Goal: Task Accomplishment & Management: Use online tool/utility

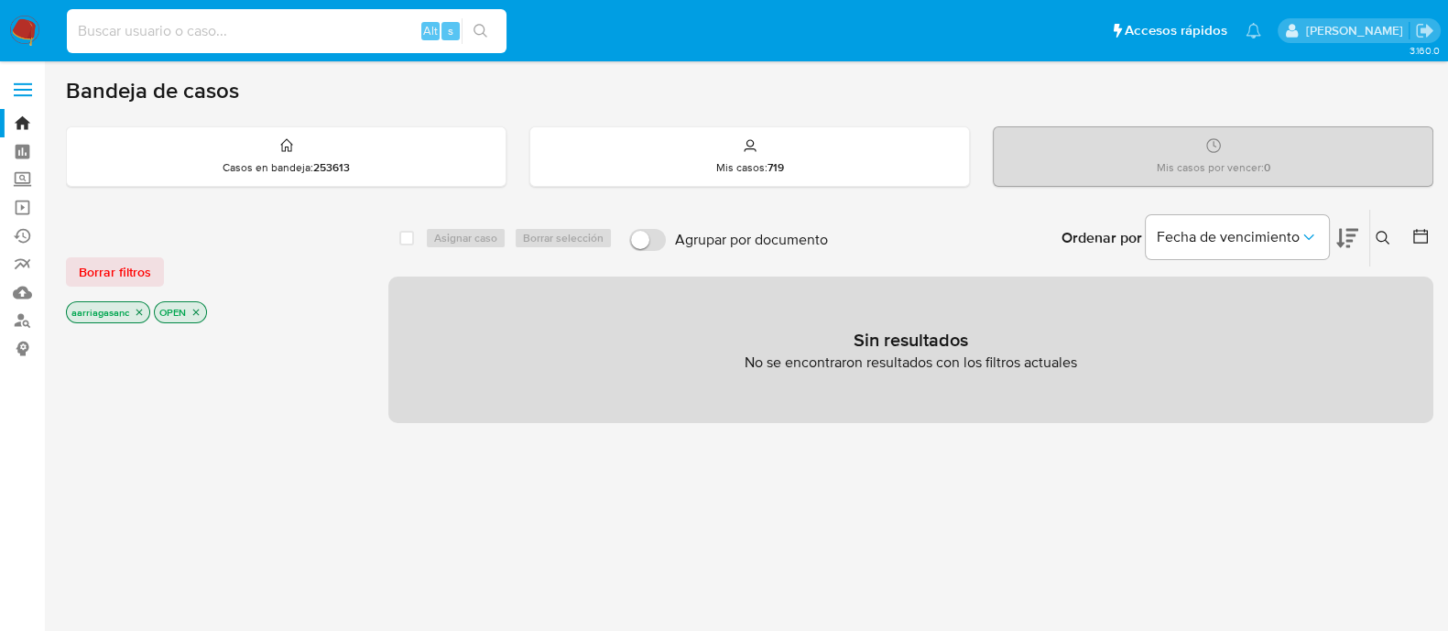
click at [292, 30] on input at bounding box center [287, 31] width 440 height 24
paste input "1877059654"
type input "1877059654"
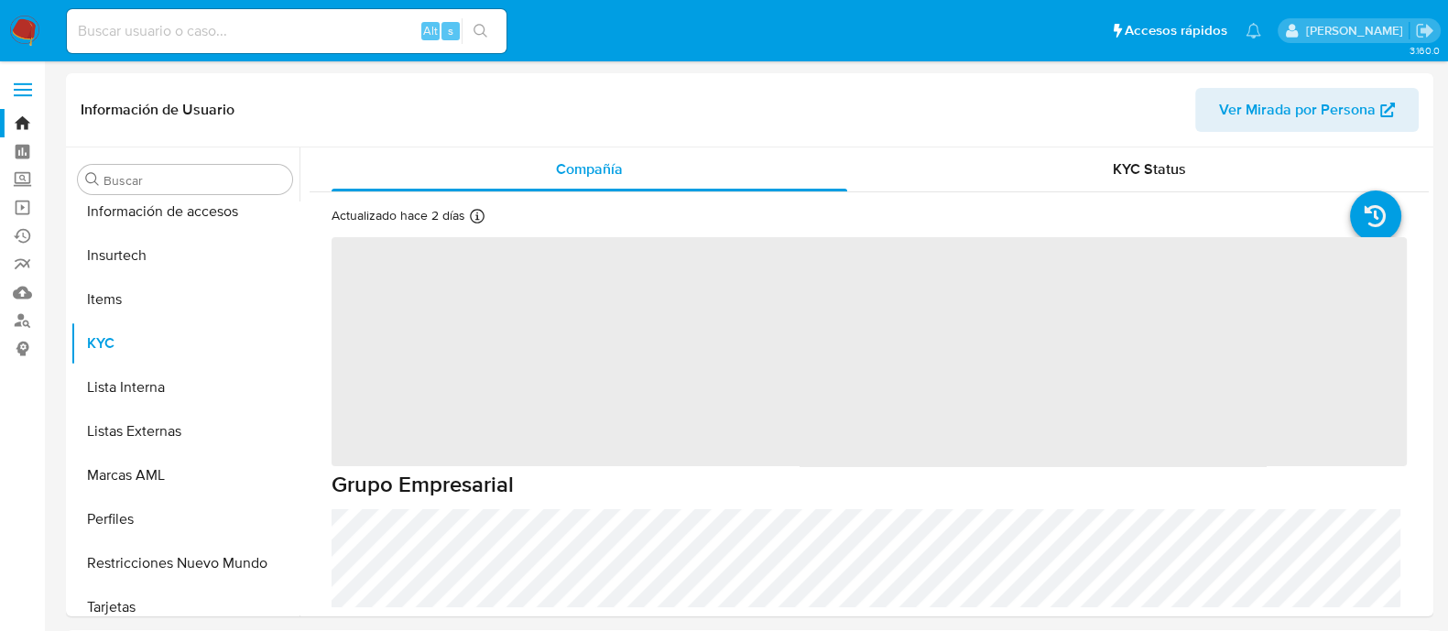
scroll to position [773, 0]
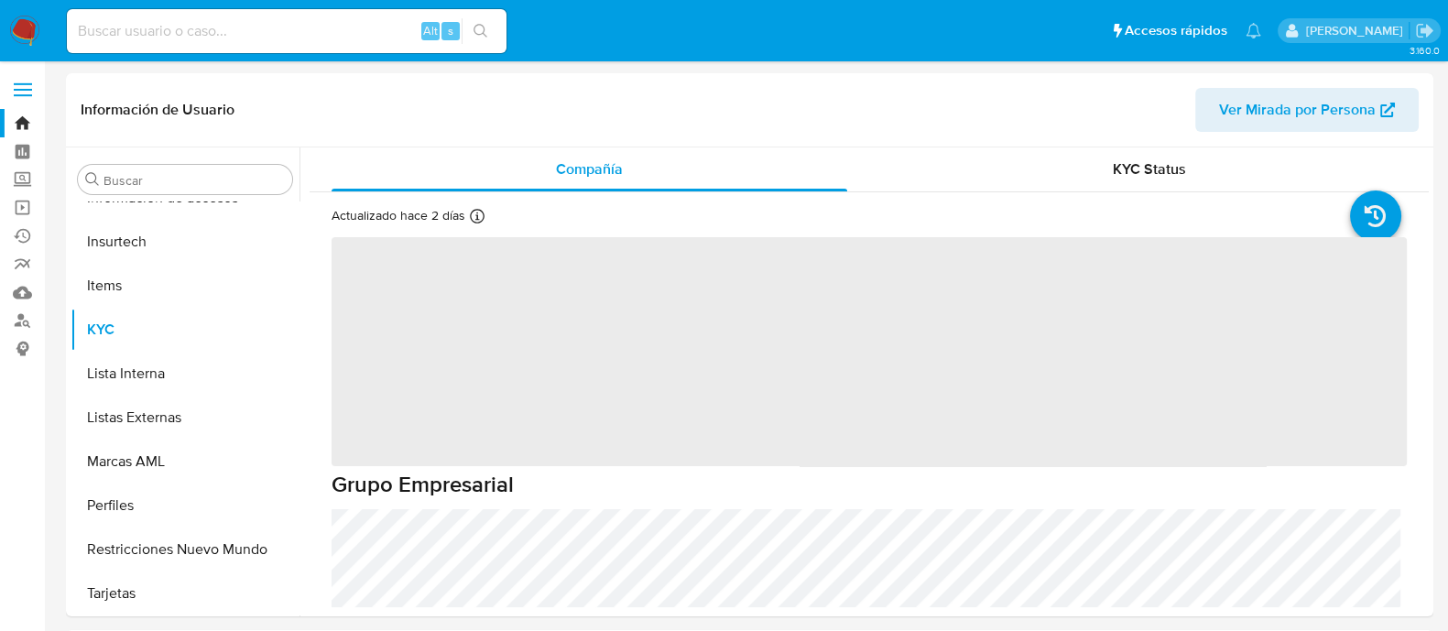
select select "10"
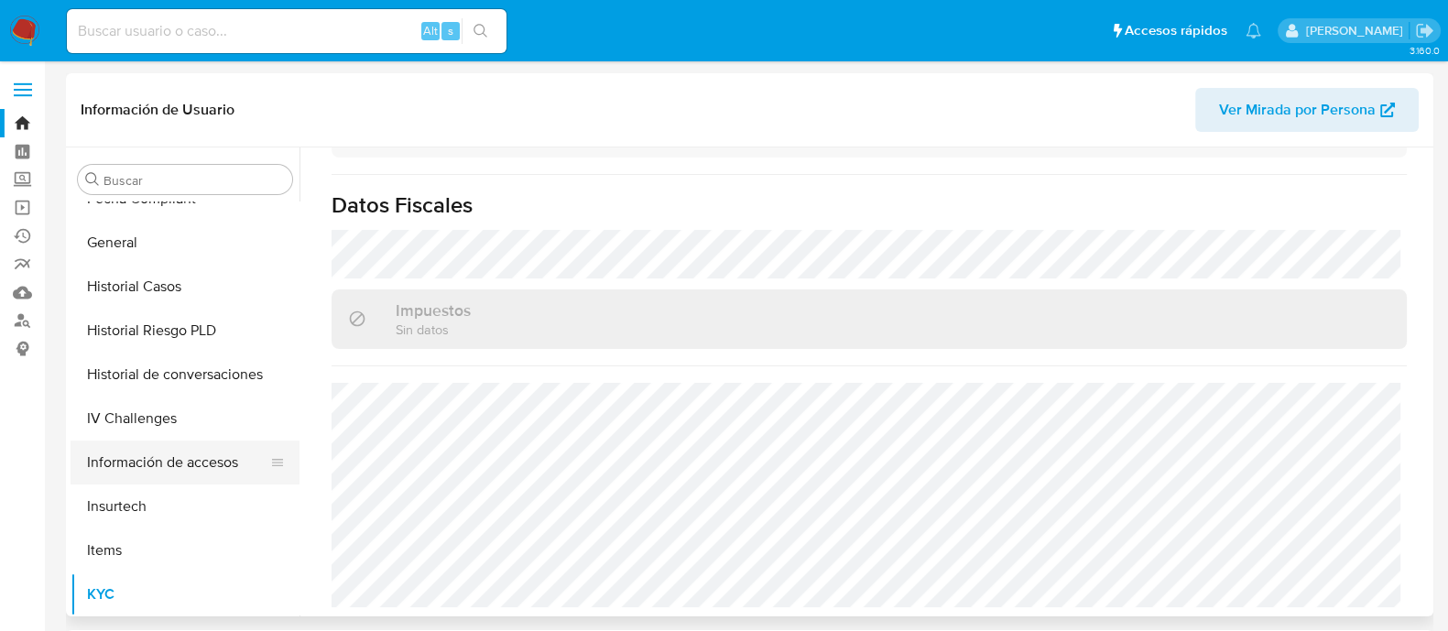
scroll to position [545, 0]
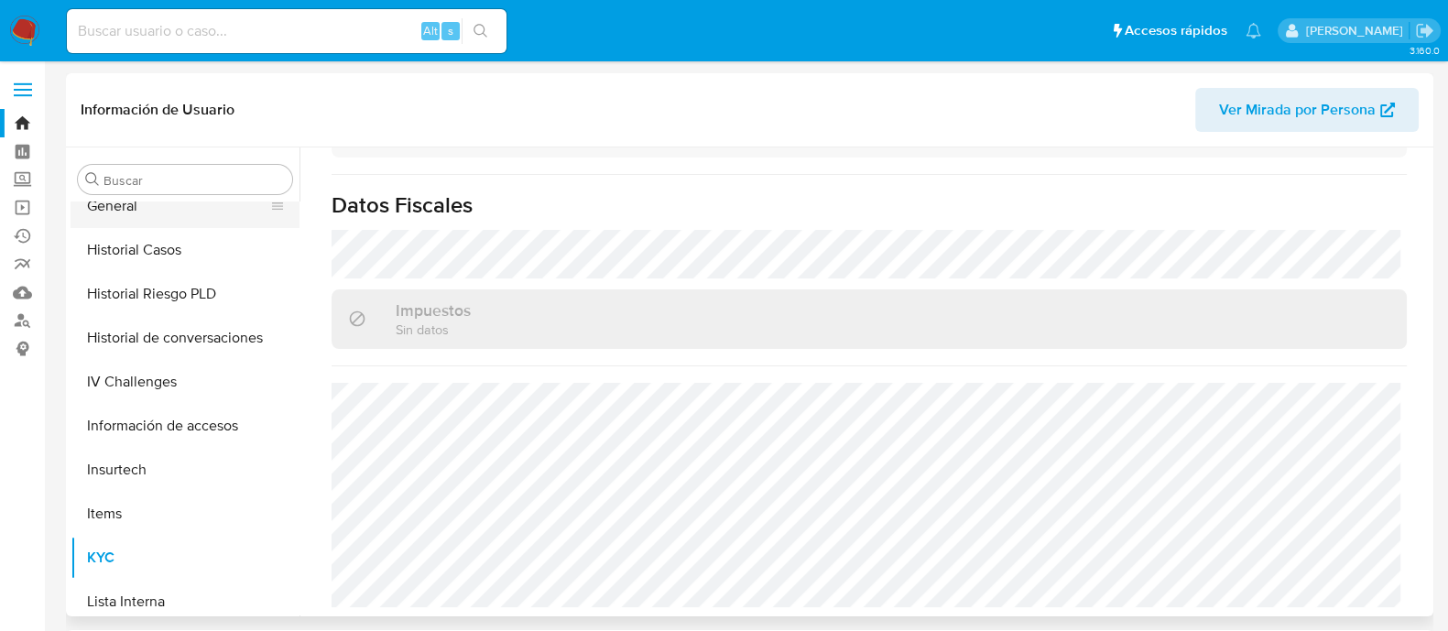
click at [165, 219] on button "General" at bounding box center [178, 206] width 214 height 44
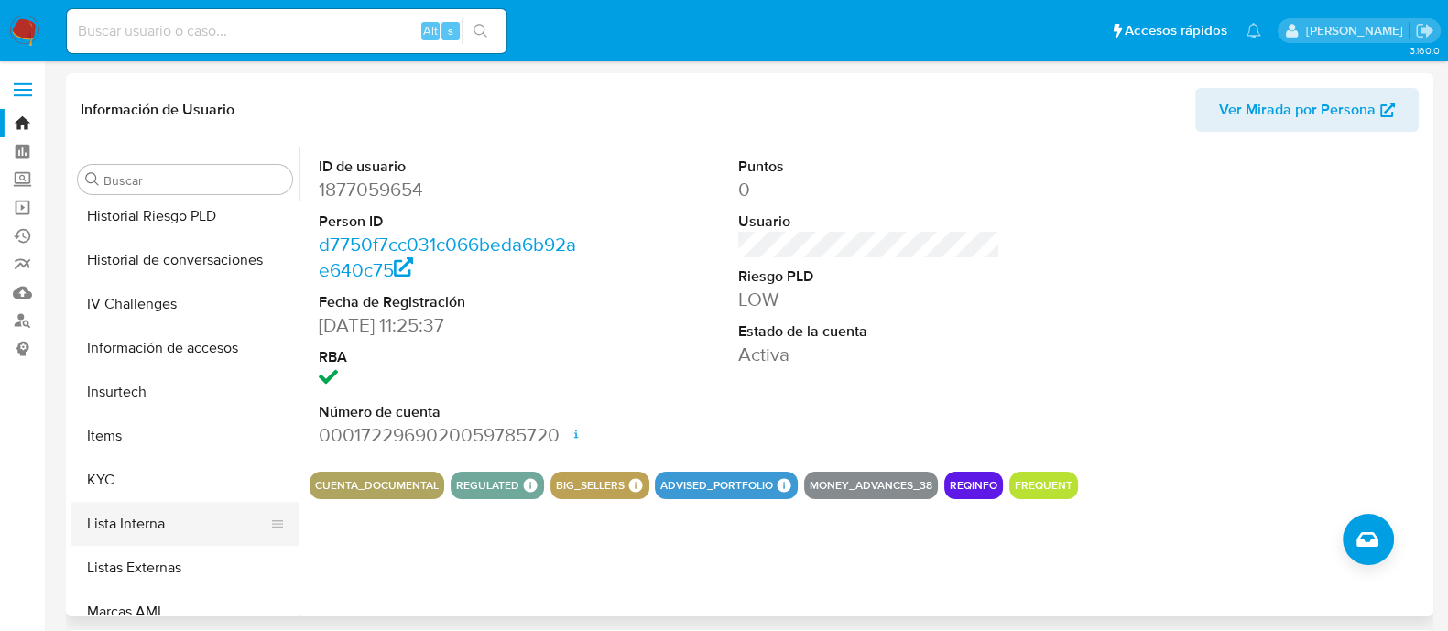
scroll to position [660, 0]
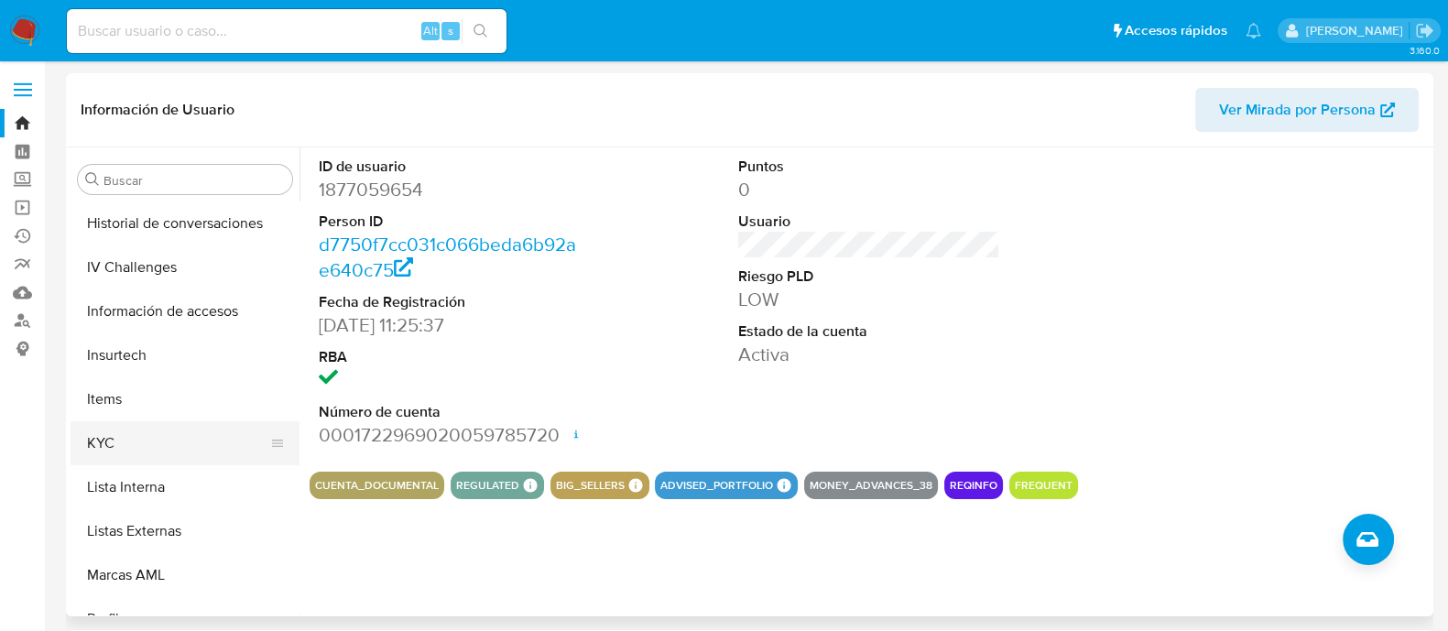
click at [146, 446] on button "KYC" at bounding box center [178, 443] width 214 height 44
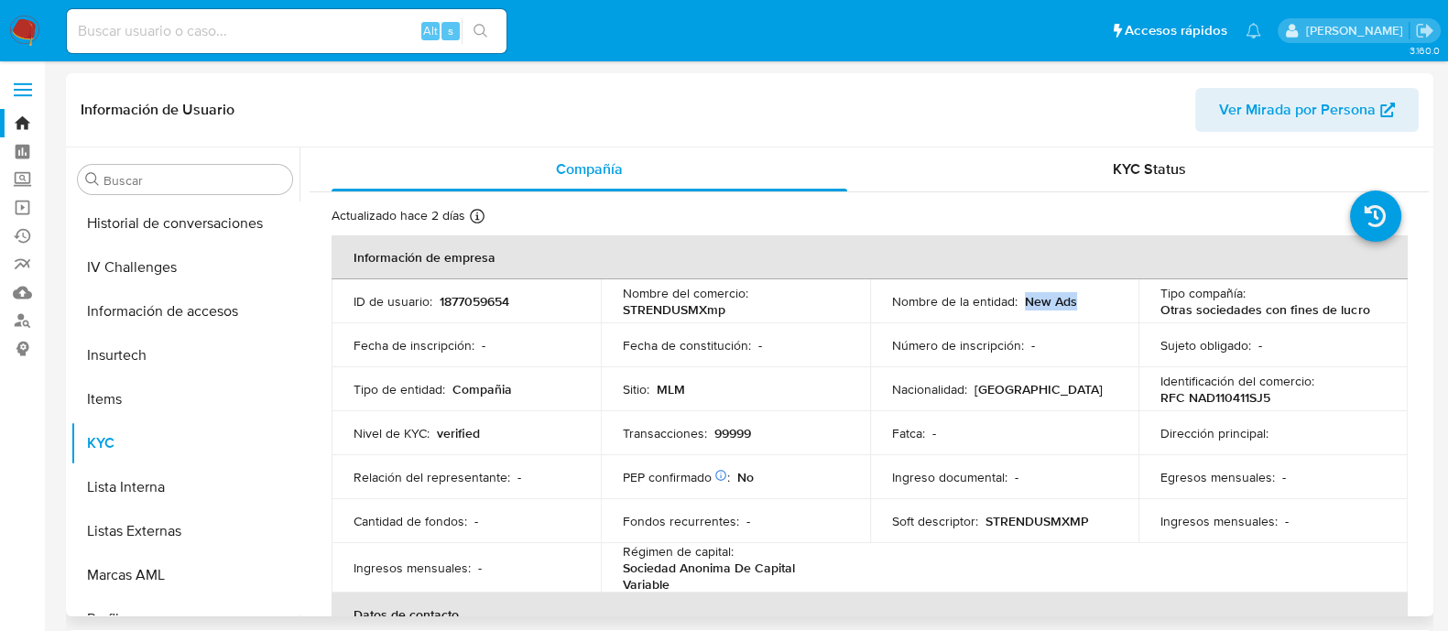
drag, startPoint x: 1019, startPoint y: 300, endPoint x: 1101, endPoint y: 300, distance: 82.4
click at [1101, 300] on div "Nombre de la entidad : New Ads" at bounding box center [1004, 301] width 225 height 16
copy p "New Ads"
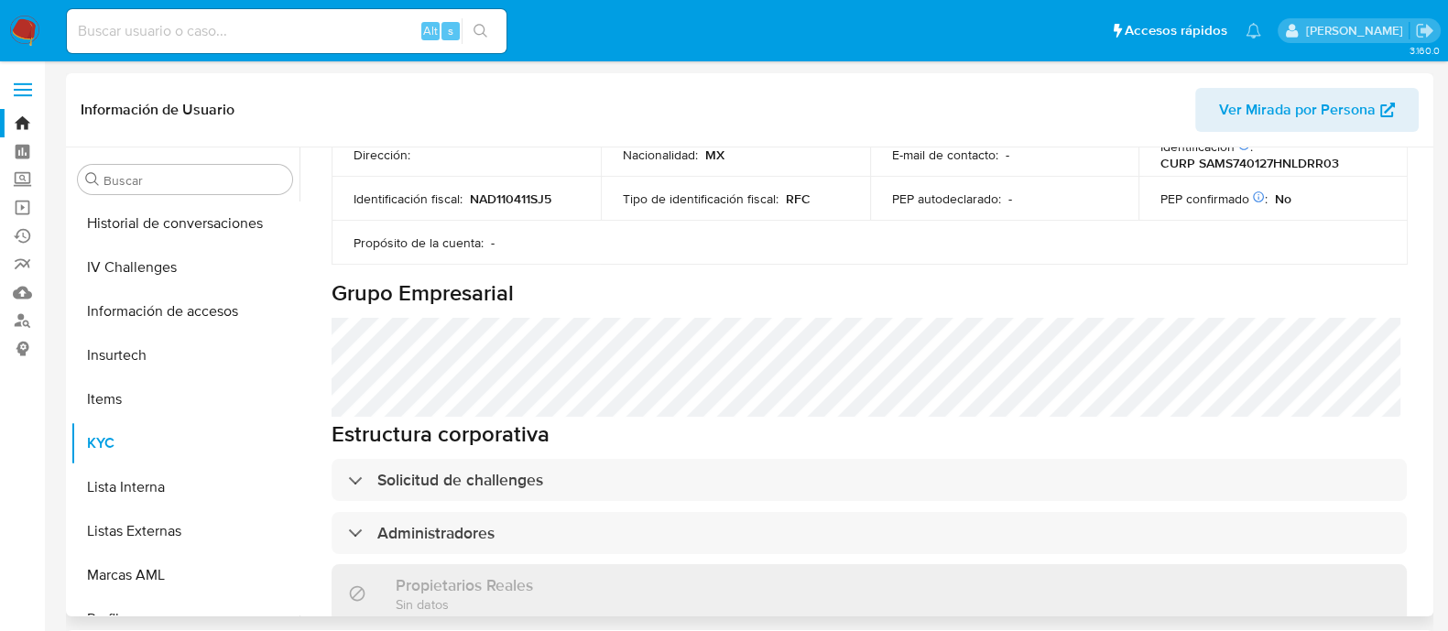
scroll to position [687, 0]
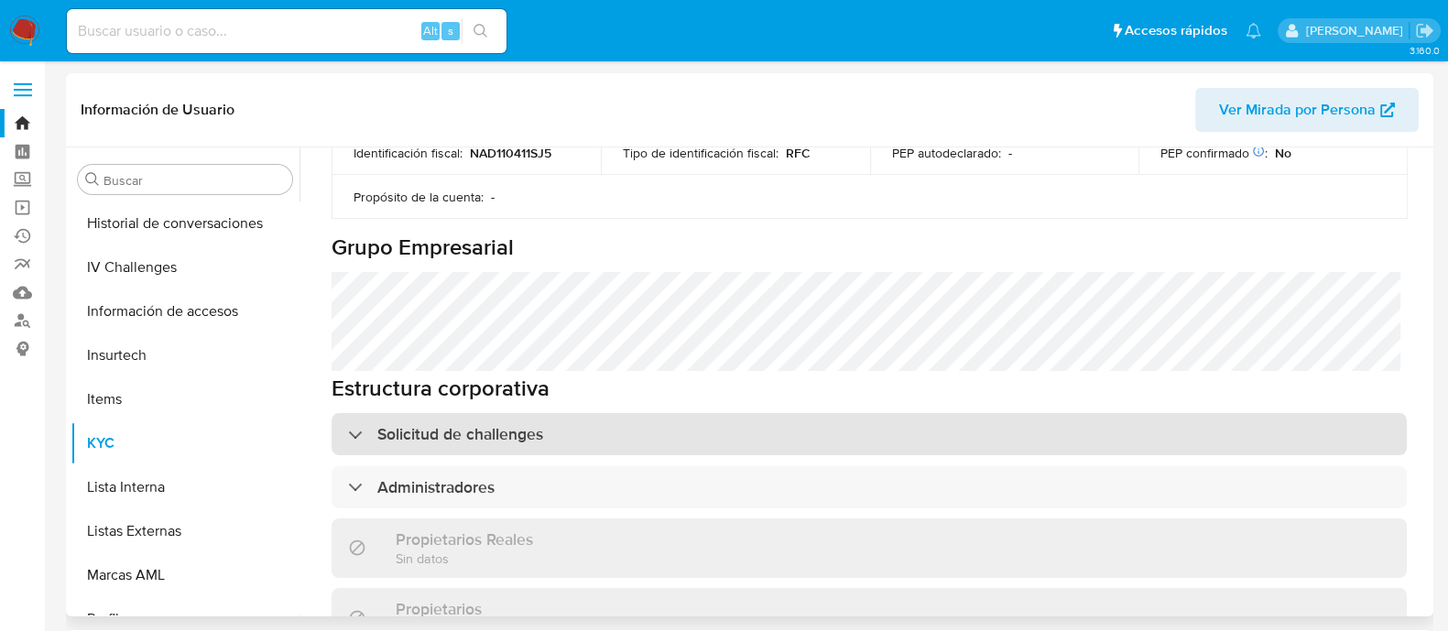
click at [382, 430] on h3 "Solicitud de challenges" at bounding box center [460, 434] width 166 height 20
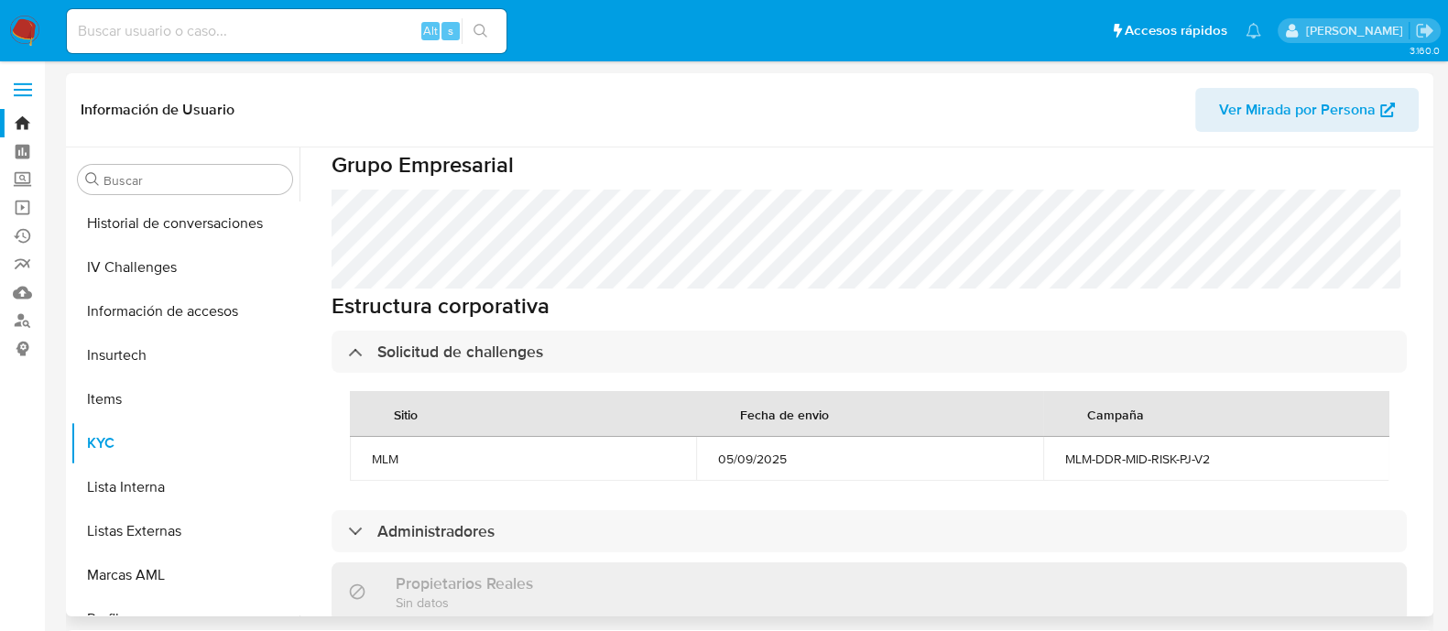
scroll to position [801, 0]
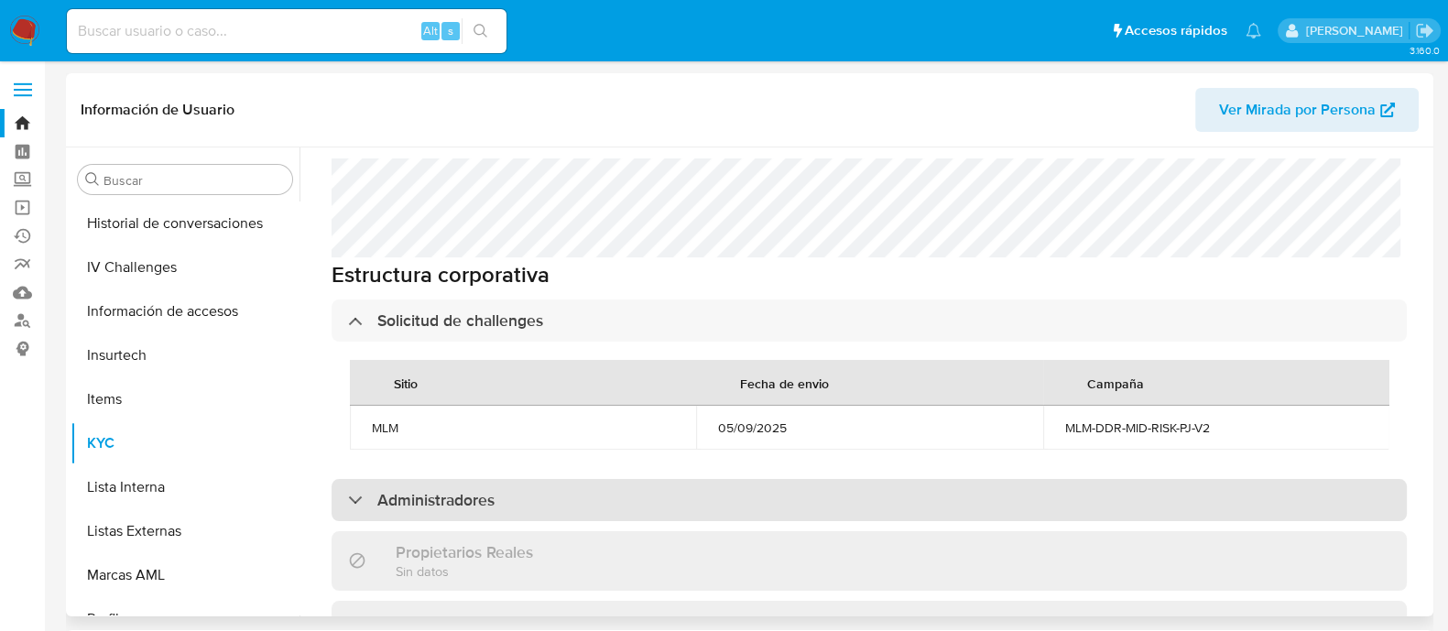
click at [453, 497] on h3 "Administradores" at bounding box center [435, 500] width 117 height 20
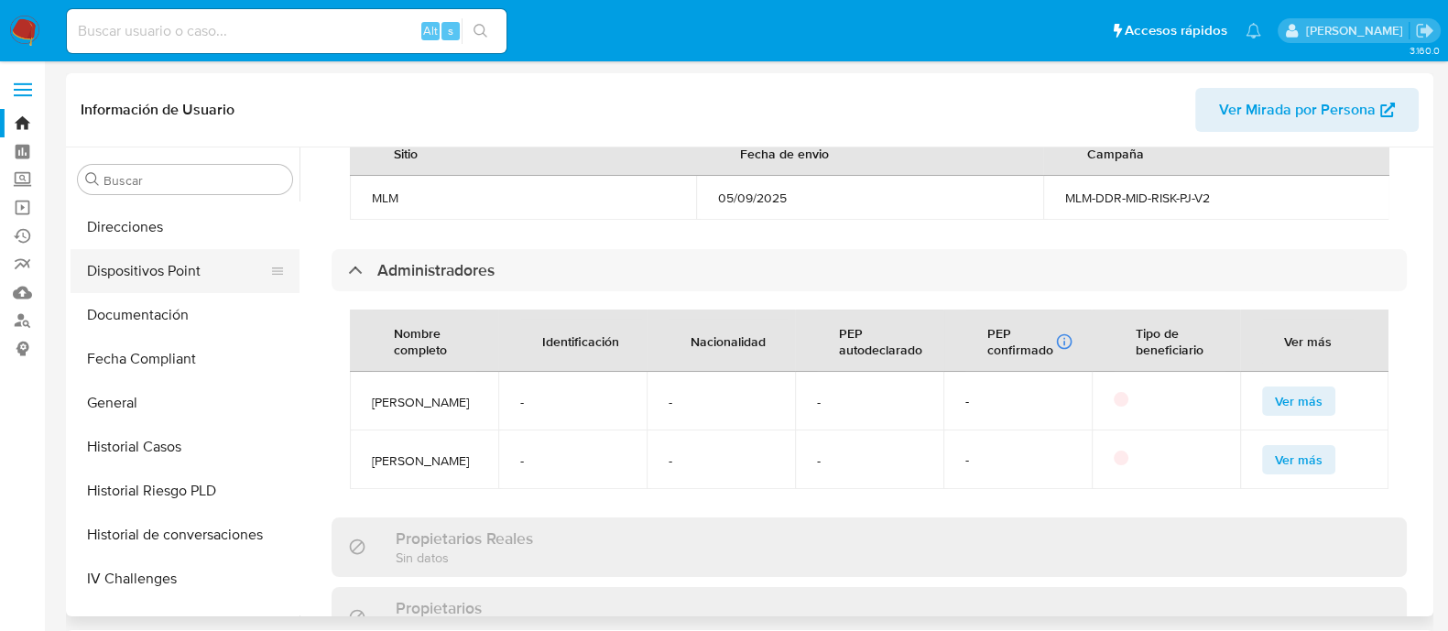
scroll to position [316, 0]
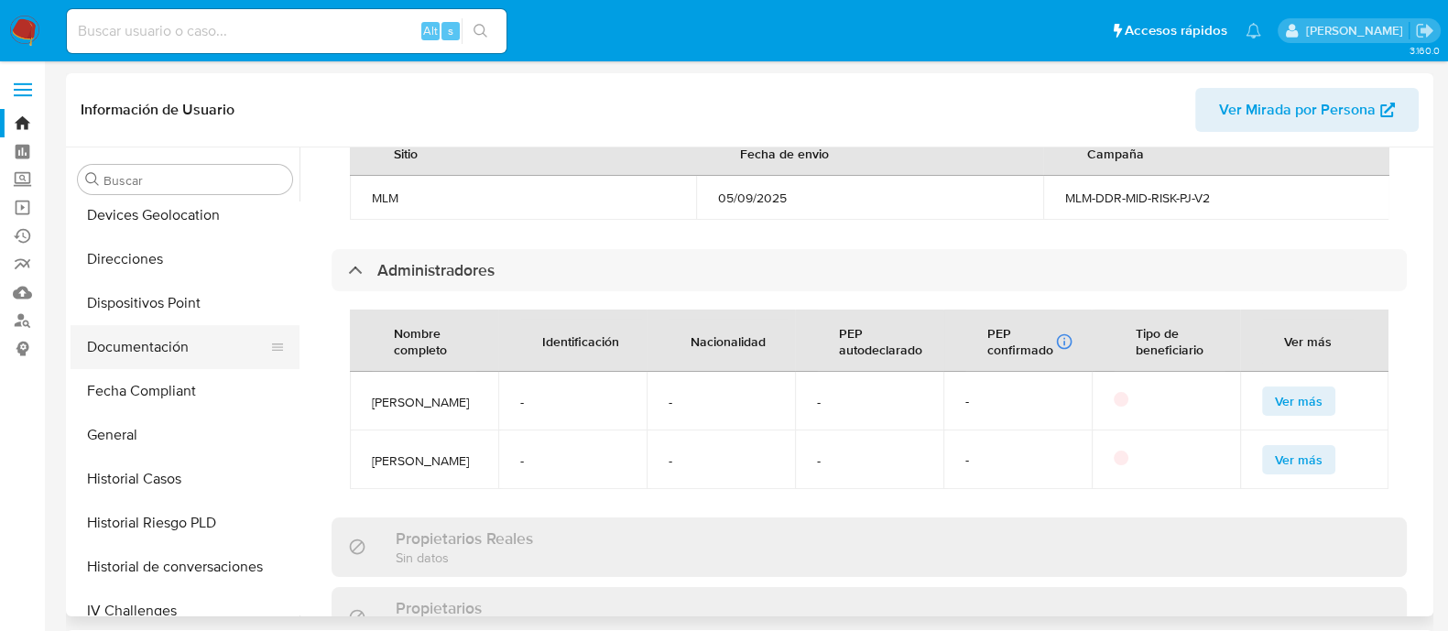
click at [167, 345] on button "Documentación" at bounding box center [178, 347] width 214 height 44
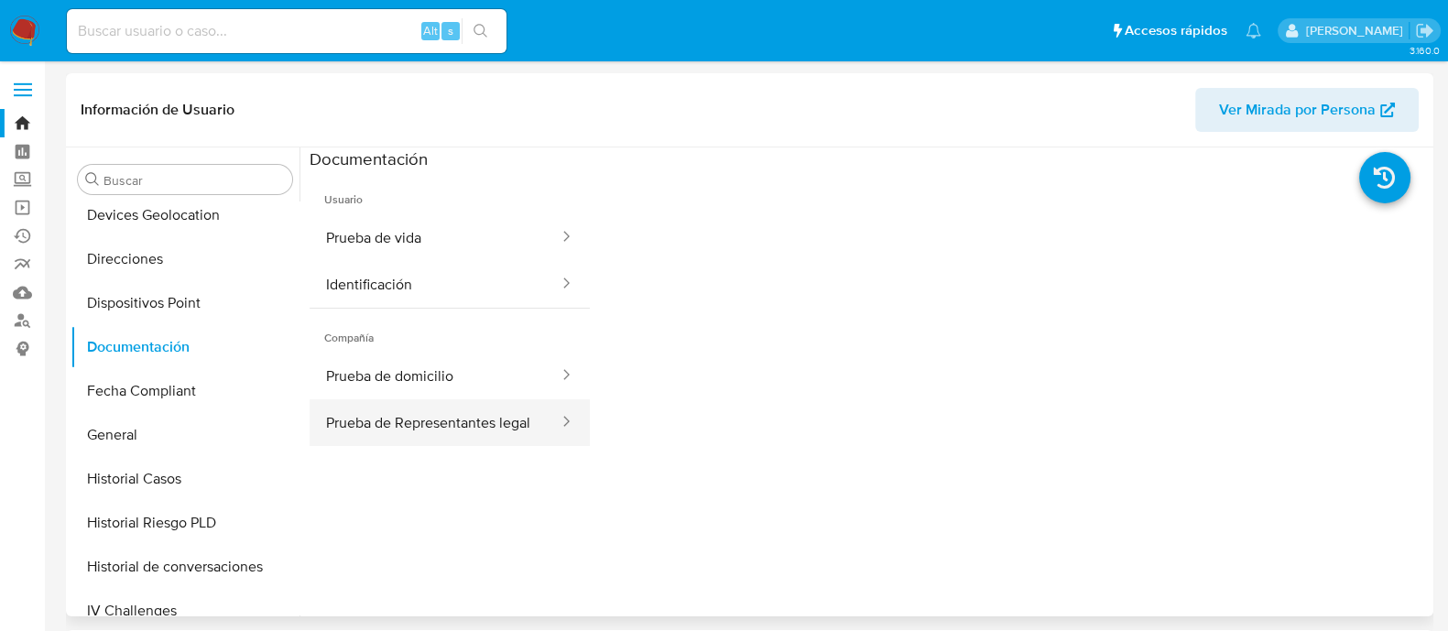
click at [500, 421] on button "Prueba de Representantes legal" at bounding box center [435, 422] width 251 height 47
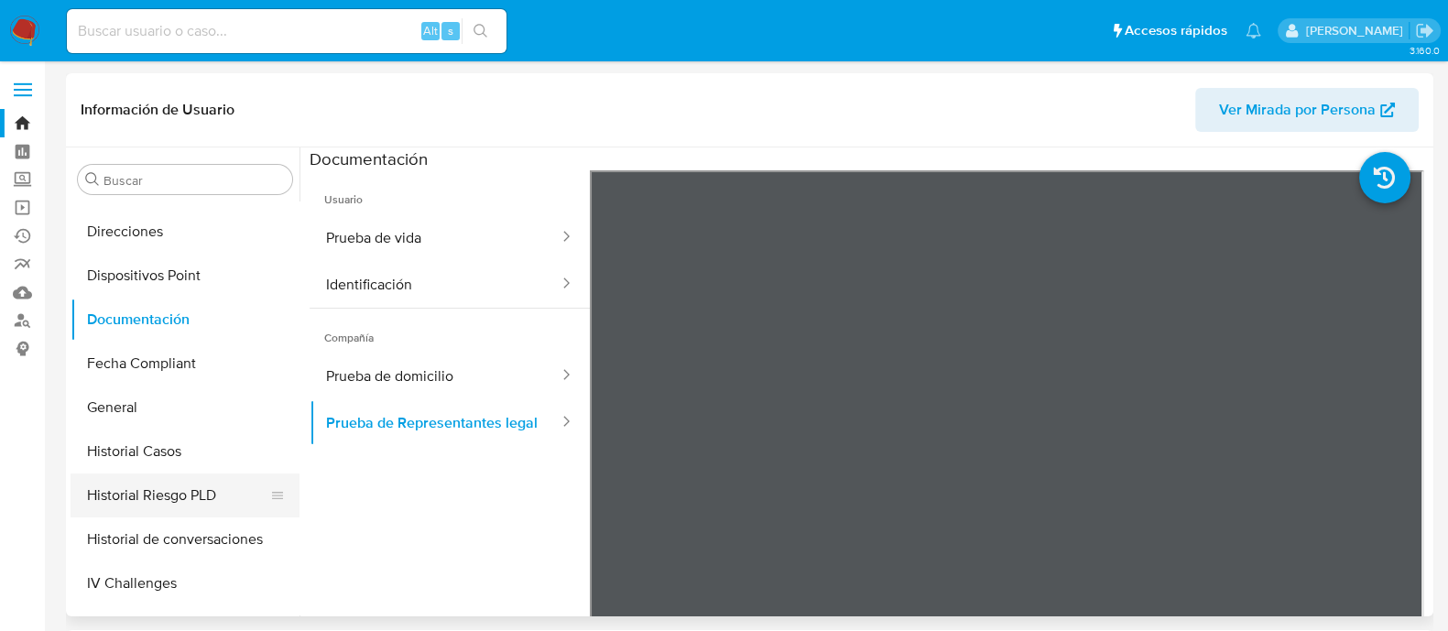
scroll to position [573, 0]
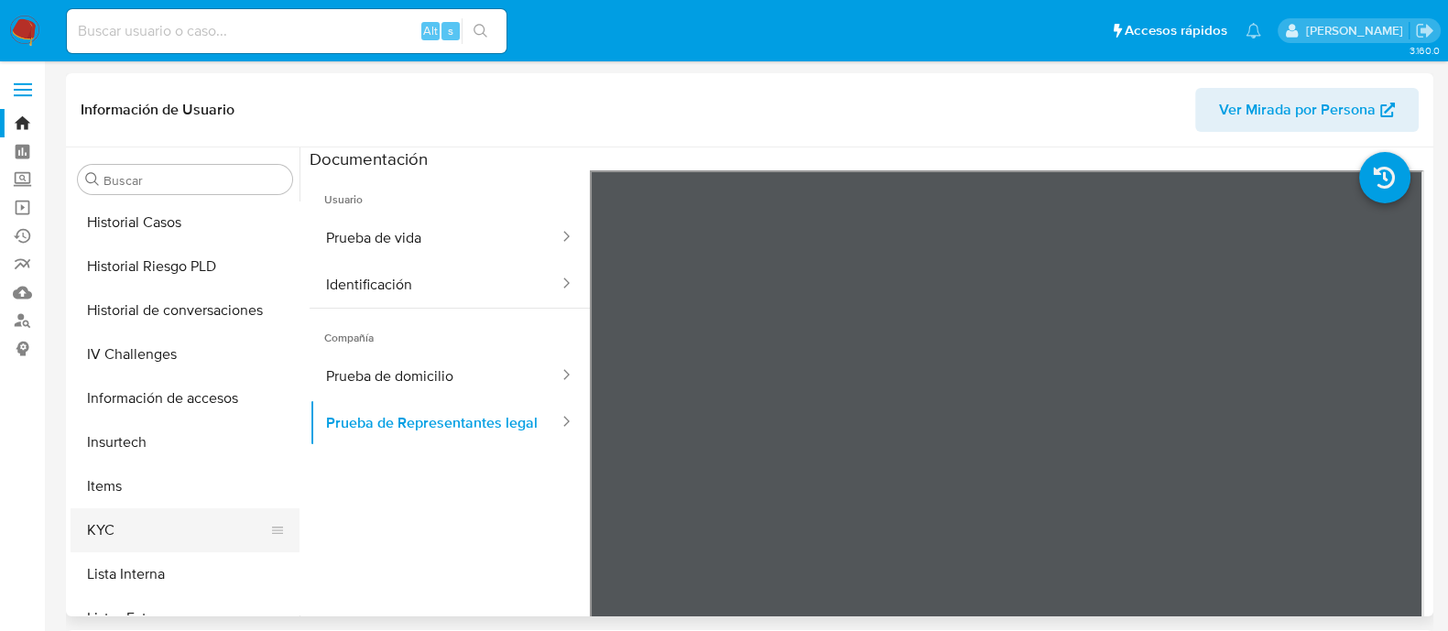
click at [128, 522] on button "KYC" at bounding box center [178, 530] width 214 height 44
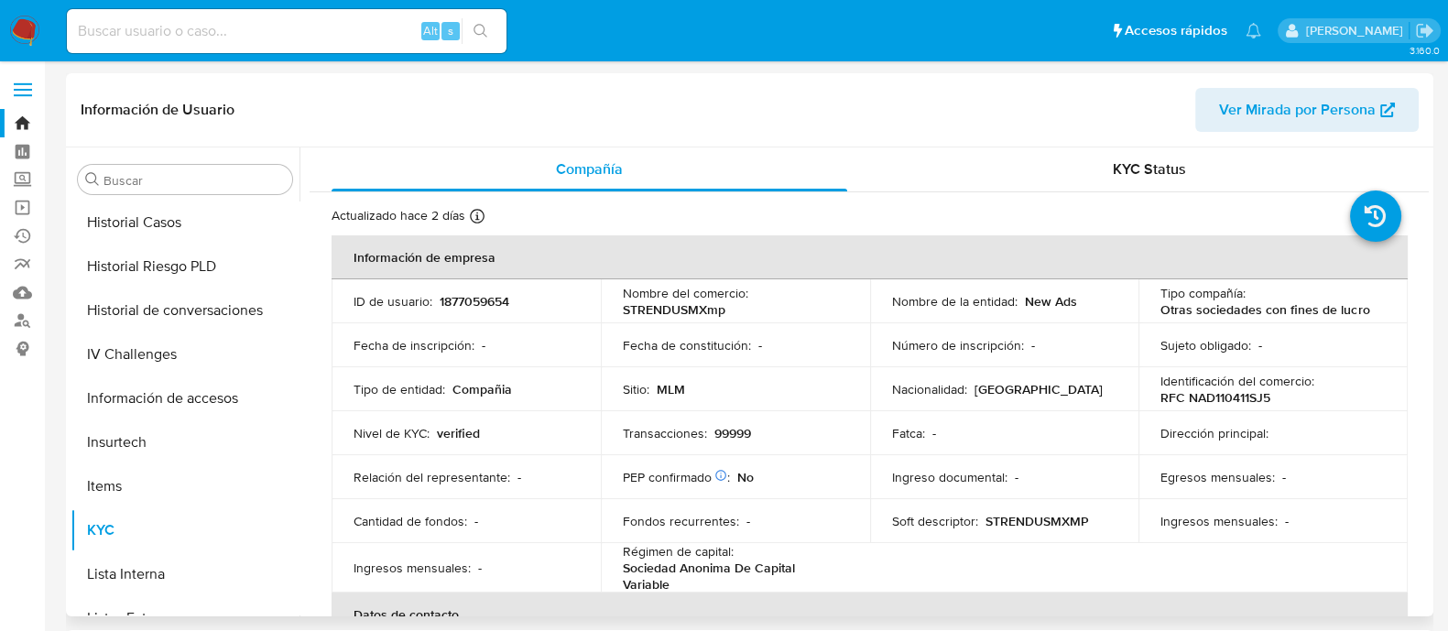
click at [1191, 400] on p "RFC NAD110411SJ5" at bounding box center [1216, 397] width 110 height 16
copy p "NAD110411SJ5"
click at [483, 296] on p "1877059654" at bounding box center [475, 301] width 70 height 16
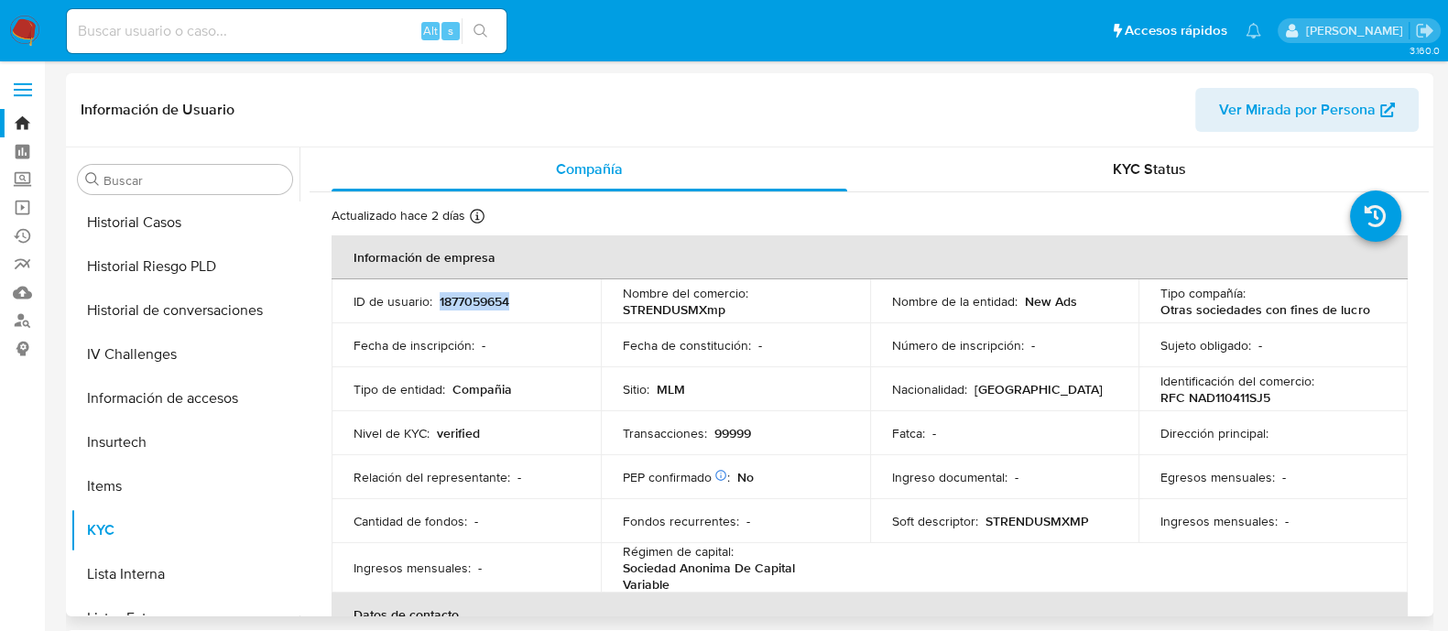
copy p "1877059654"
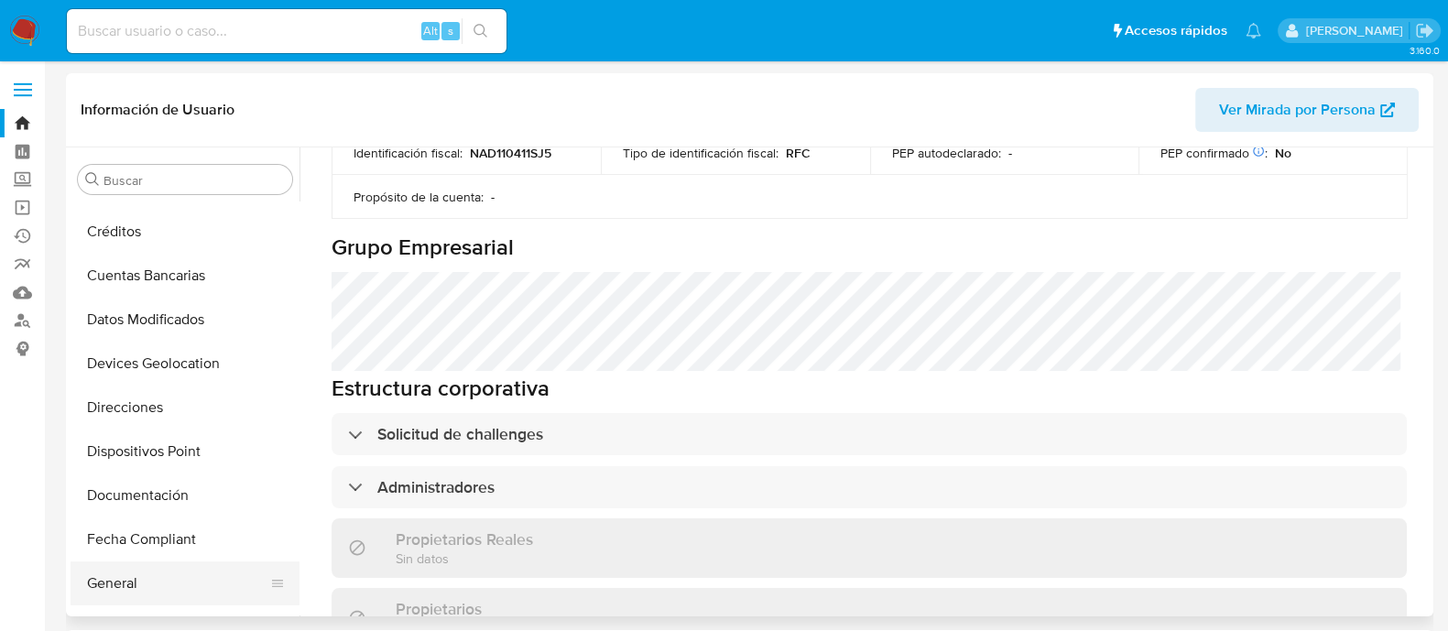
scroll to position [228, 0]
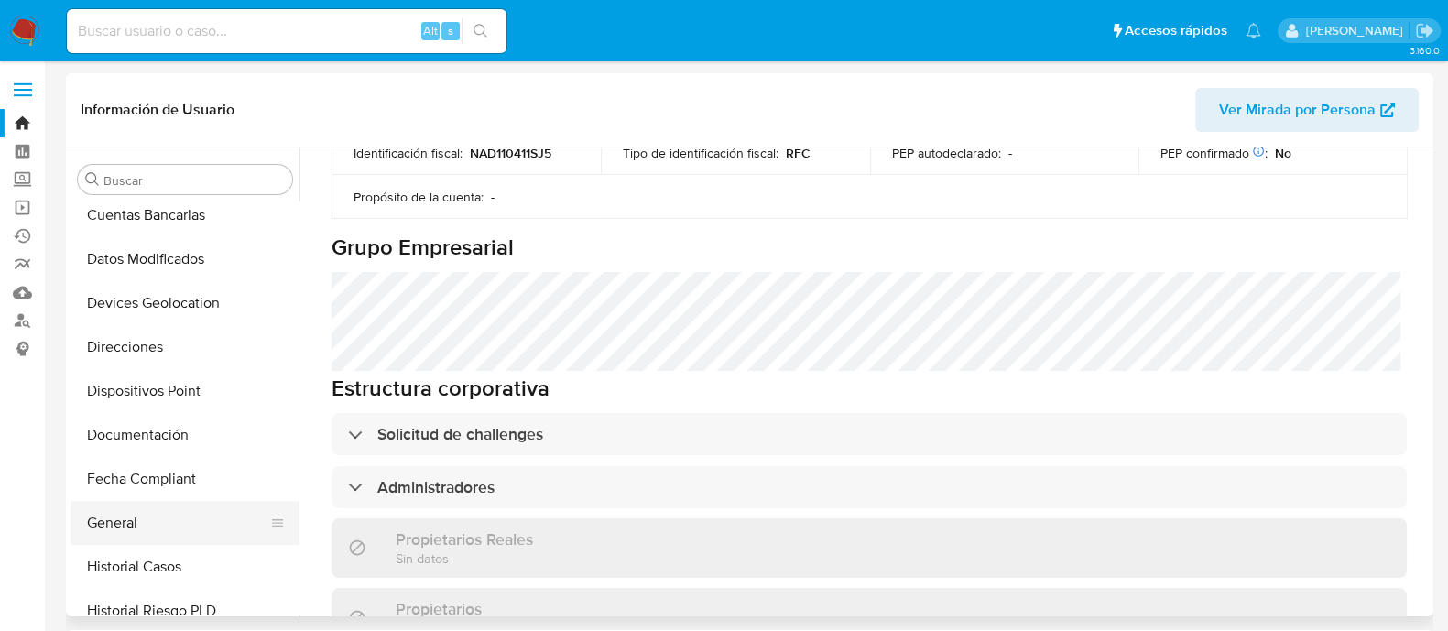
click at [163, 525] on button "General" at bounding box center [178, 523] width 214 height 44
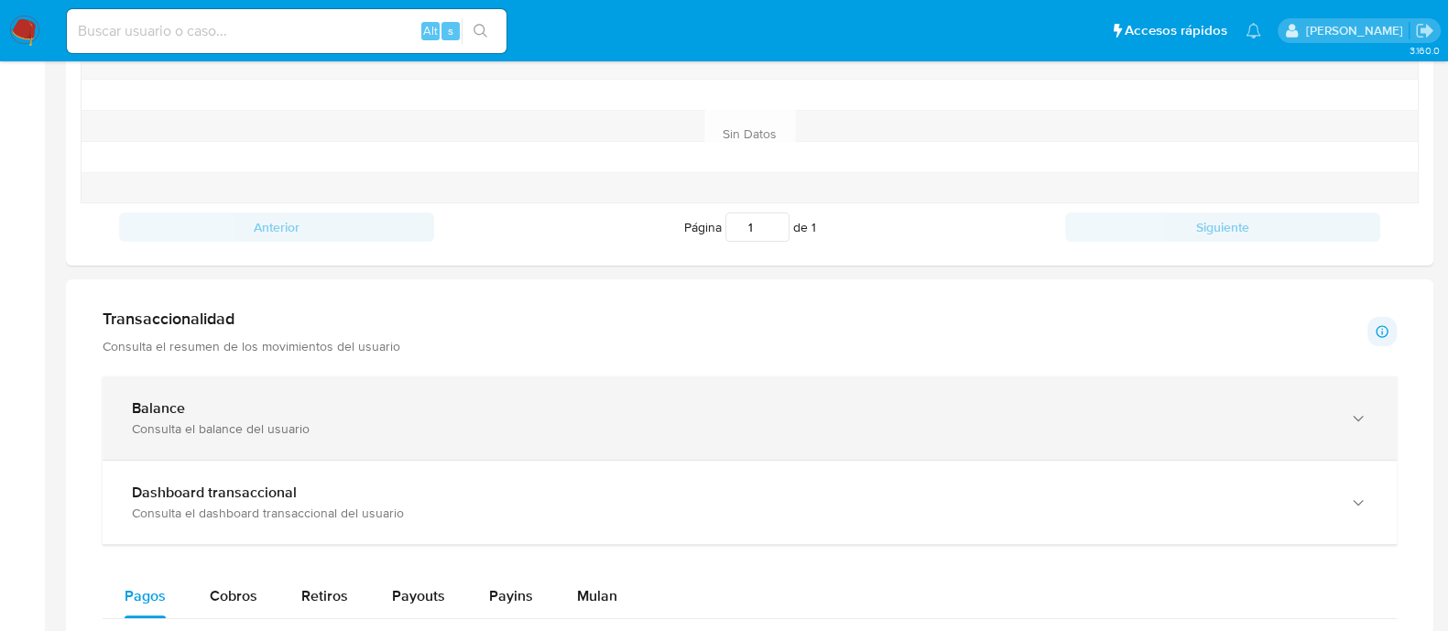
scroll to position [801, 0]
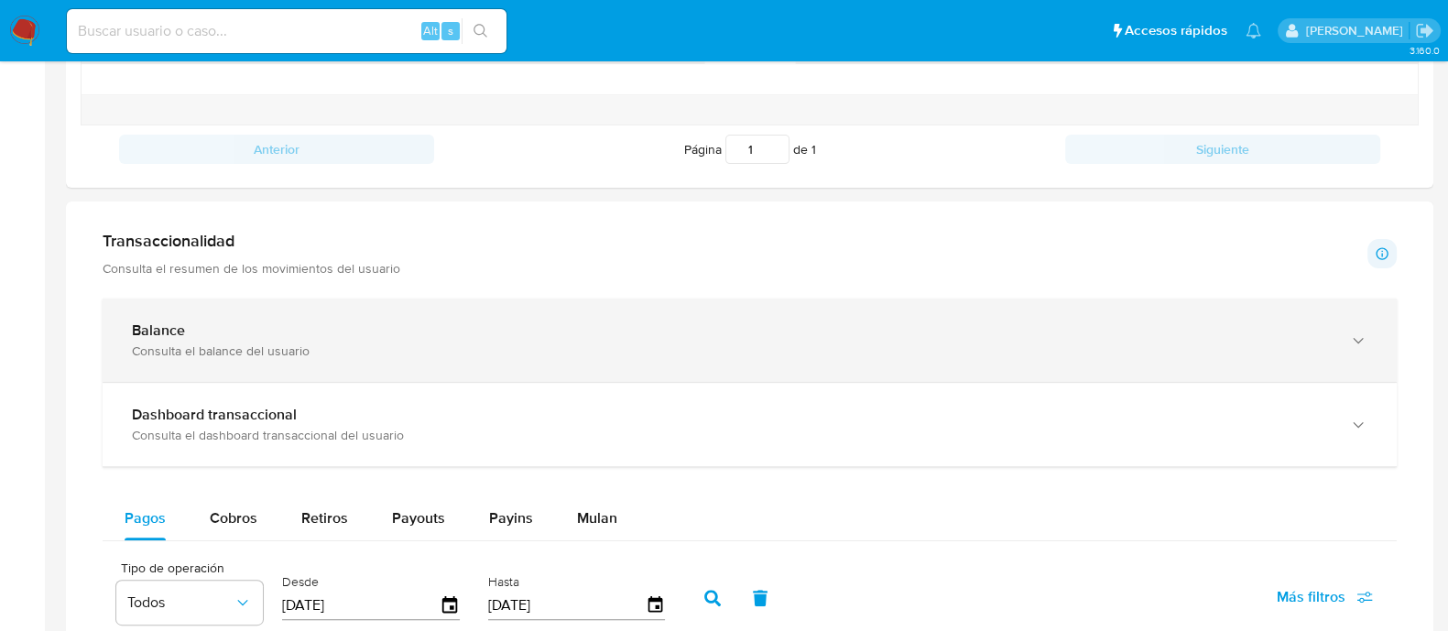
drag, startPoint x: 236, startPoint y: 323, endPoint x: 244, endPoint y: 343, distance: 20.6
click at [235, 325] on div "Balance" at bounding box center [731, 331] width 1199 height 18
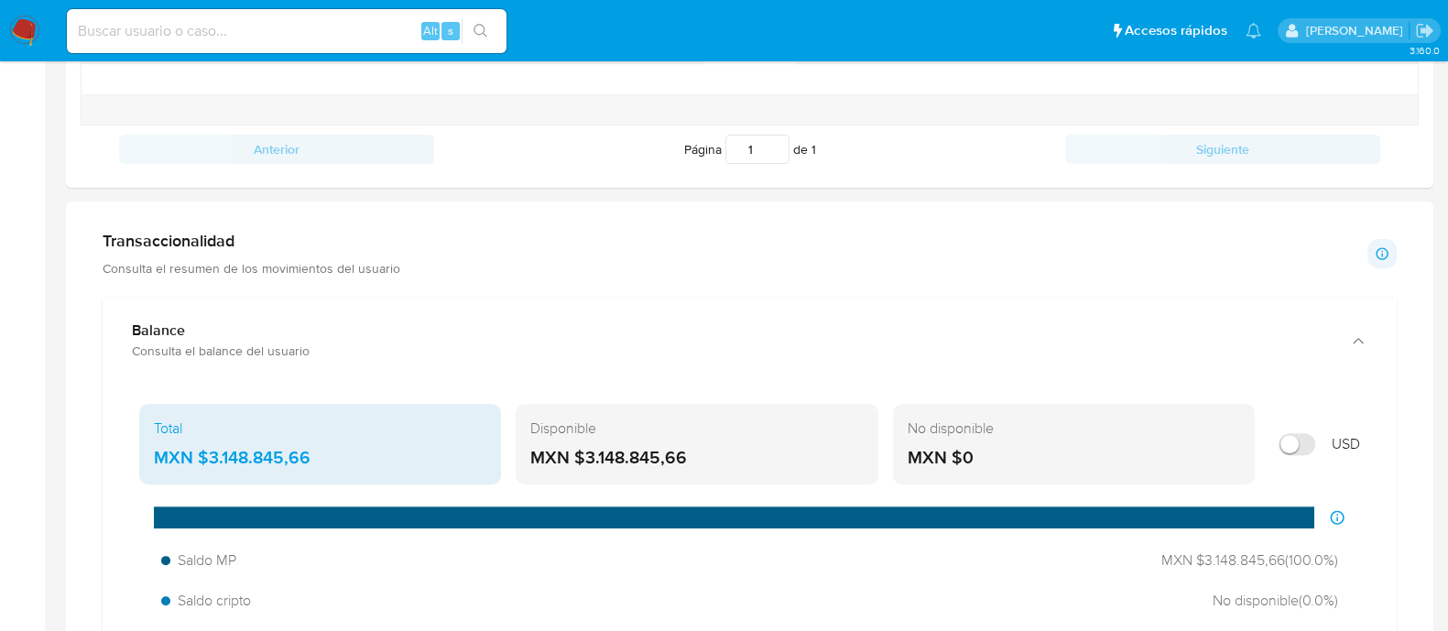
scroll to position [915, 0]
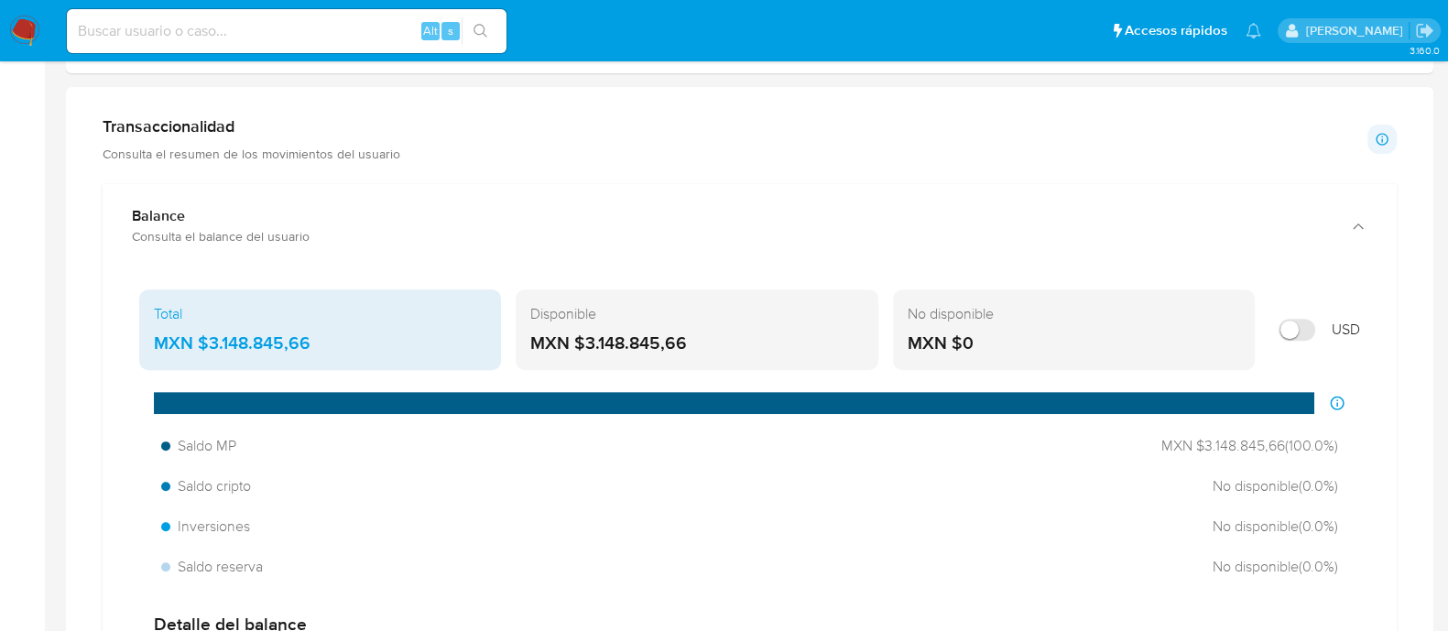
drag, startPoint x: 715, startPoint y: 336, endPoint x: 533, endPoint y: 345, distance: 182.5
click at [533, 345] on div "MXN $3.148.845,66" at bounding box center [696, 344] width 333 height 24
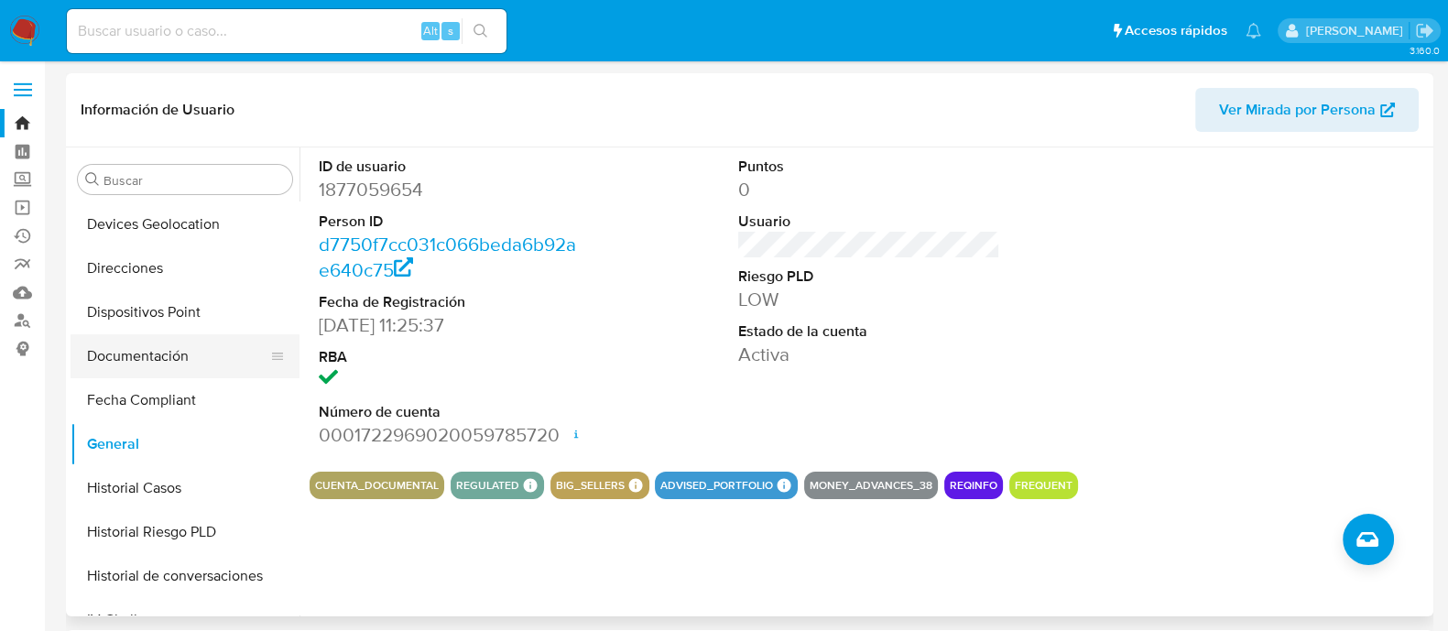
scroll to position [344, 0]
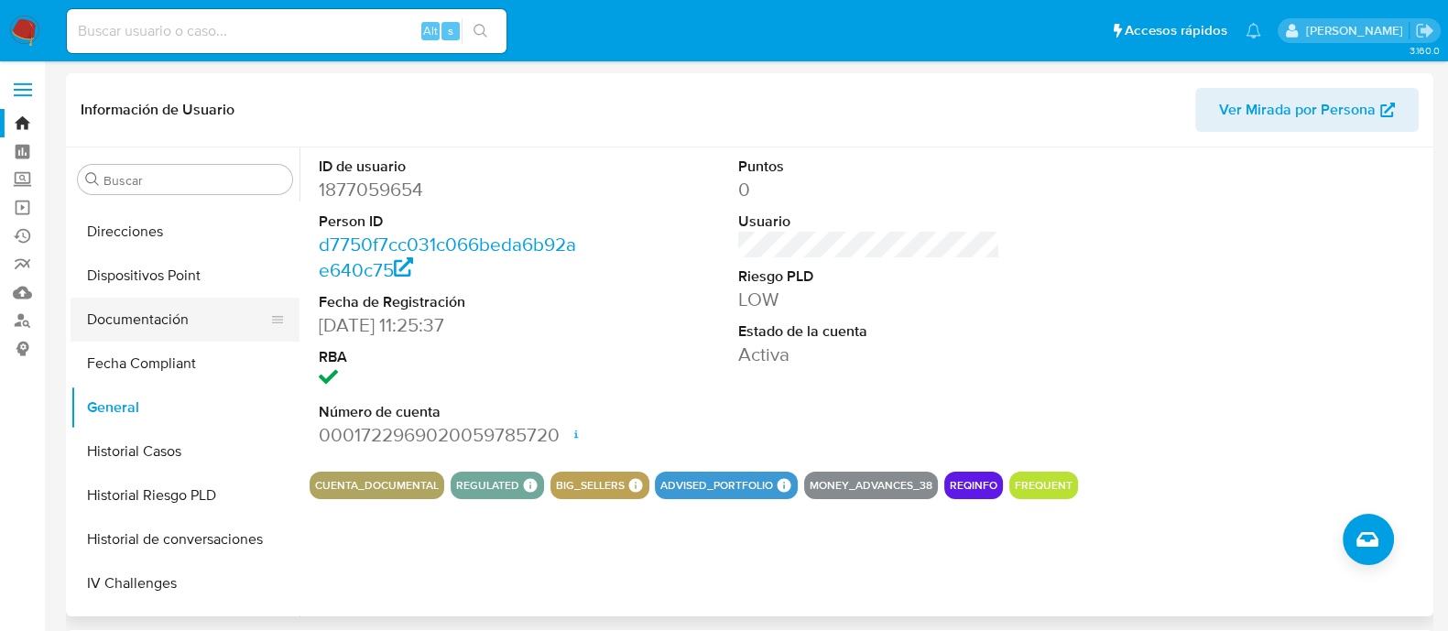
click at [170, 309] on button "Documentación" at bounding box center [178, 320] width 214 height 44
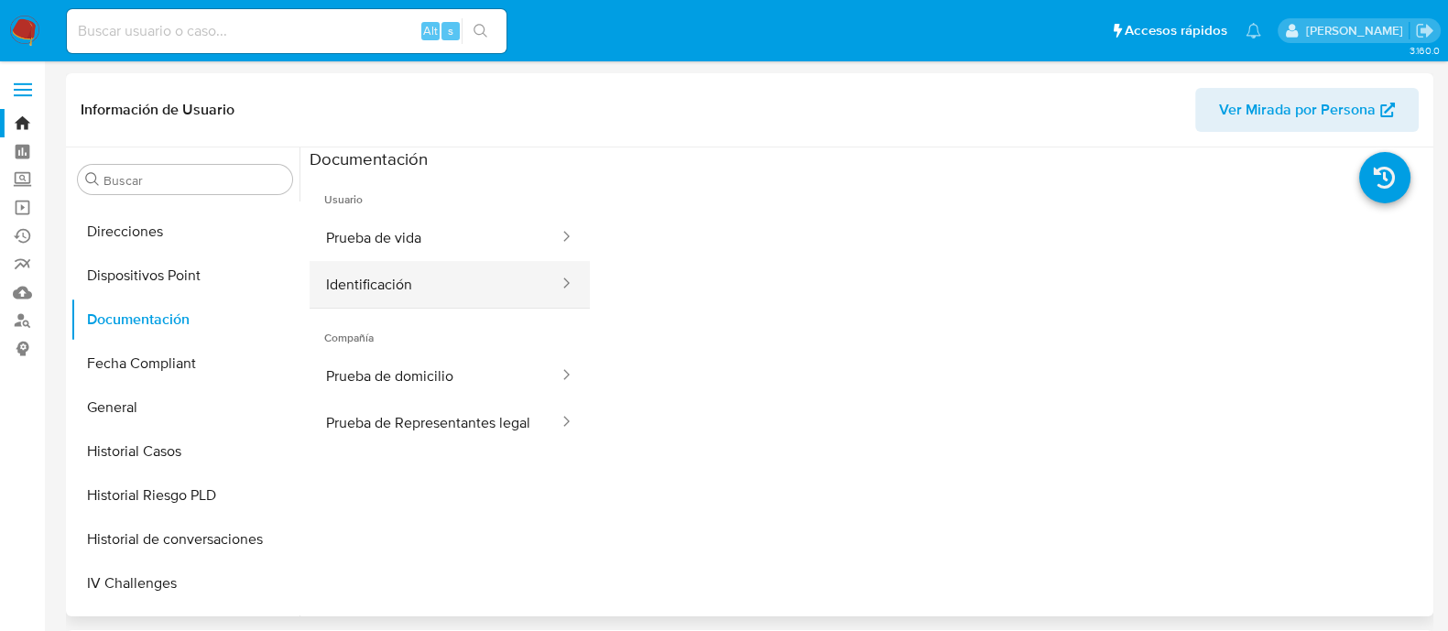
click at [435, 275] on button "Identificación" at bounding box center [435, 284] width 251 height 47
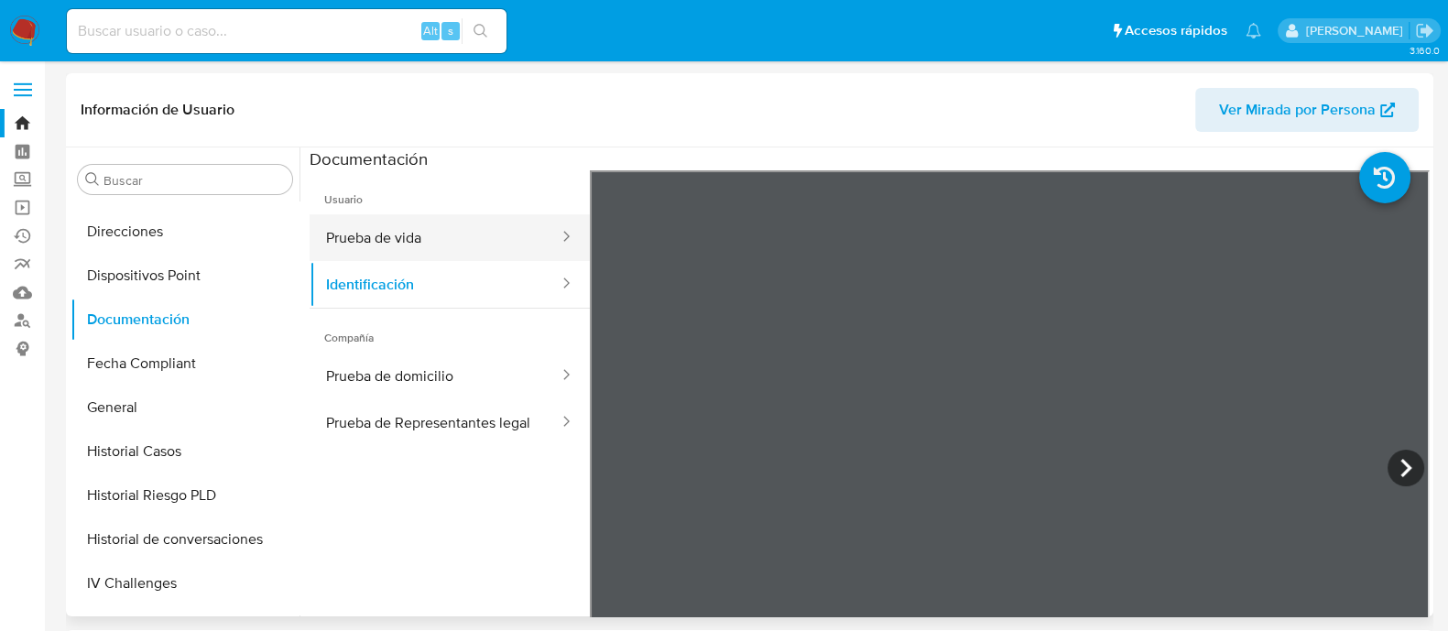
click at [364, 243] on button "Prueba de vida" at bounding box center [435, 237] width 251 height 47
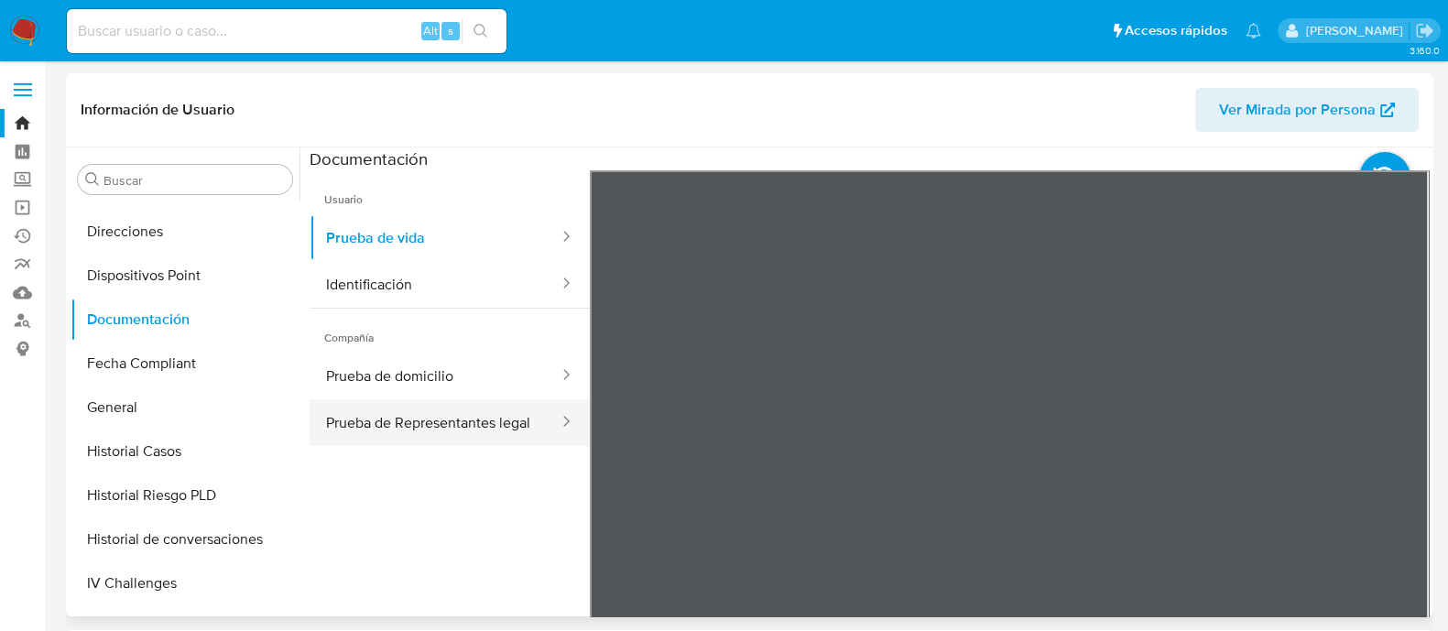
click at [442, 404] on button "Prueba de Representantes legal" at bounding box center [435, 422] width 251 height 47
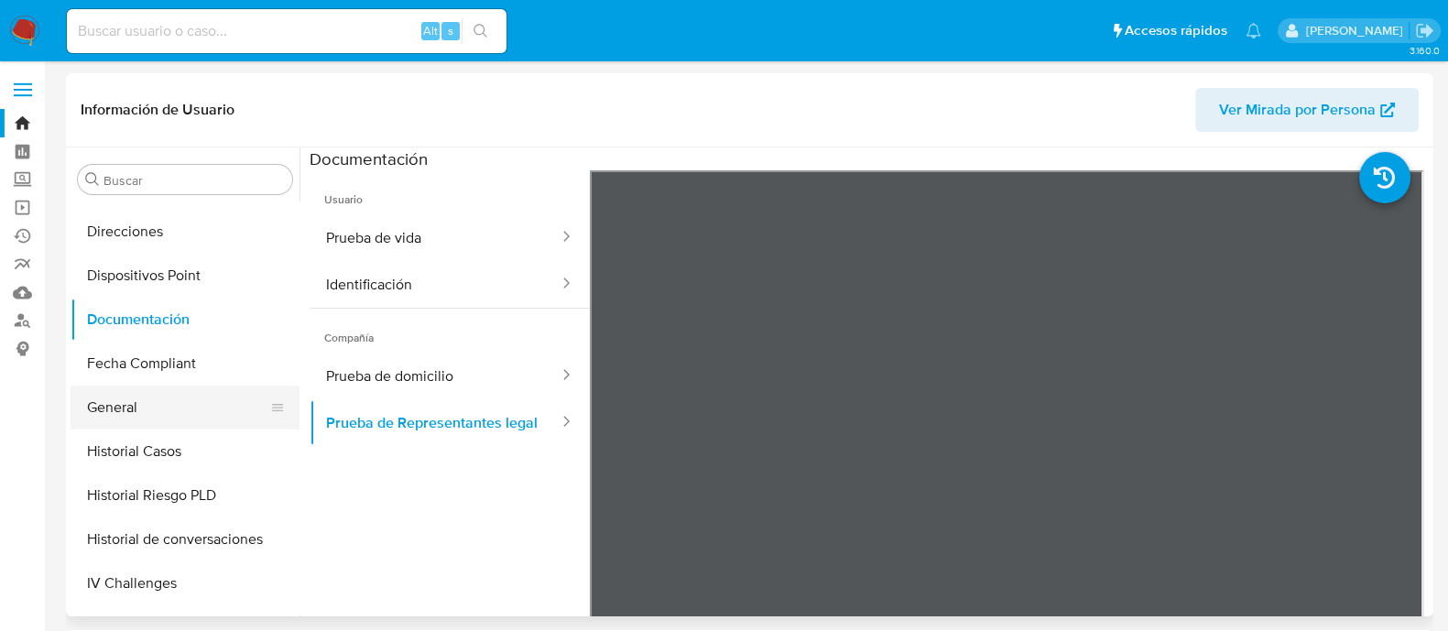
click at [147, 399] on button "General" at bounding box center [178, 408] width 214 height 44
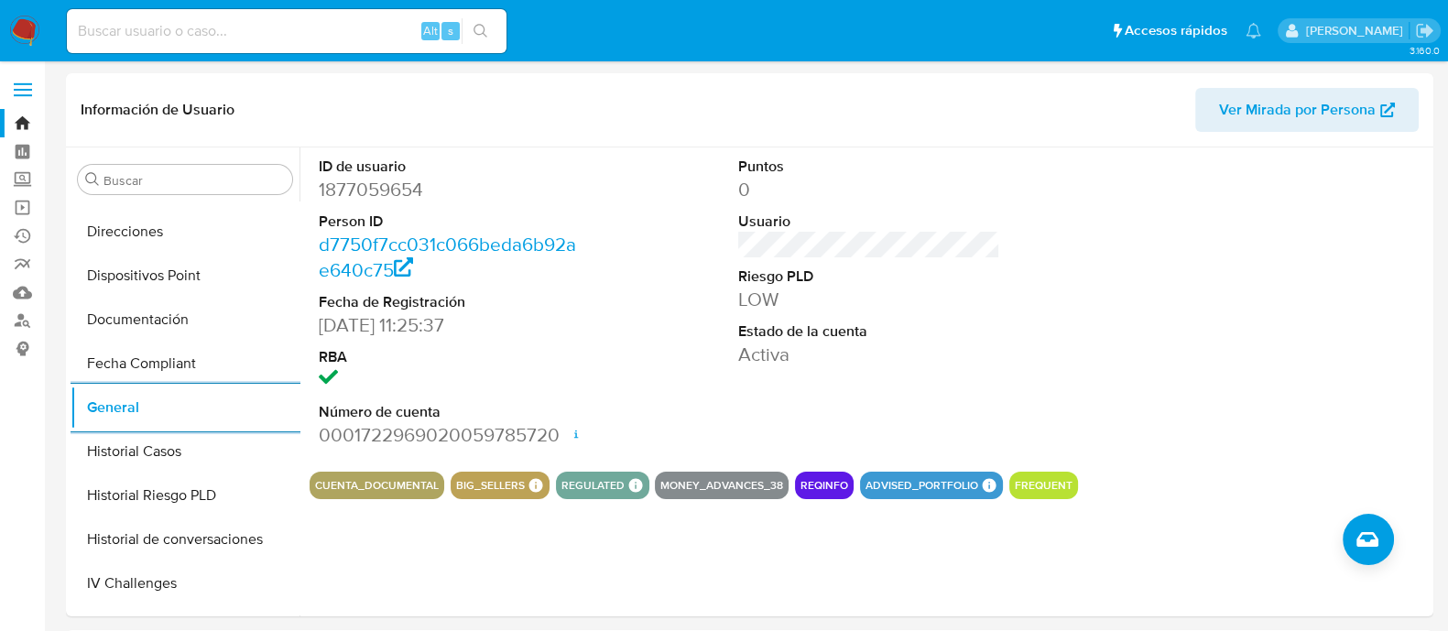
click at [275, 21] on input at bounding box center [287, 31] width 440 height 24
paste input "1845563610"
type input "1845563610"
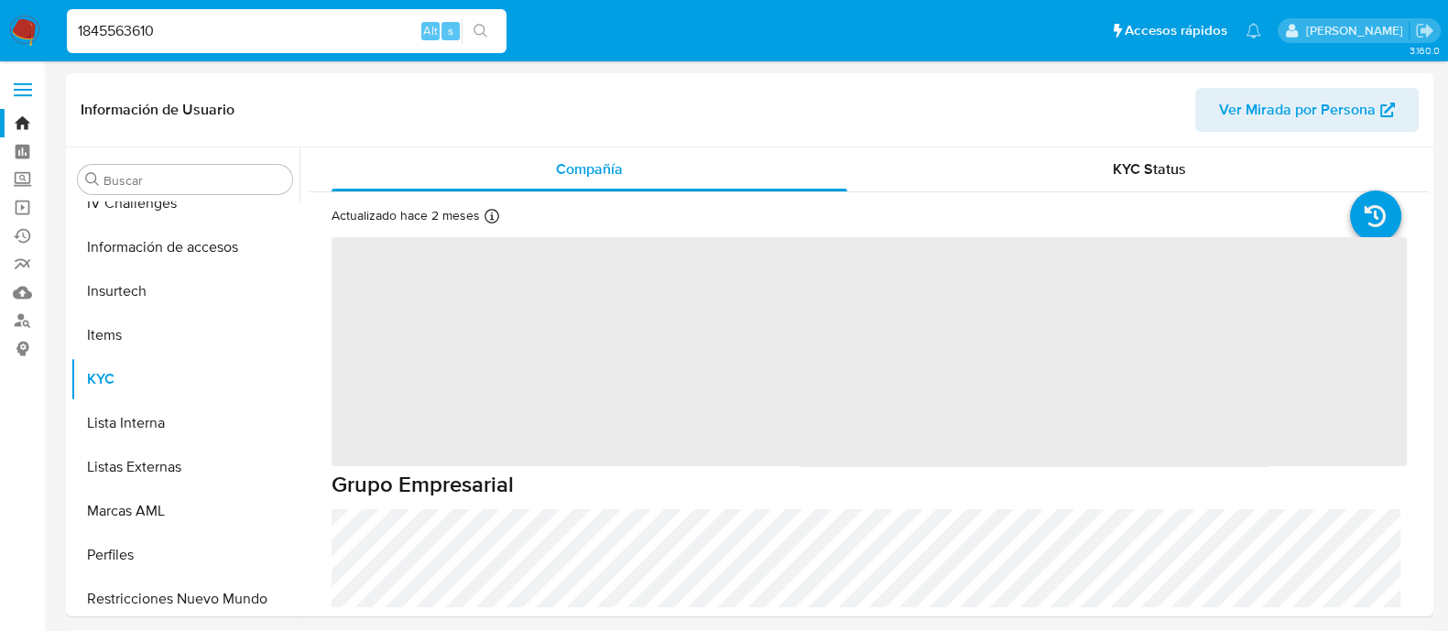
scroll to position [773, 0]
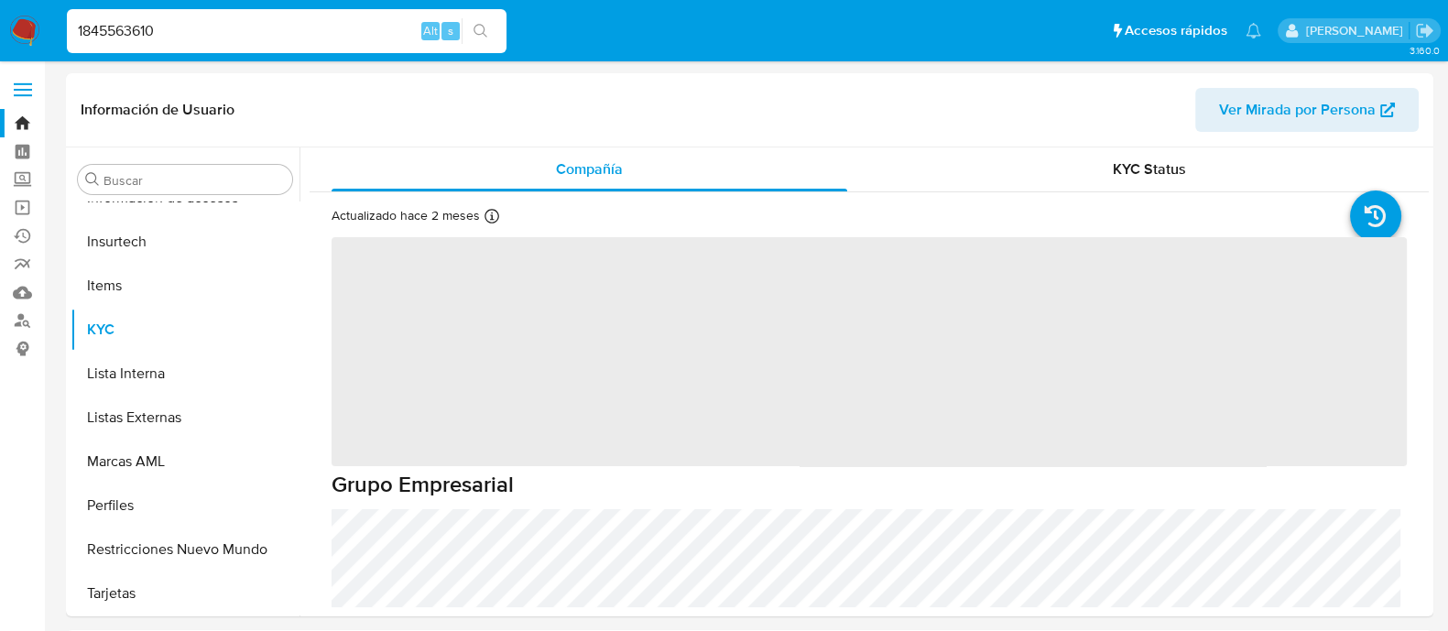
select select "10"
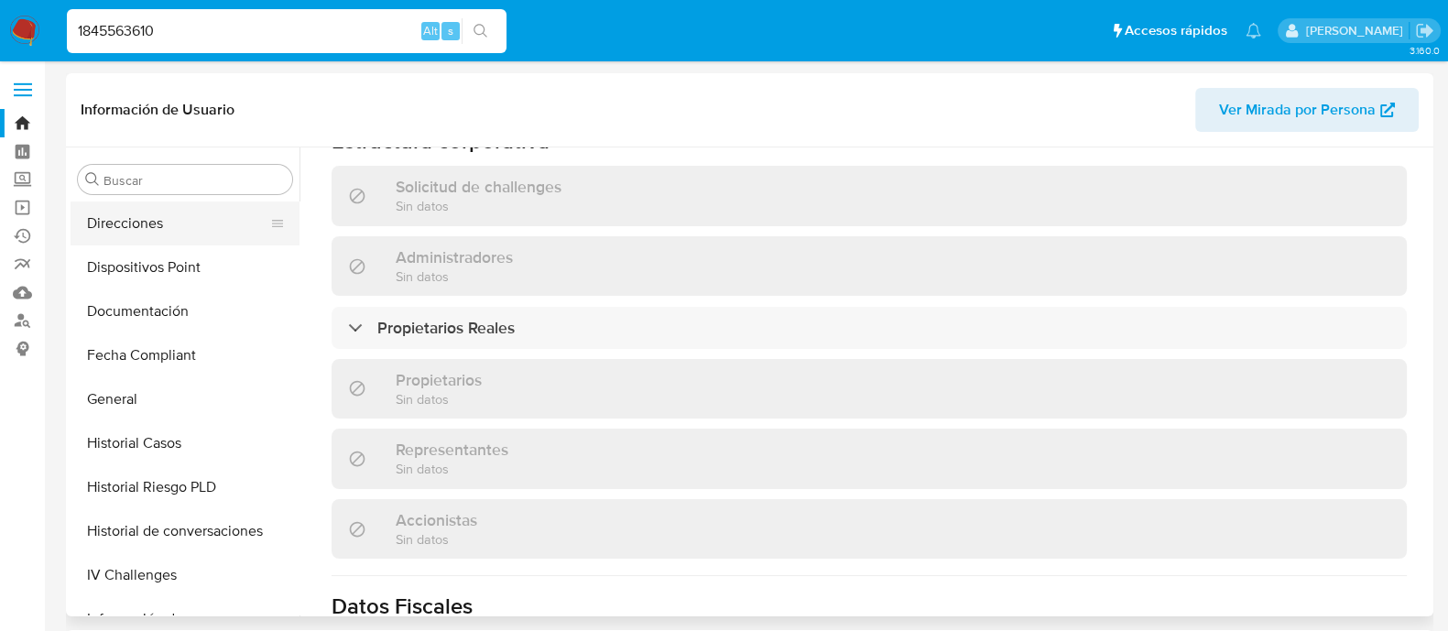
scroll to position [316, 0]
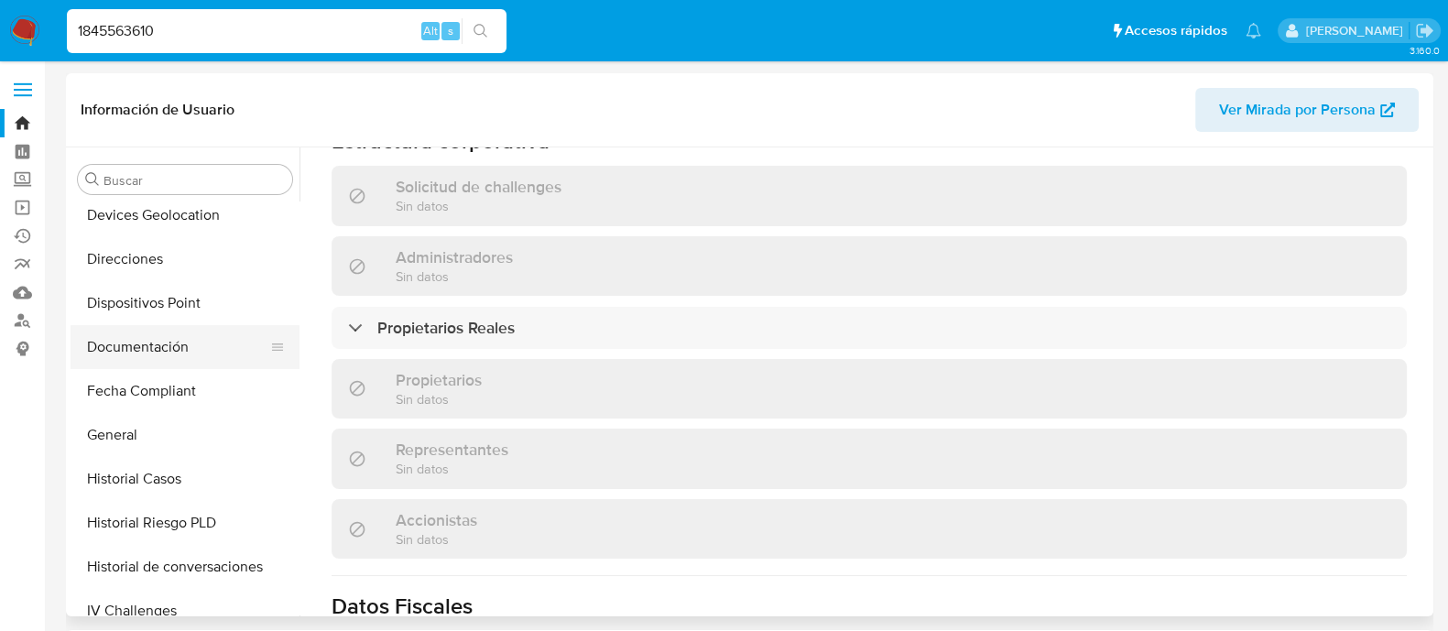
click at [154, 341] on button "Documentación" at bounding box center [178, 347] width 214 height 44
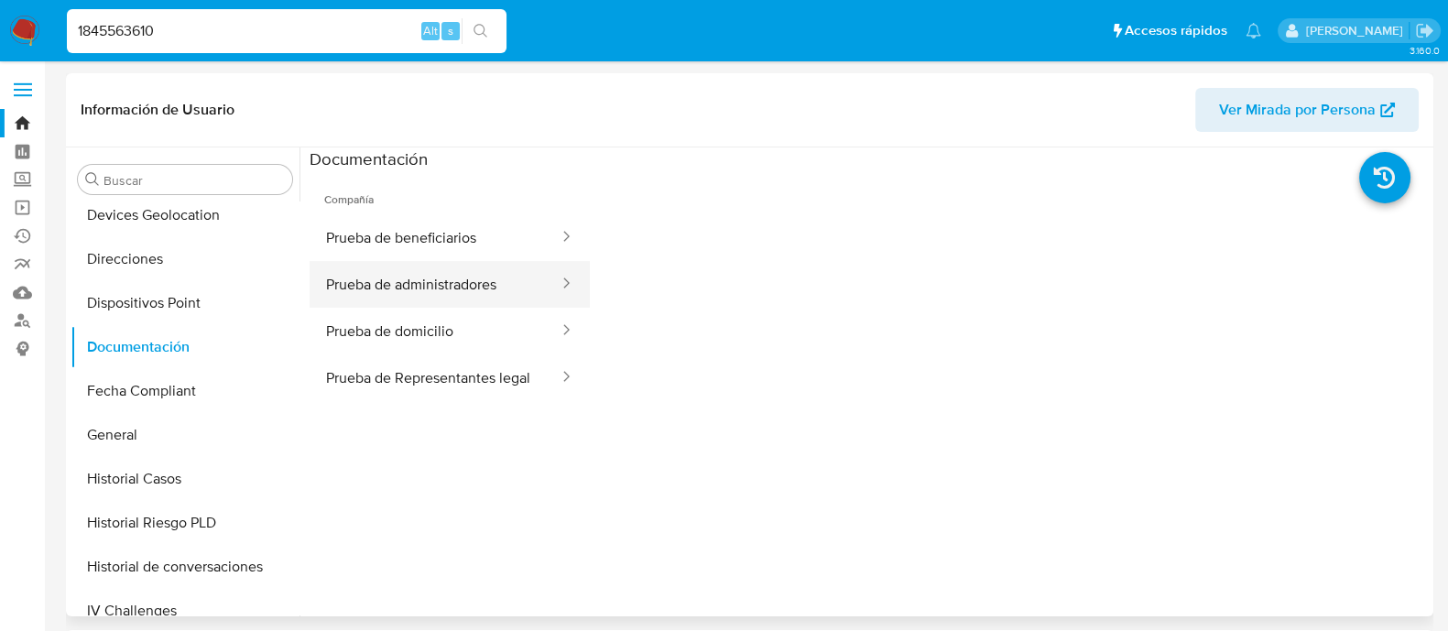
click at [467, 275] on button "Prueba de administradores" at bounding box center [435, 284] width 251 height 47
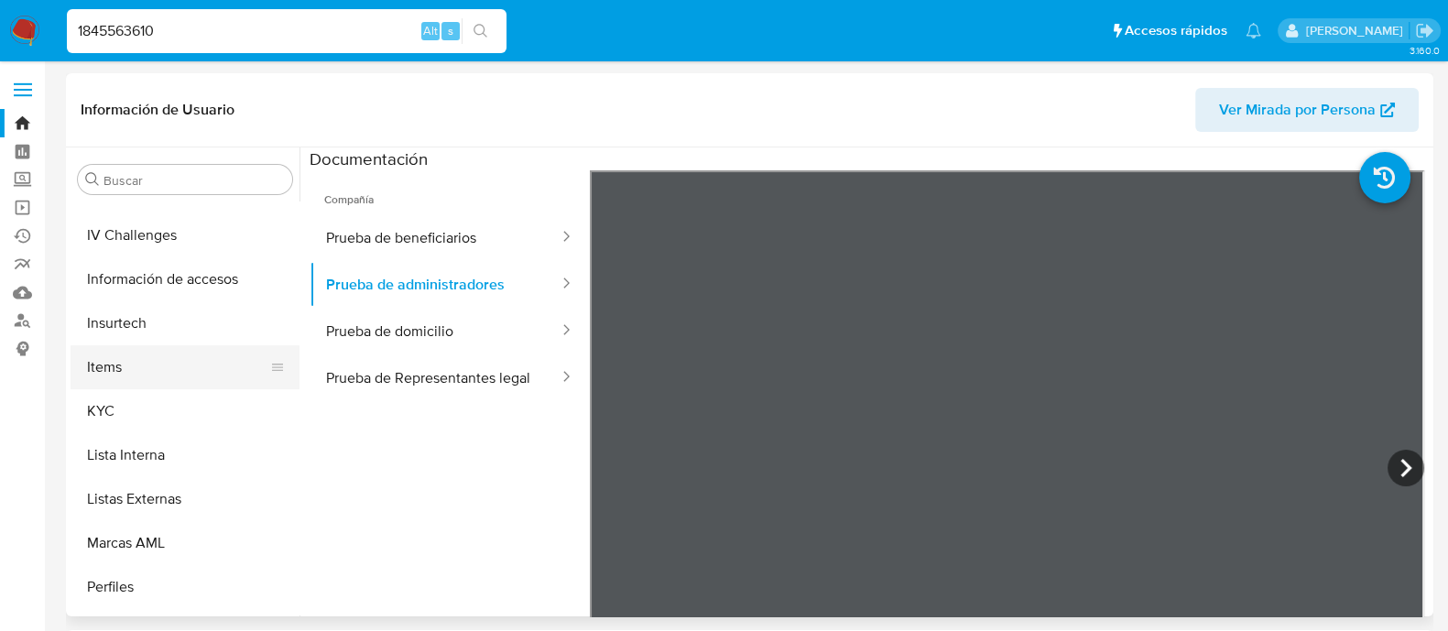
scroll to position [660, 0]
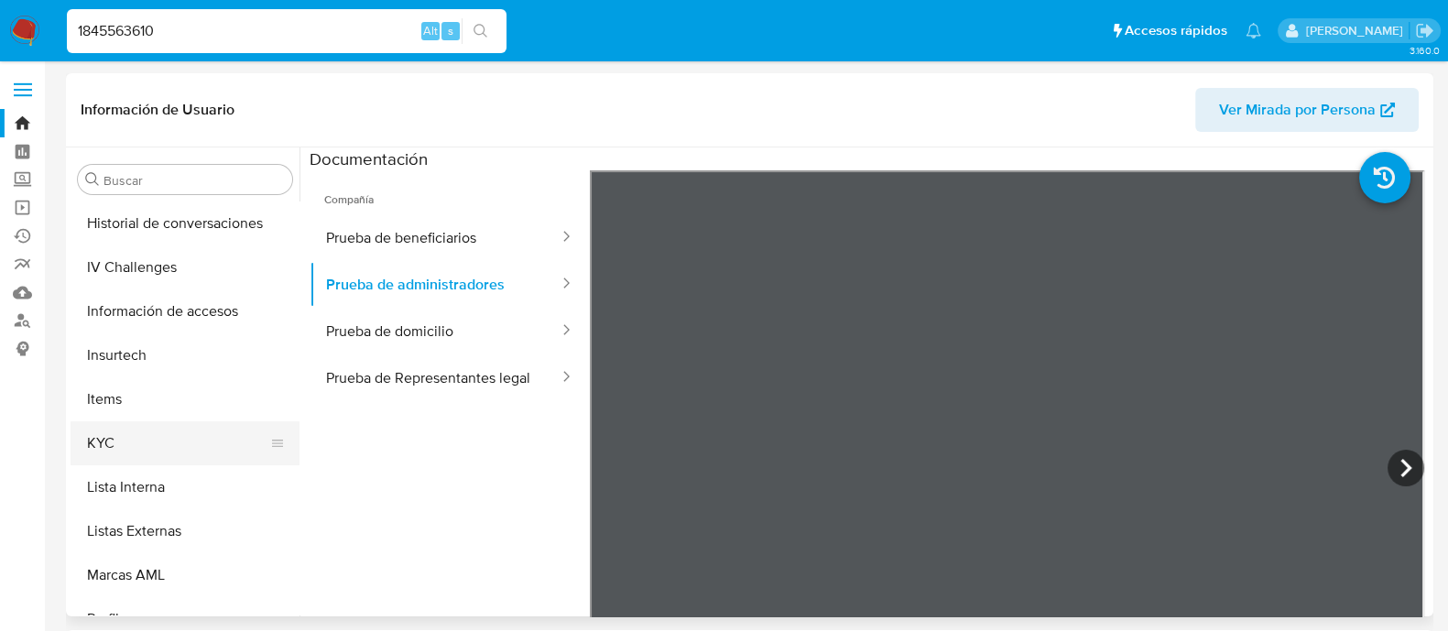
click at [165, 442] on button "KYC" at bounding box center [178, 443] width 214 height 44
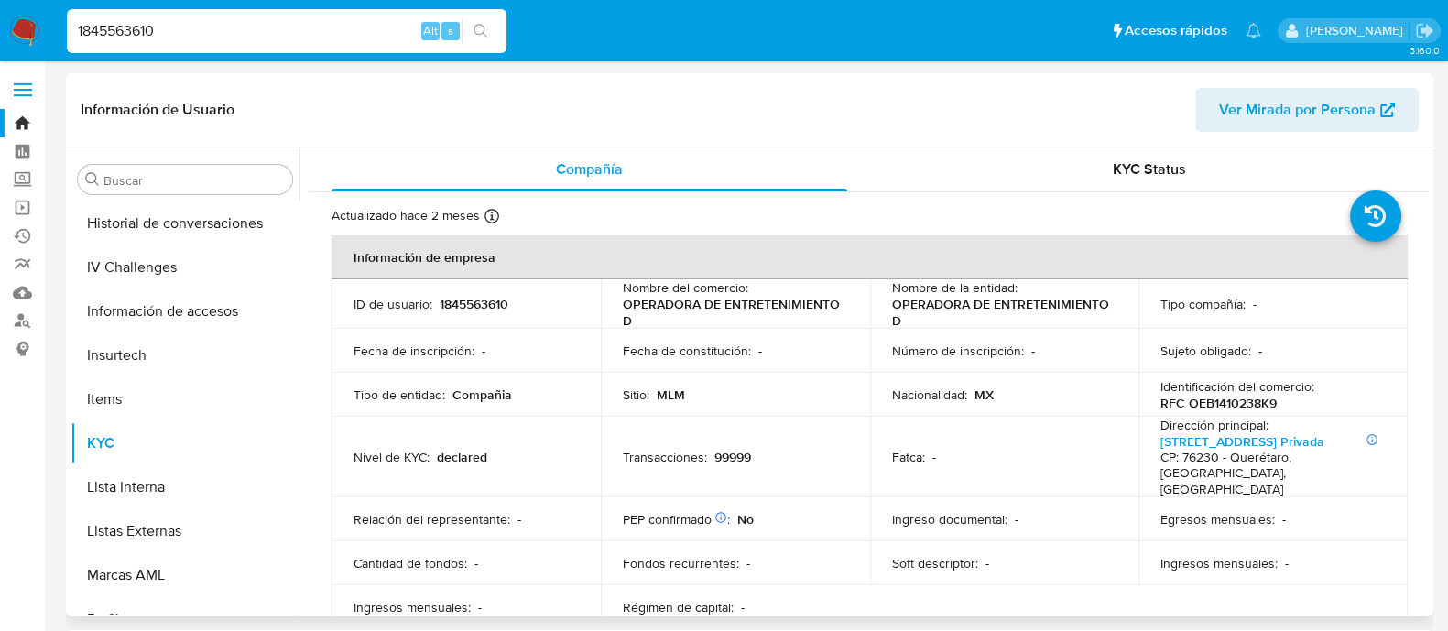
click at [477, 304] on p "1845563610" at bounding box center [474, 304] width 69 height 16
copy p "1845563610"
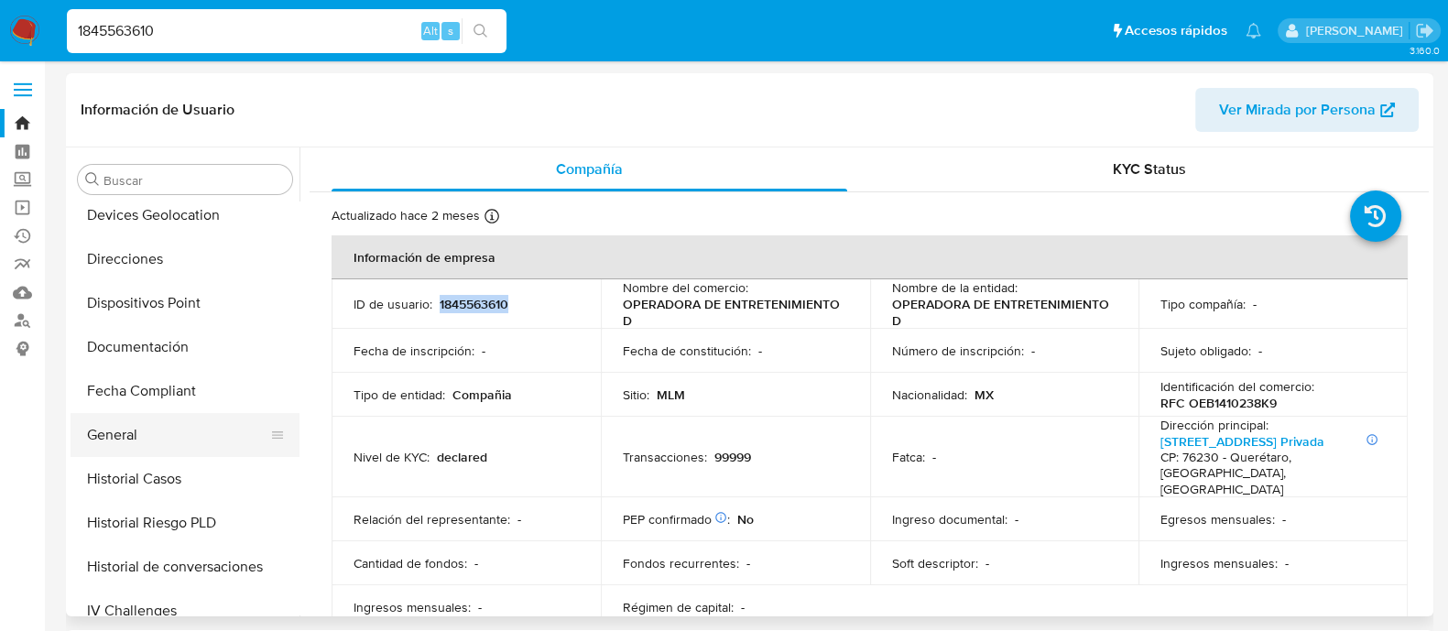
click at [128, 447] on button "General" at bounding box center [178, 435] width 214 height 44
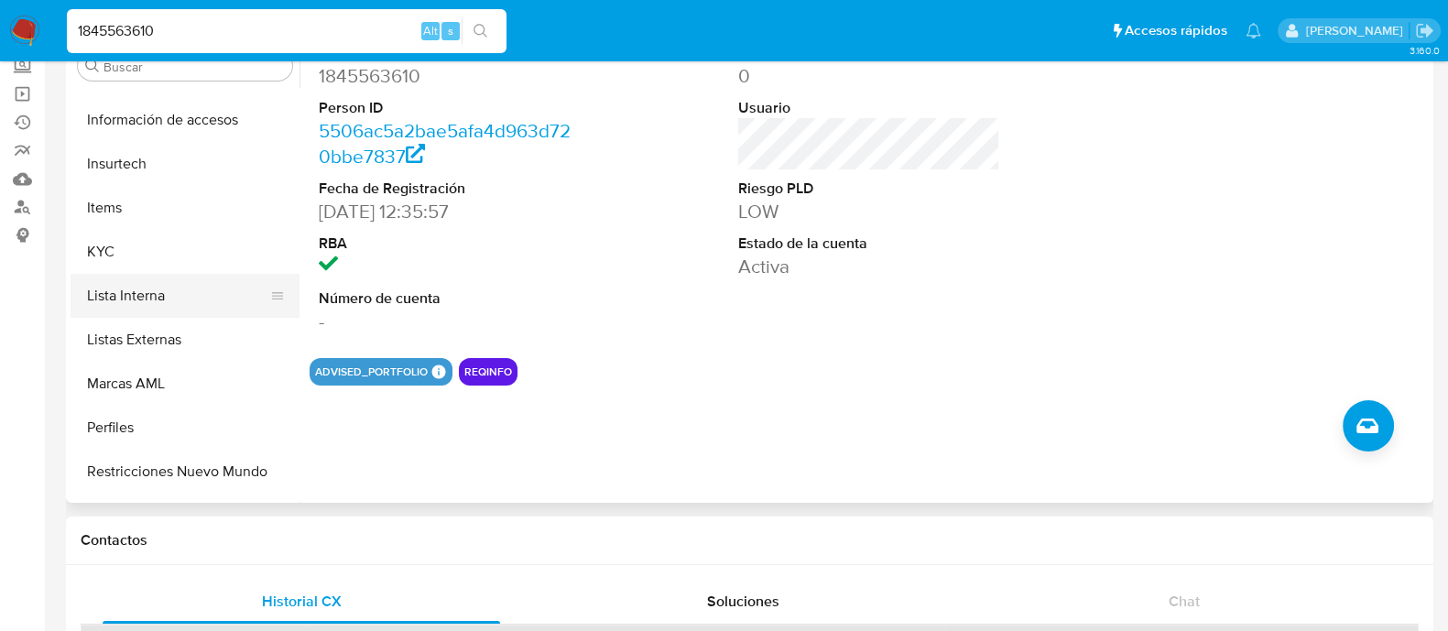
scroll to position [773, 0]
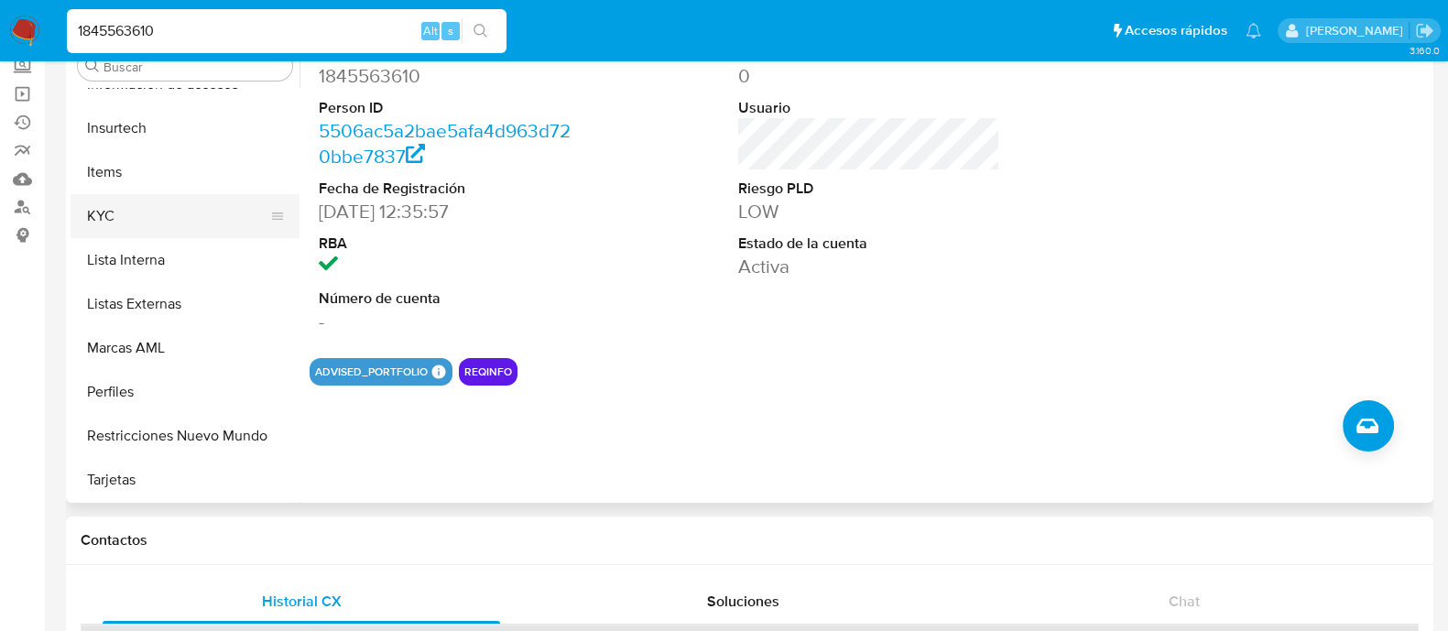
click at [124, 213] on button "KYC" at bounding box center [178, 216] width 214 height 44
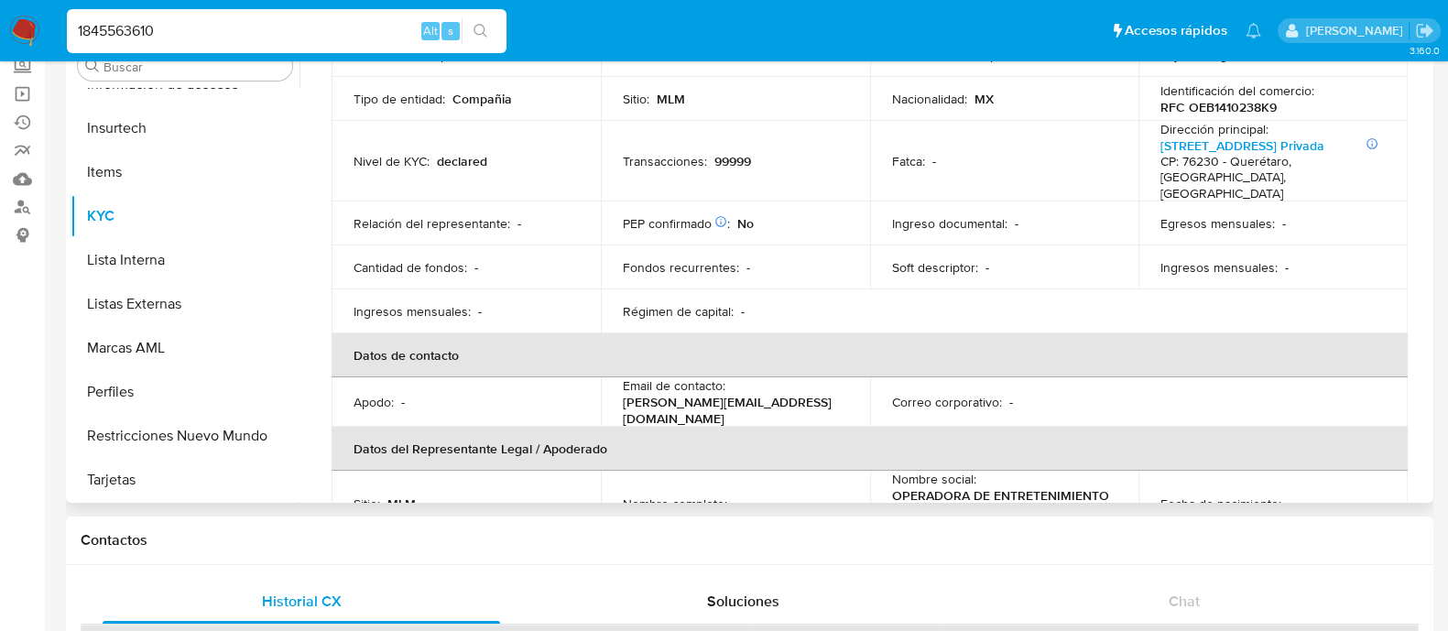
scroll to position [175, 0]
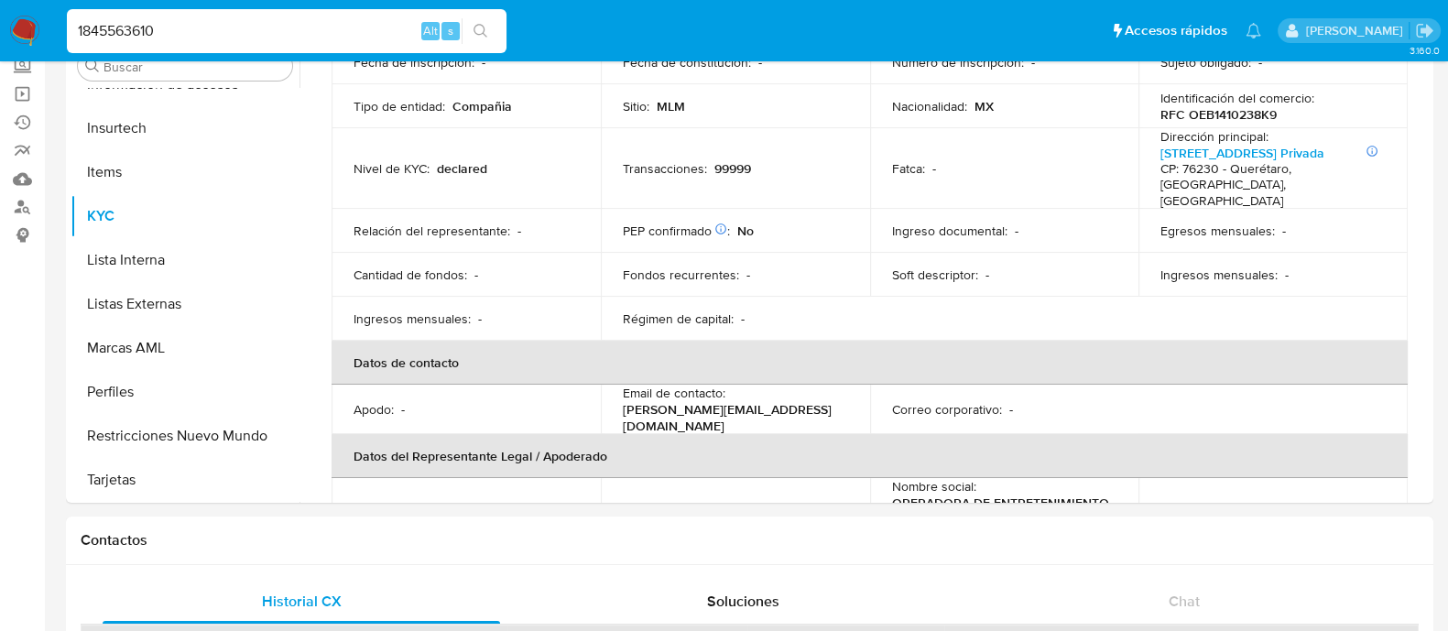
click at [340, 38] on input "1845563610" at bounding box center [287, 31] width 440 height 24
paste input "2123289498"
type input "2123289498"
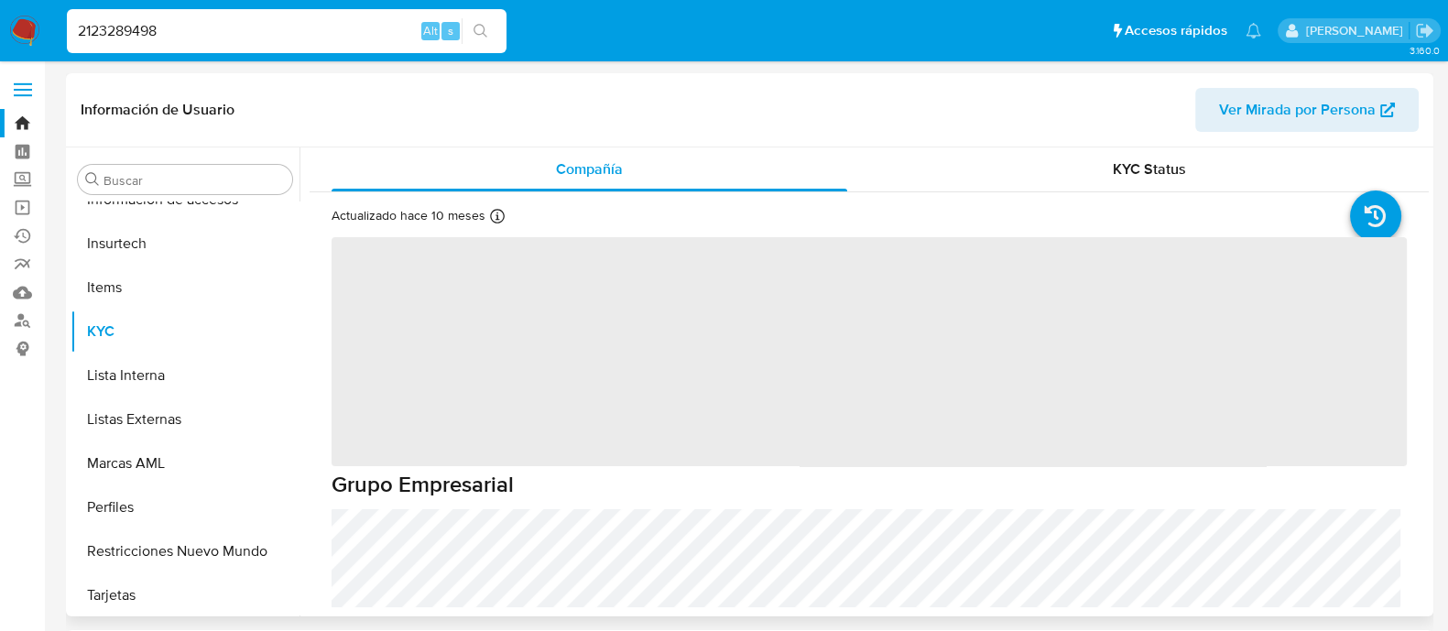
scroll to position [773, 0]
select select "10"
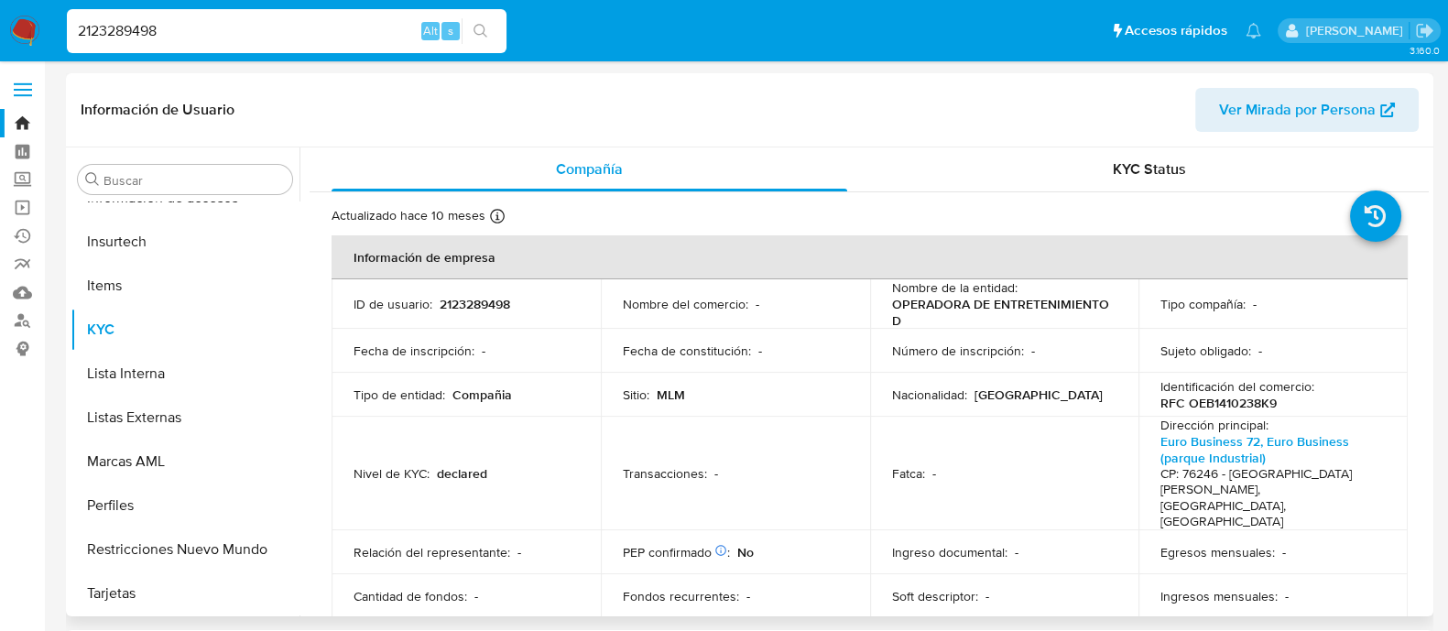
click at [669, 346] on p "Fecha de constitución :" at bounding box center [687, 351] width 128 height 16
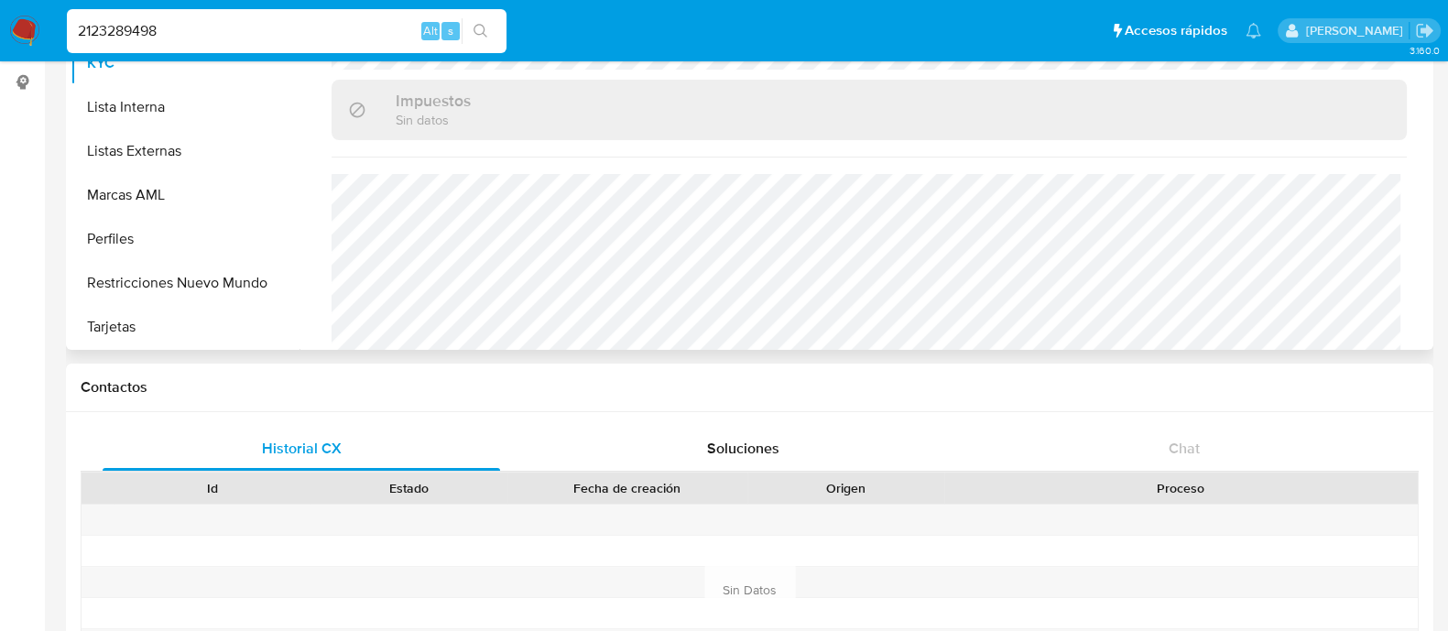
scroll to position [0, 0]
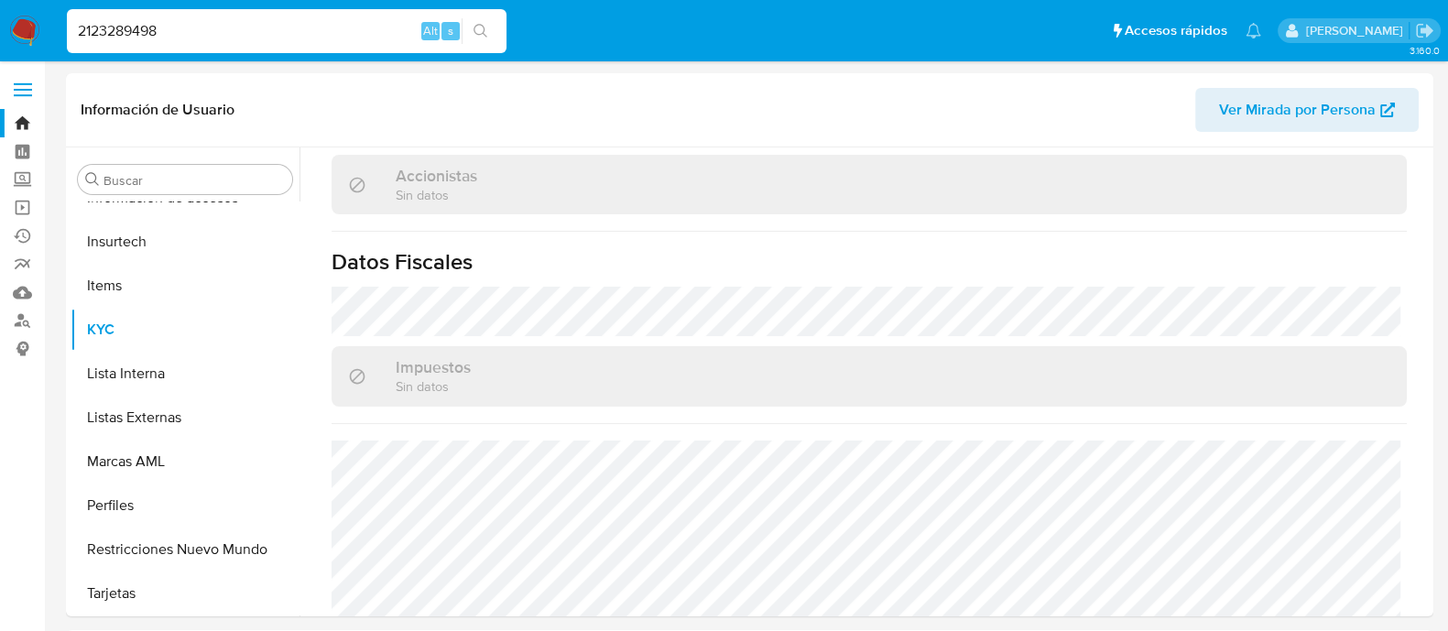
click at [284, 38] on input "2123289498" at bounding box center [287, 31] width 440 height 24
click at [283, 39] on input "2123289498" at bounding box center [287, 31] width 440 height 24
paste input "289588786"
type input "2289588786"
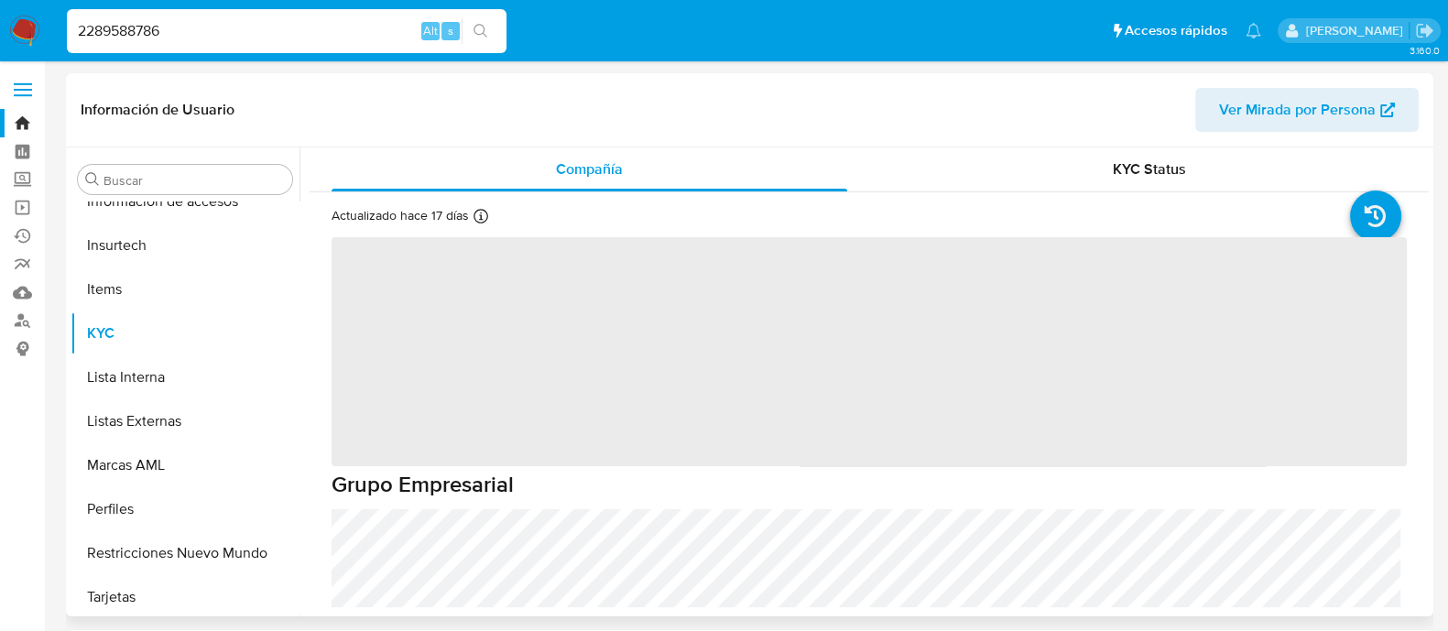
scroll to position [773, 0]
select select "10"
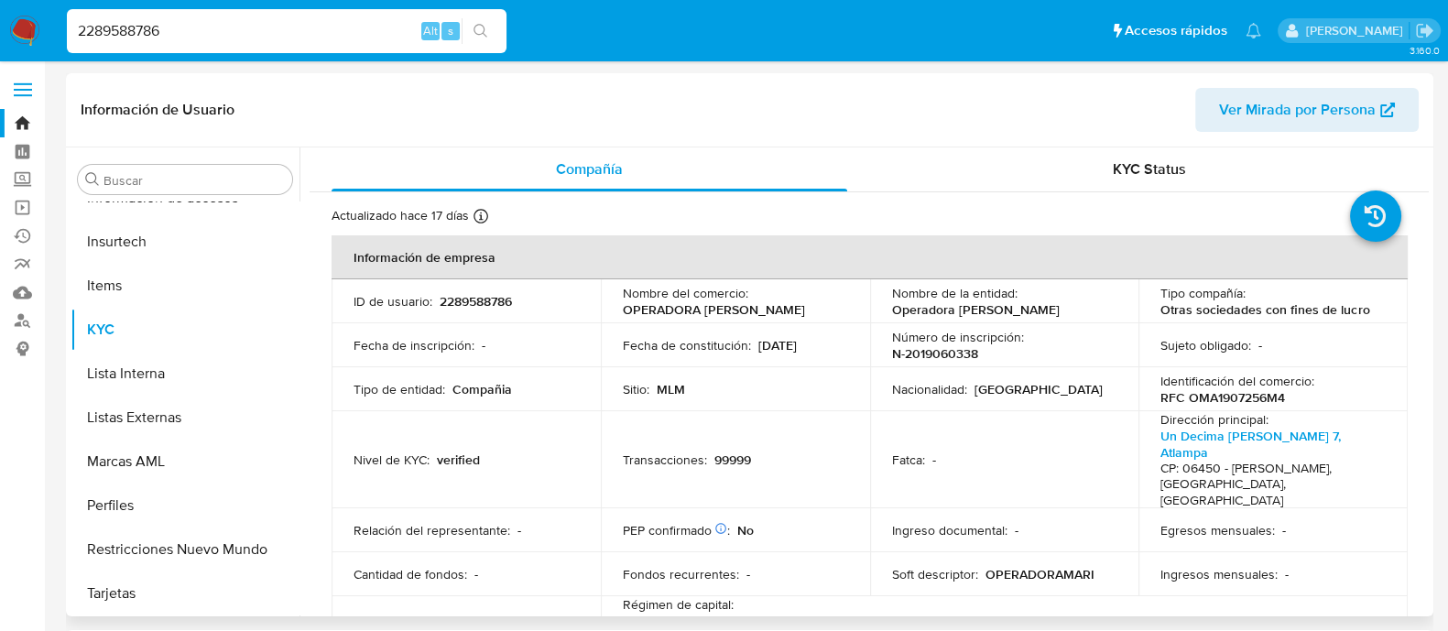
click at [716, 384] on div "Sitio : MLM" at bounding box center [735, 389] width 225 height 16
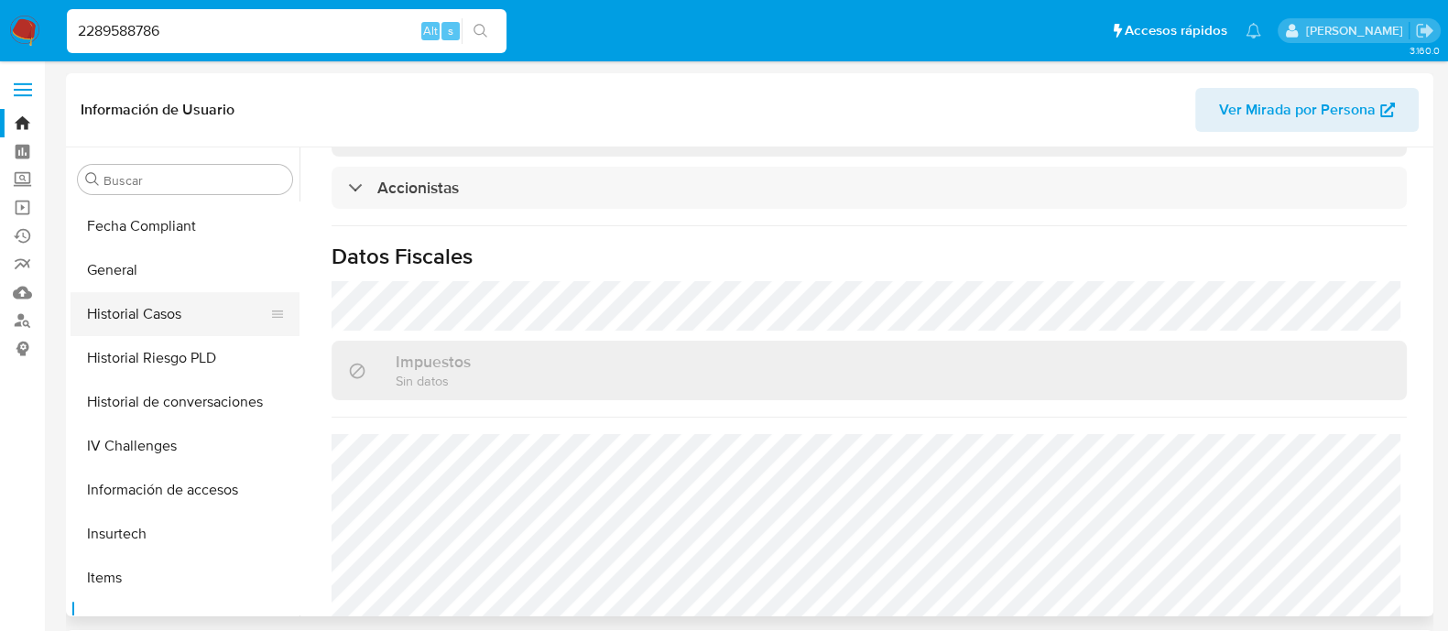
scroll to position [430, 0]
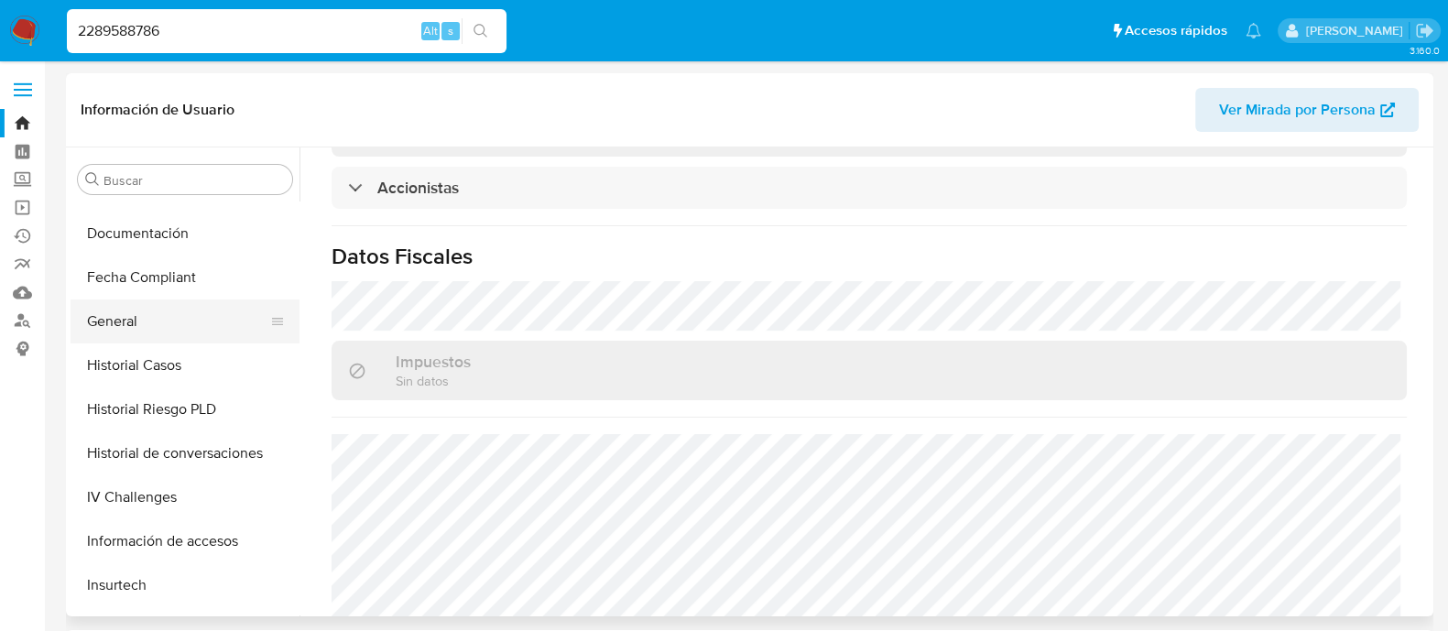
click at [169, 327] on button "General" at bounding box center [178, 322] width 214 height 44
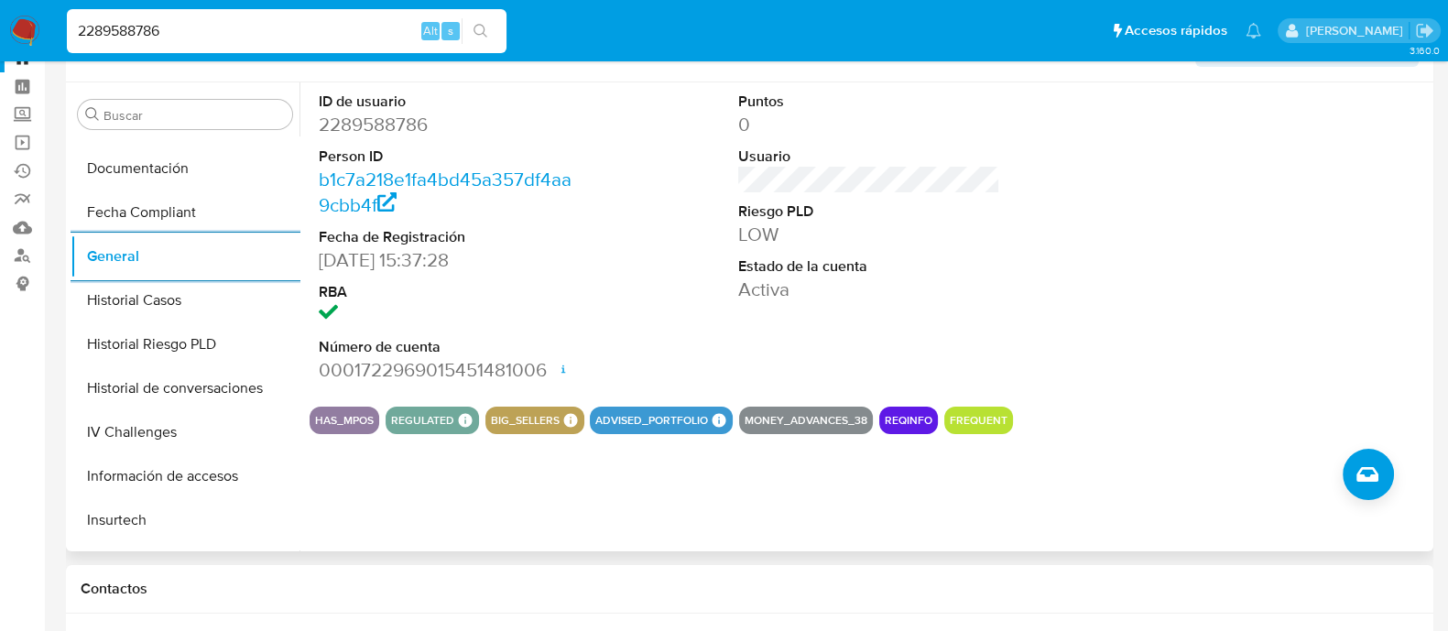
scroll to position [0, 0]
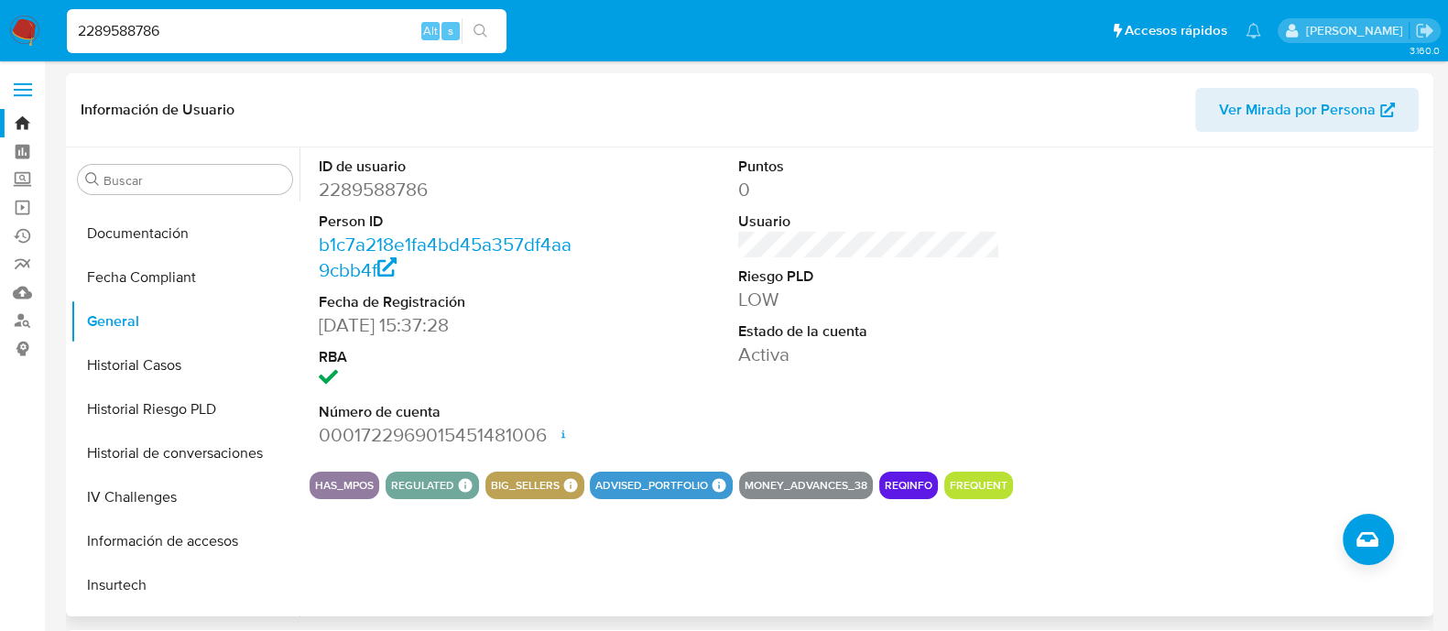
click at [369, 202] on dl "ID de usuario 2289588786 Person ID b1c7a218e1fa4bd45a357df4aa9cbb4f Fecha de Re…" at bounding box center [450, 302] width 262 height 291
click at [367, 183] on dd "2289588786" at bounding box center [450, 190] width 262 height 26
copy dd "2289588786"
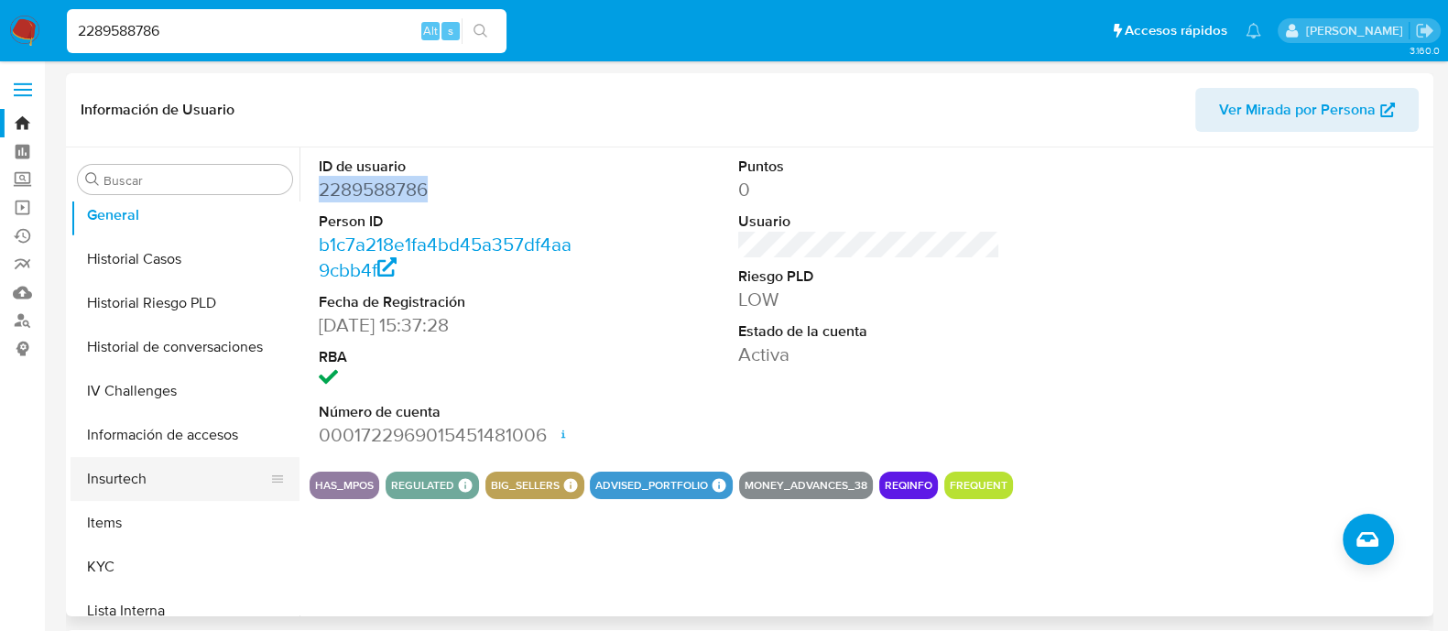
scroll to position [573, 0]
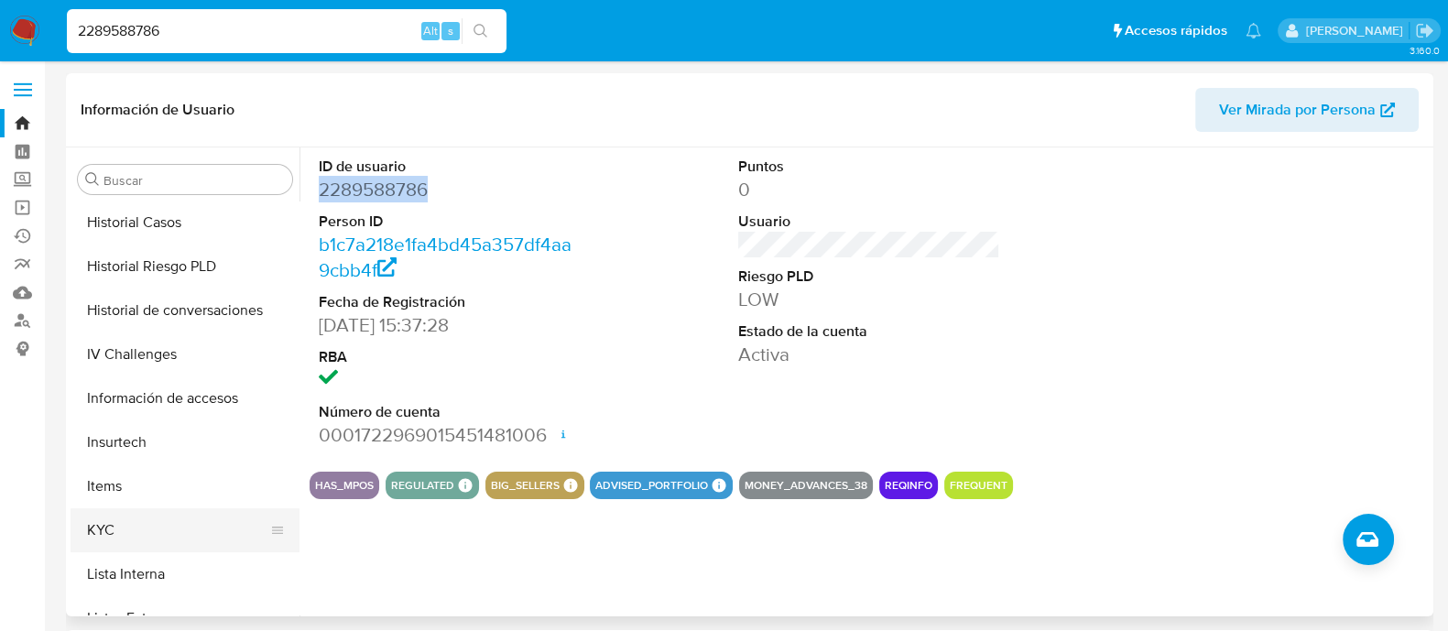
click at [132, 534] on button "KYC" at bounding box center [178, 530] width 214 height 44
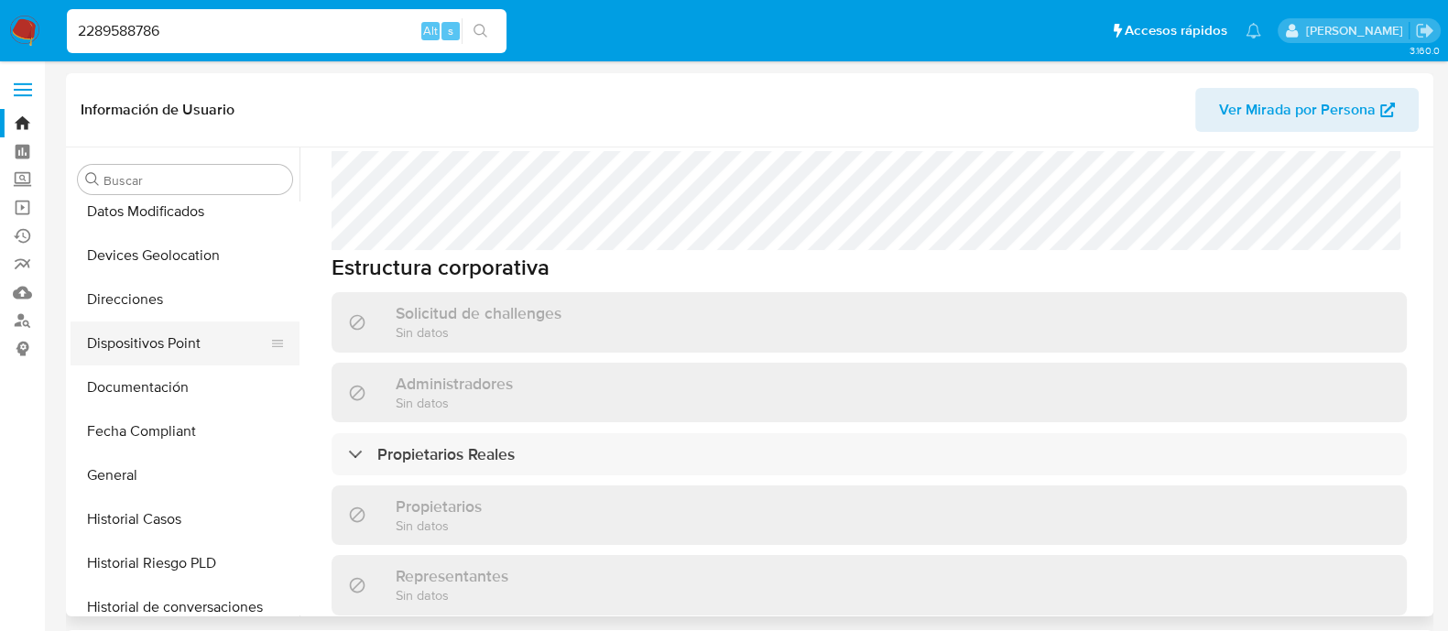
scroll to position [228, 0]
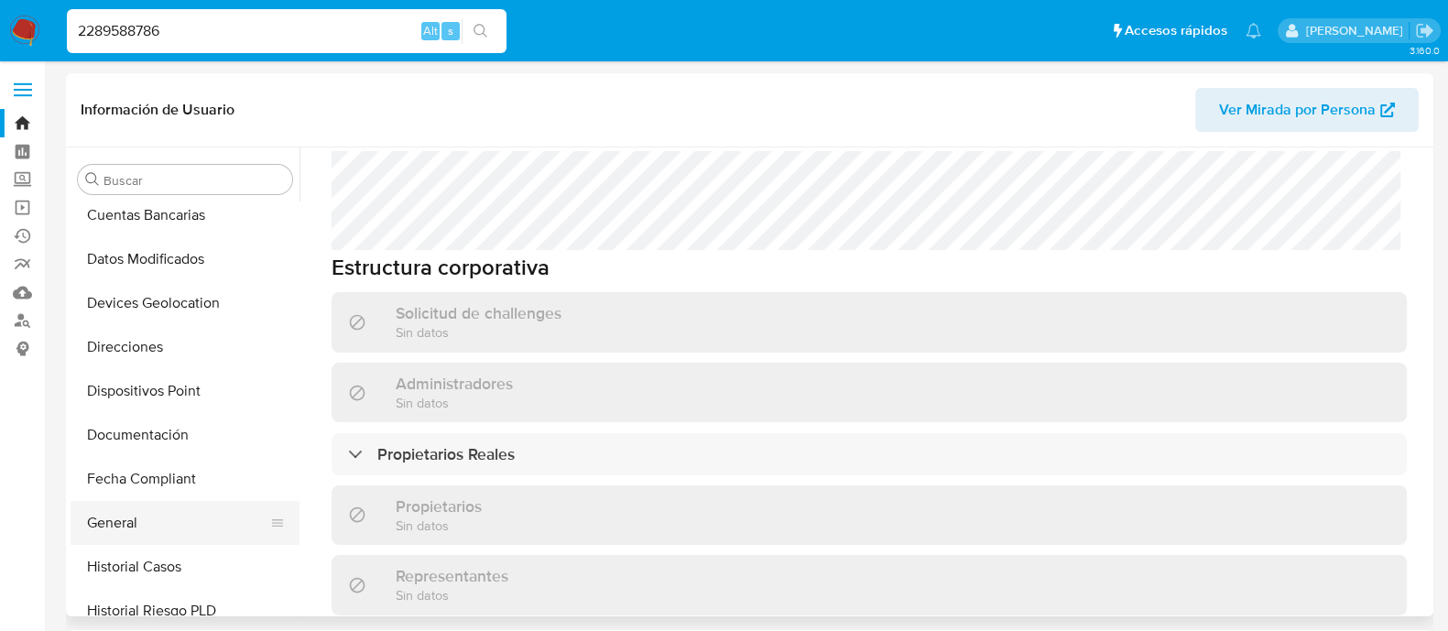
click at [143, 512] on button "General" at bounding box center [178, 523] width 214 height 44
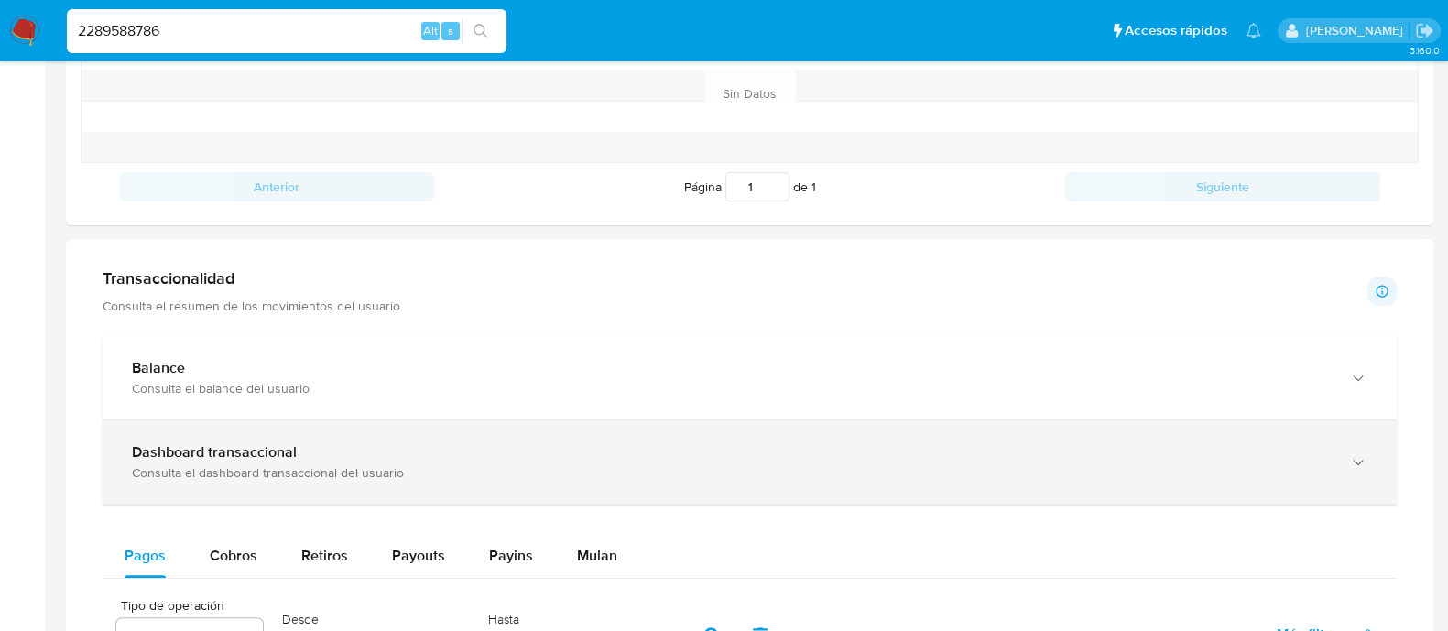
scroll to position [801, 0]
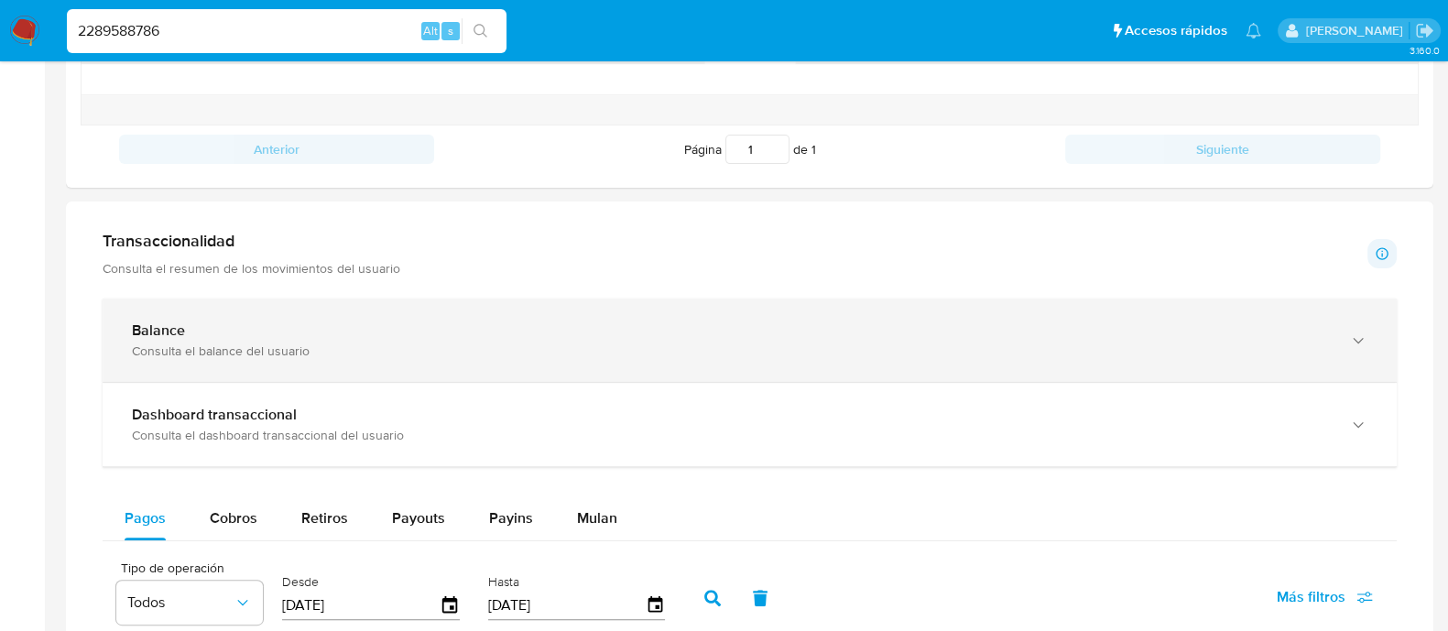
click at [192, 309] on div "Balance Consulta el balance del usuario" at bounding box center [750, 340] width 1294 height 83
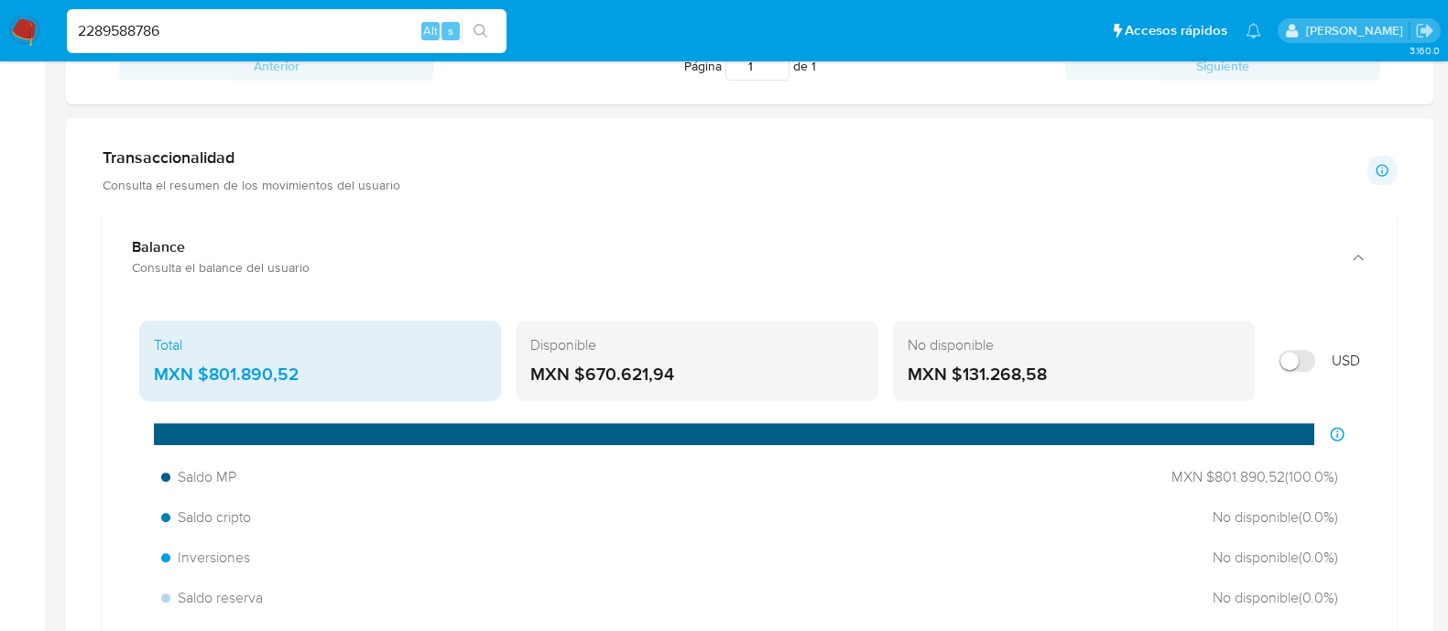
scroll to position [915, 0]
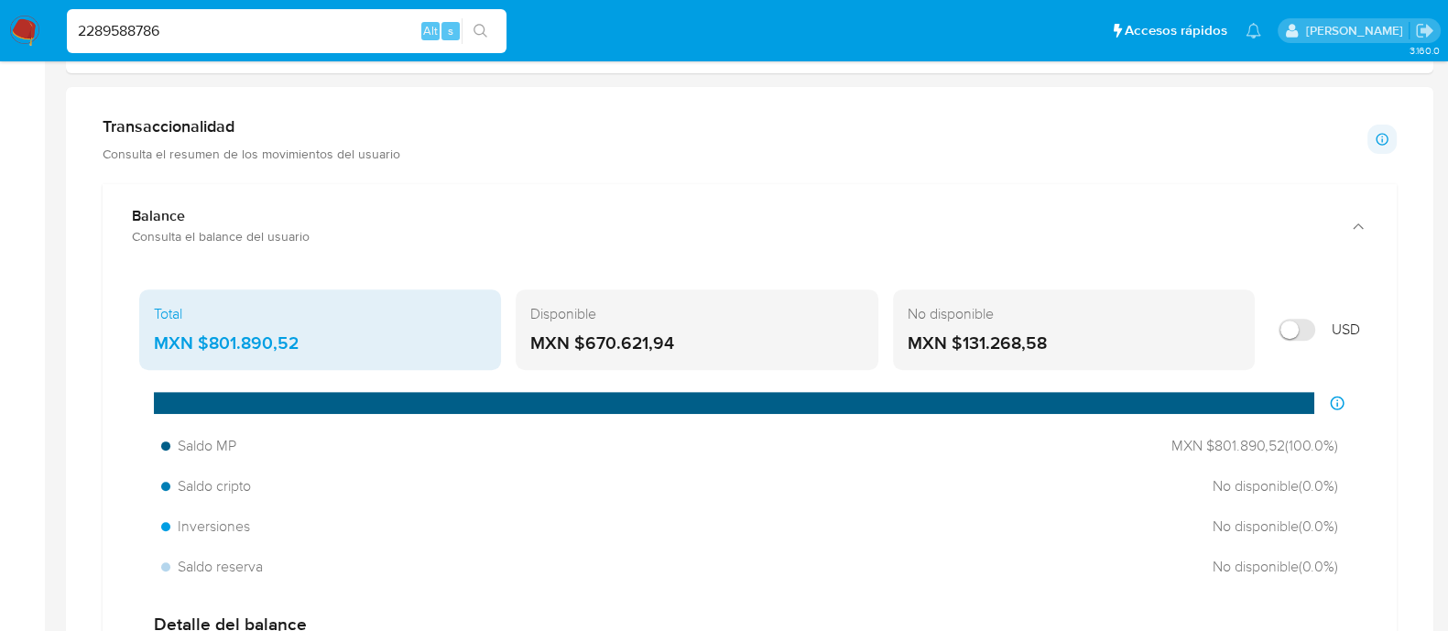
drag, startPoint x: 700, startPoint y: 339, endPoint x: 576, endPoint y: 336, distance: 123.7
click at [576, 336] on div "MXN $670.621,94" at bounding box center [696, 344] width 333 height 24
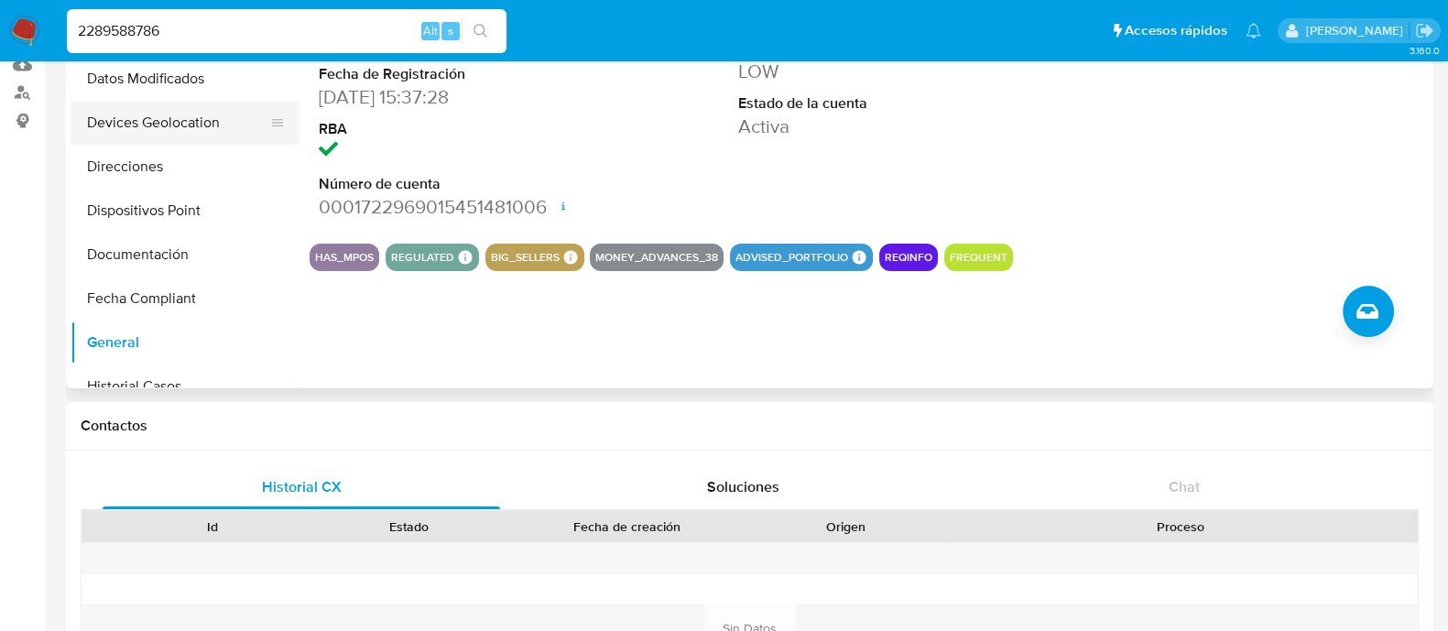
scroll to position [228, 0]
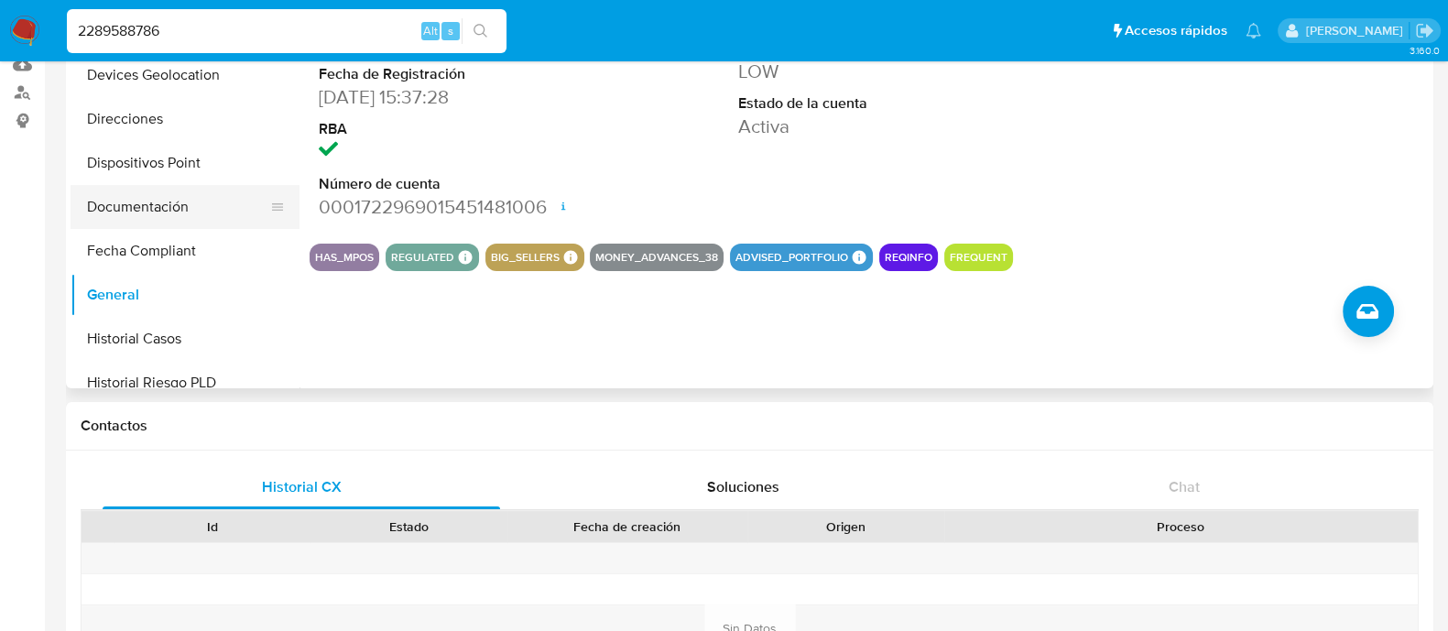
click at [162, 212] on button "Documentación" at bounding box center [178, 207] width 214 height 44
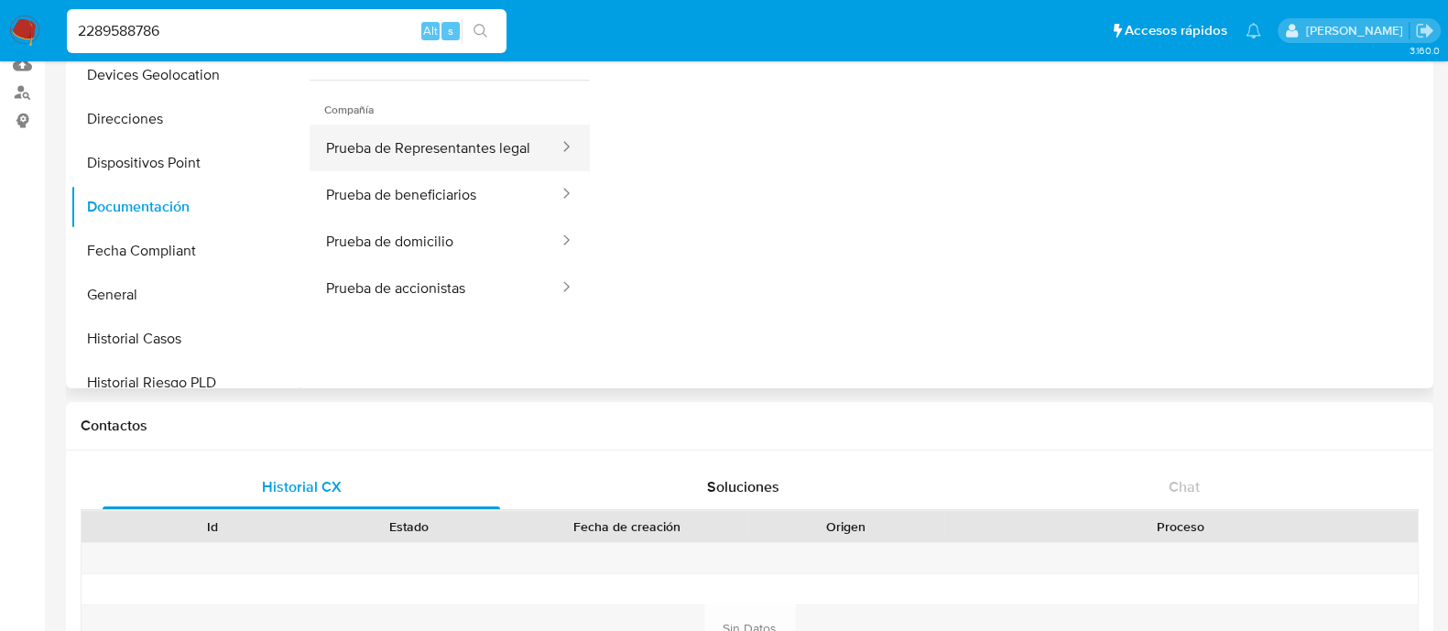
click at [452, 143] on button "Prueba de Representantes legal" at bounding box center [435, 148] width 251 height 47
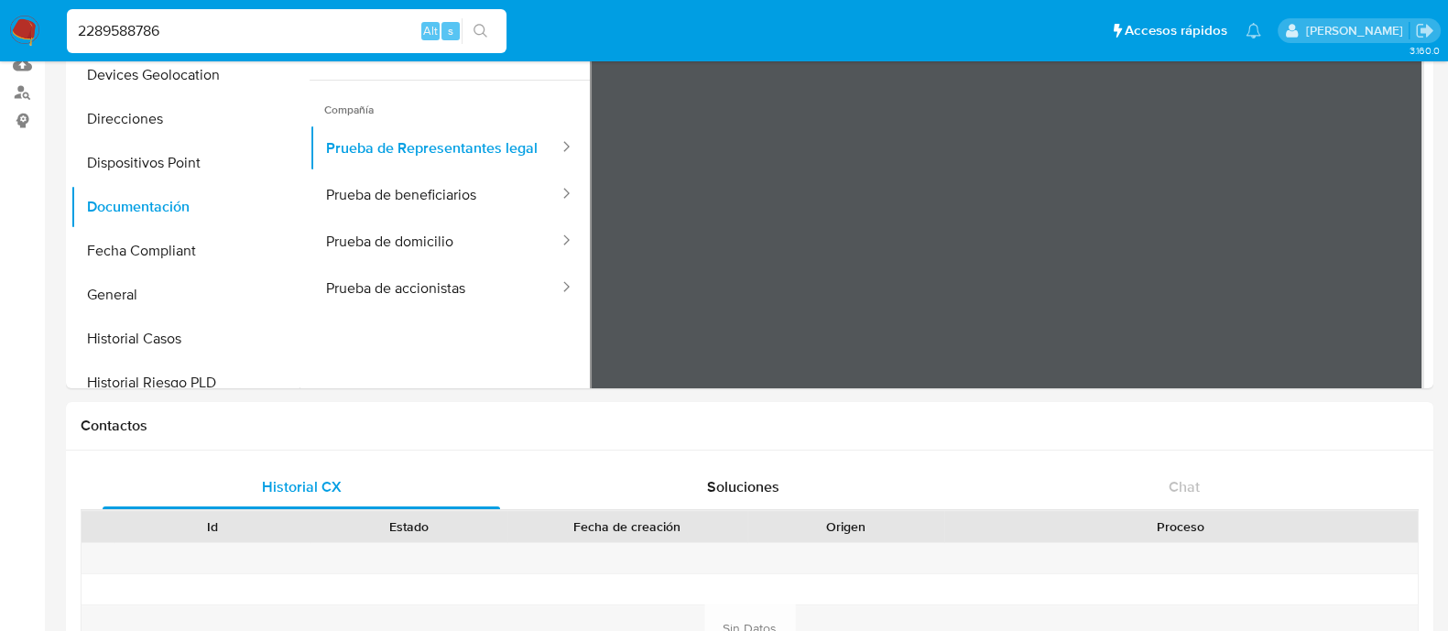
click at [352, 42] on input "2289588786" at bounding box center [287, 31] width 440 height 24
paste input "1216439334"
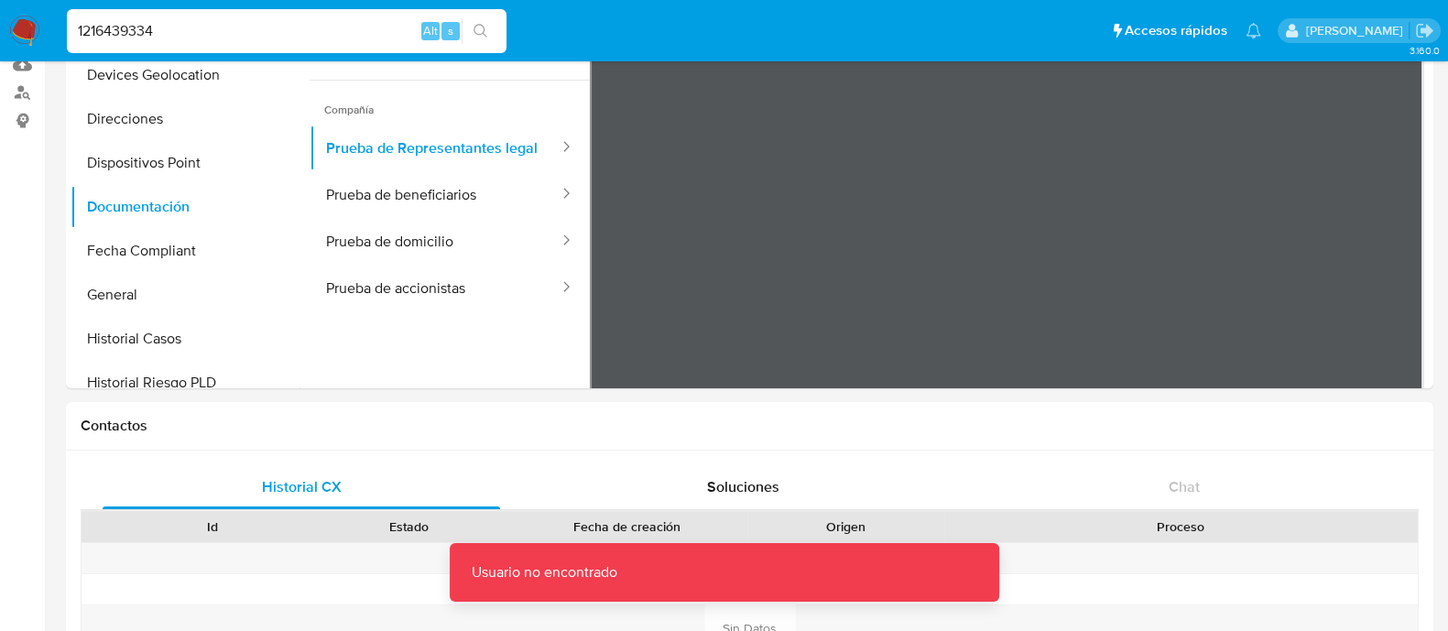
click at [351, 42] on input "1216439334" at bounding box center [287, 31] width 440 height 24
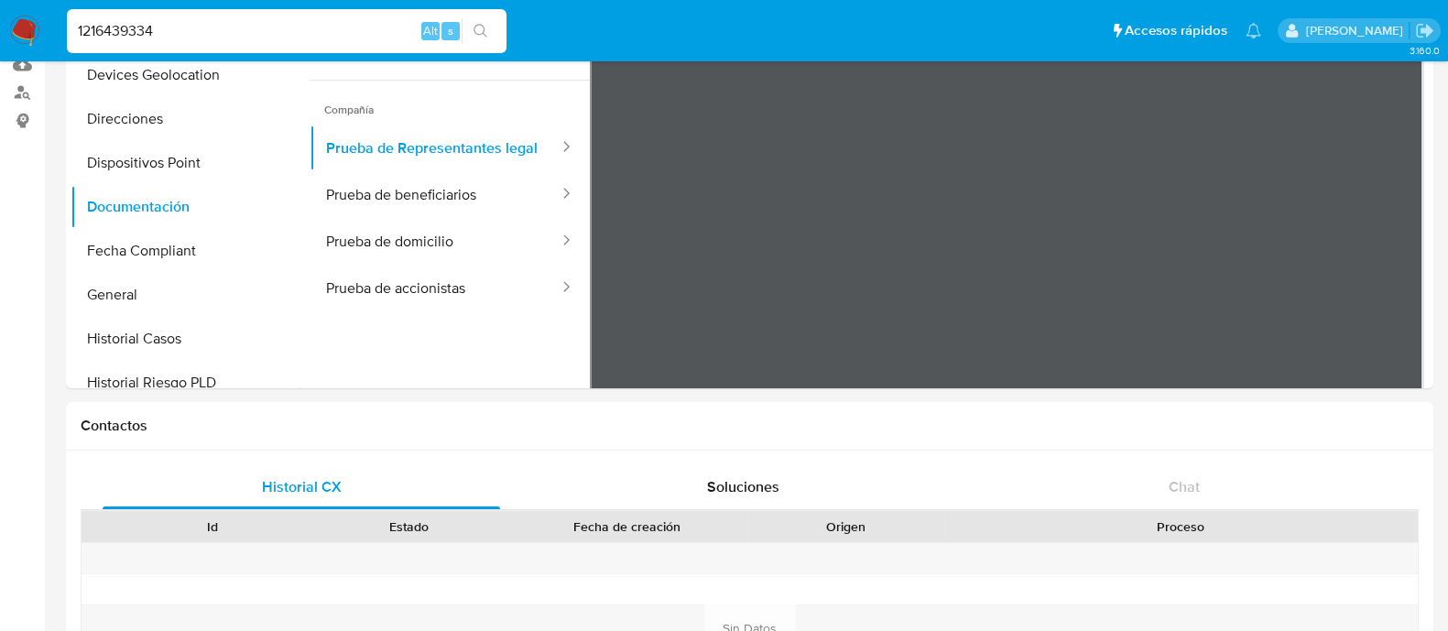
type input "1216439334"
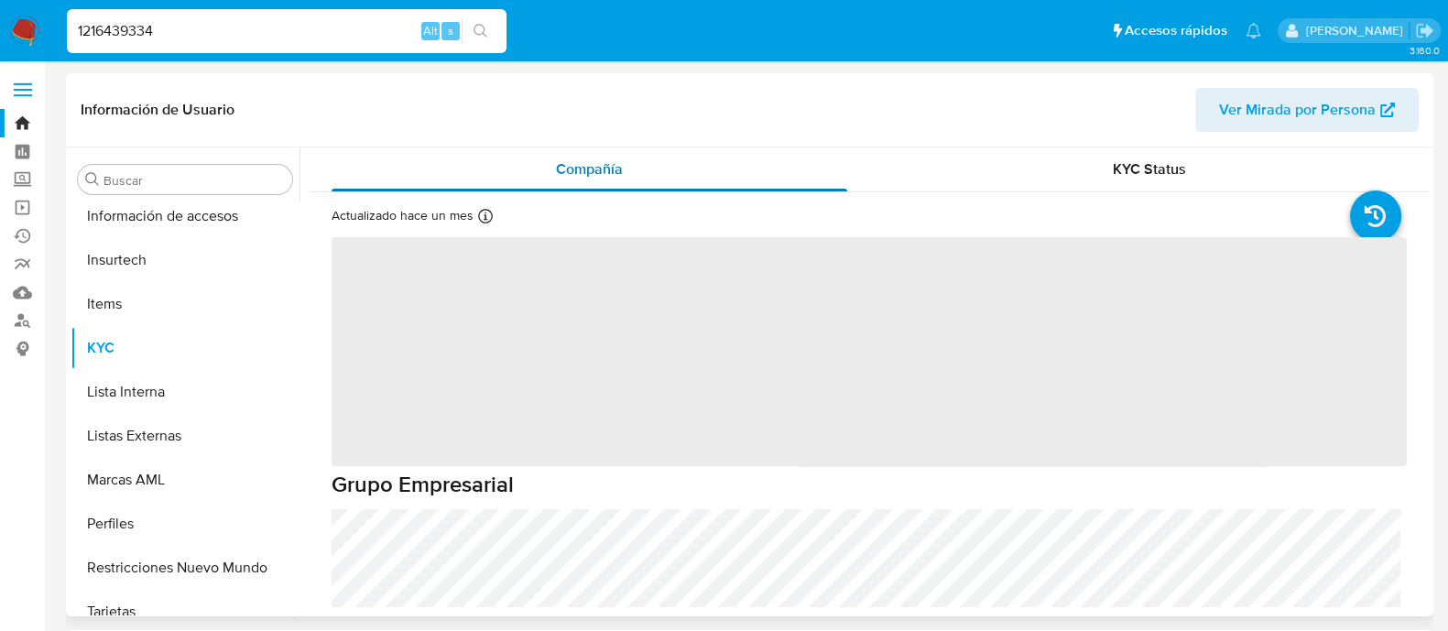
scroll to position [773, 0]
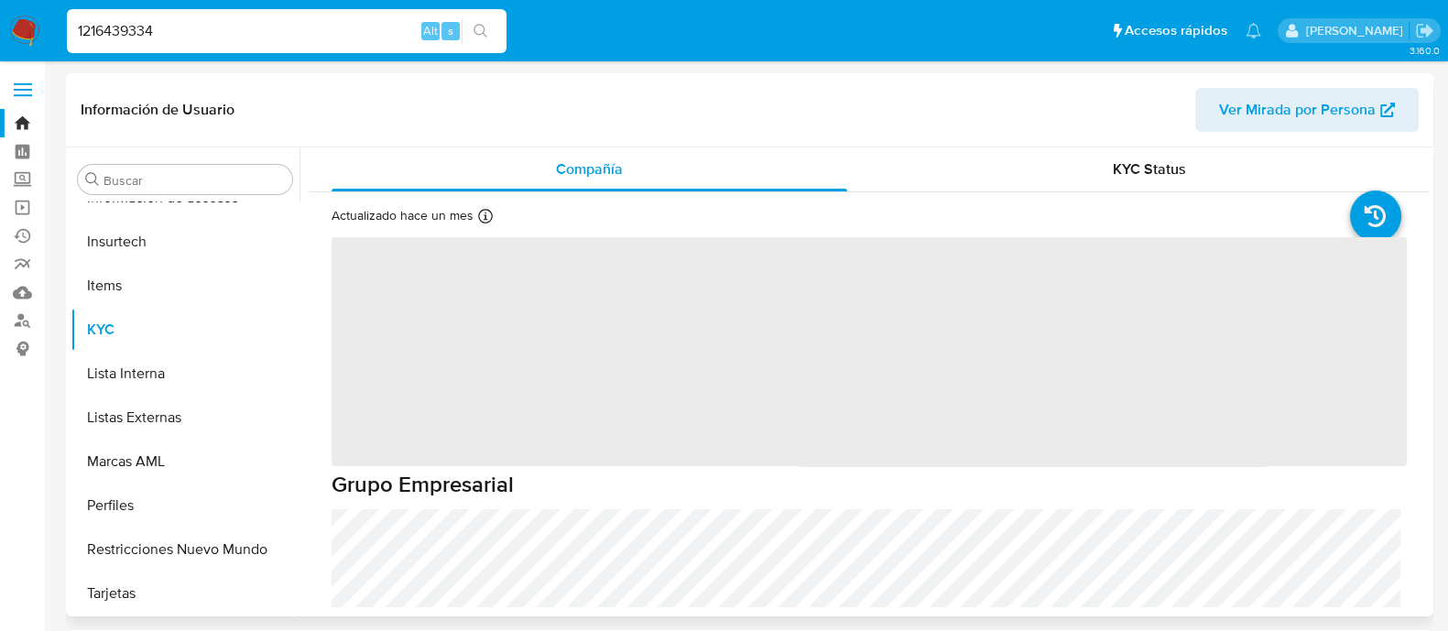
select select "10"
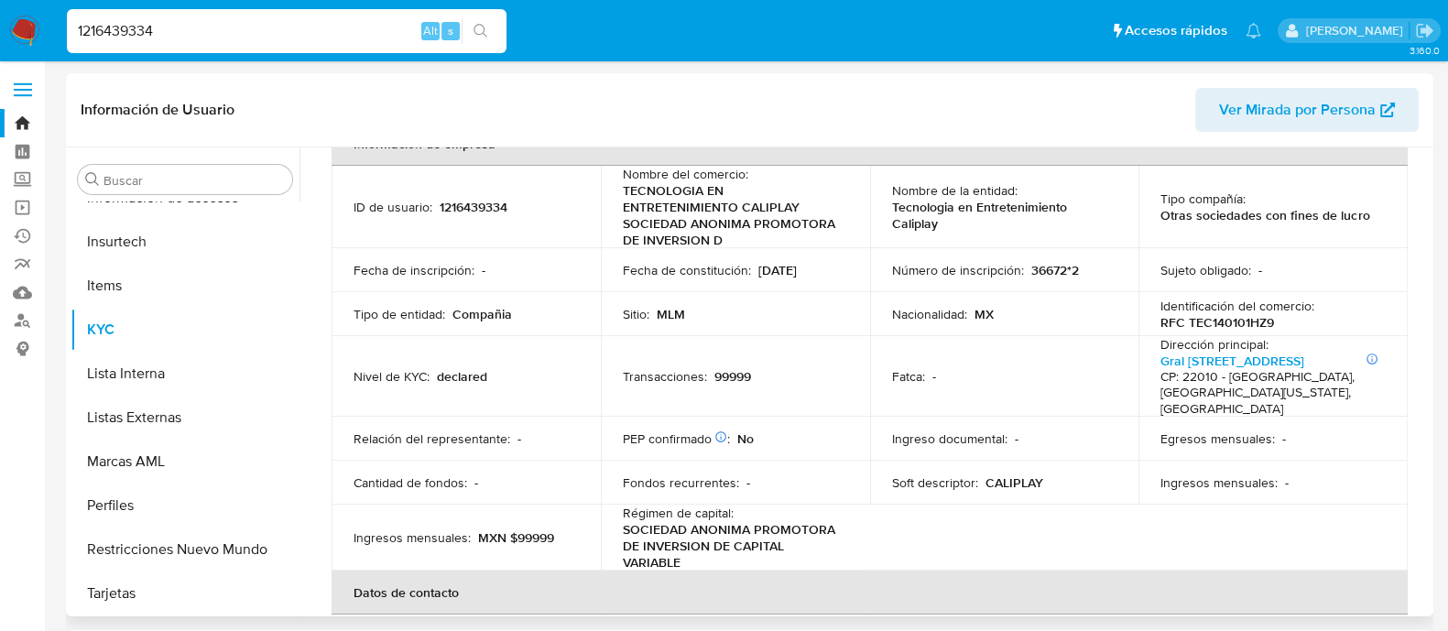
click at [870, 398] on td "Fatca : -" at bounding box center [1004, 377] width 269 height 82
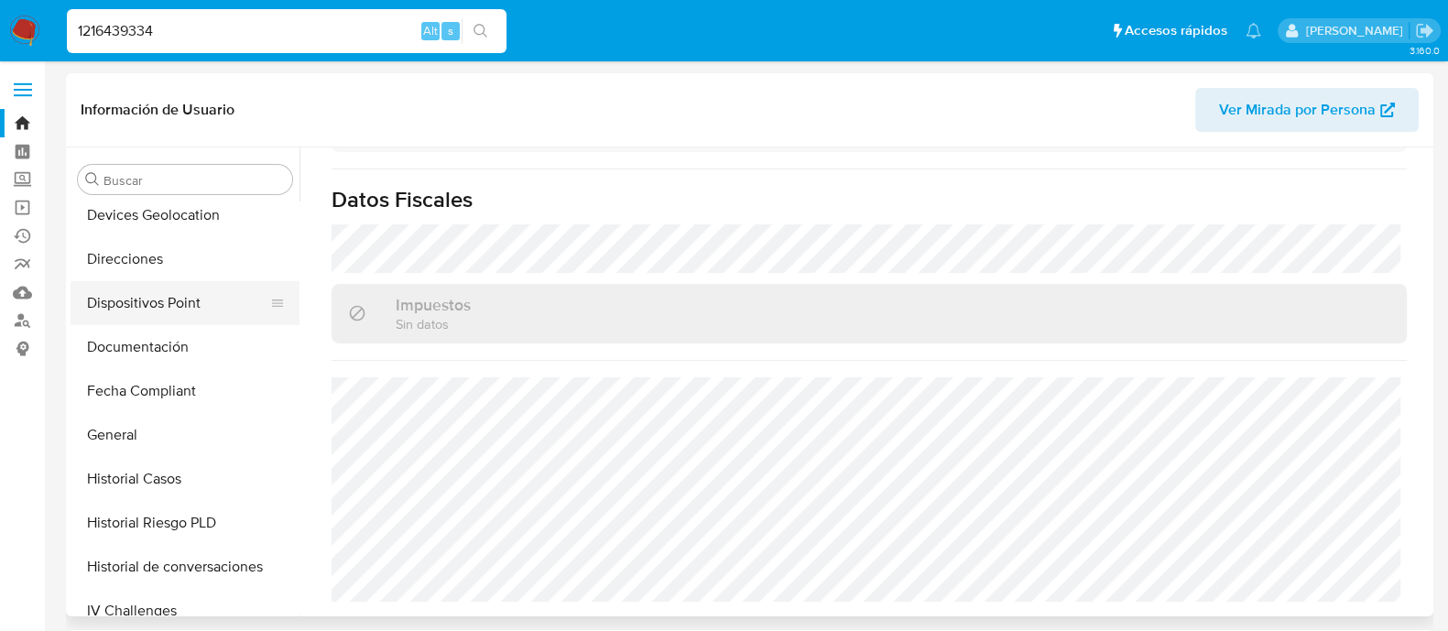
scroll to position [316, 0]
click at [158, 440] on button "General" at bounding box center [178, 435] width 214 height 44
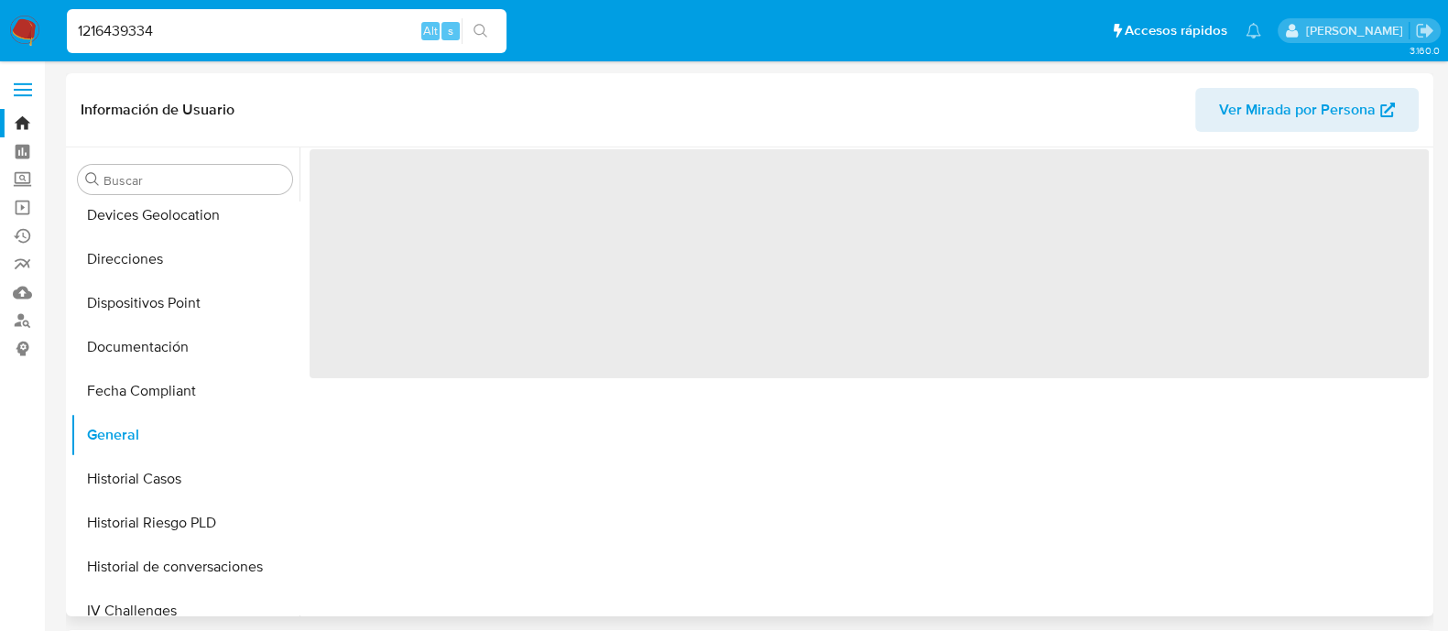
scroll to position [0, 0]
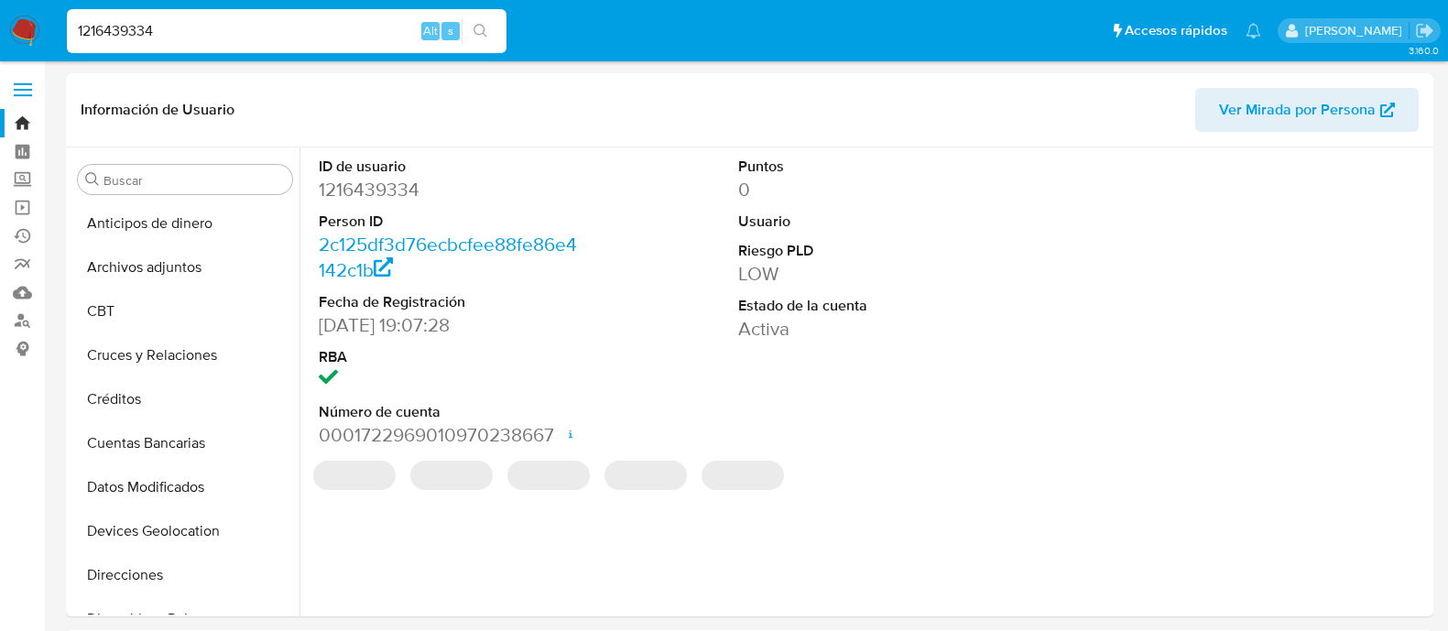
select select "10"
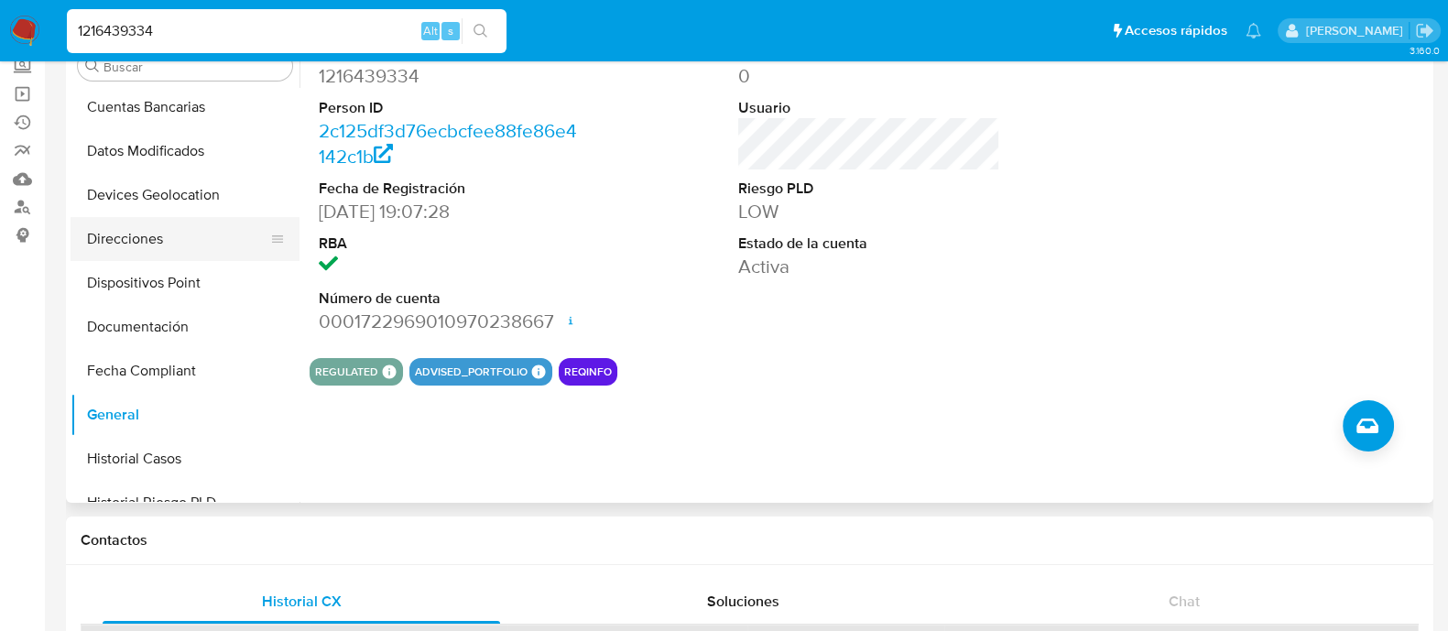
scroll to position [201, 0]
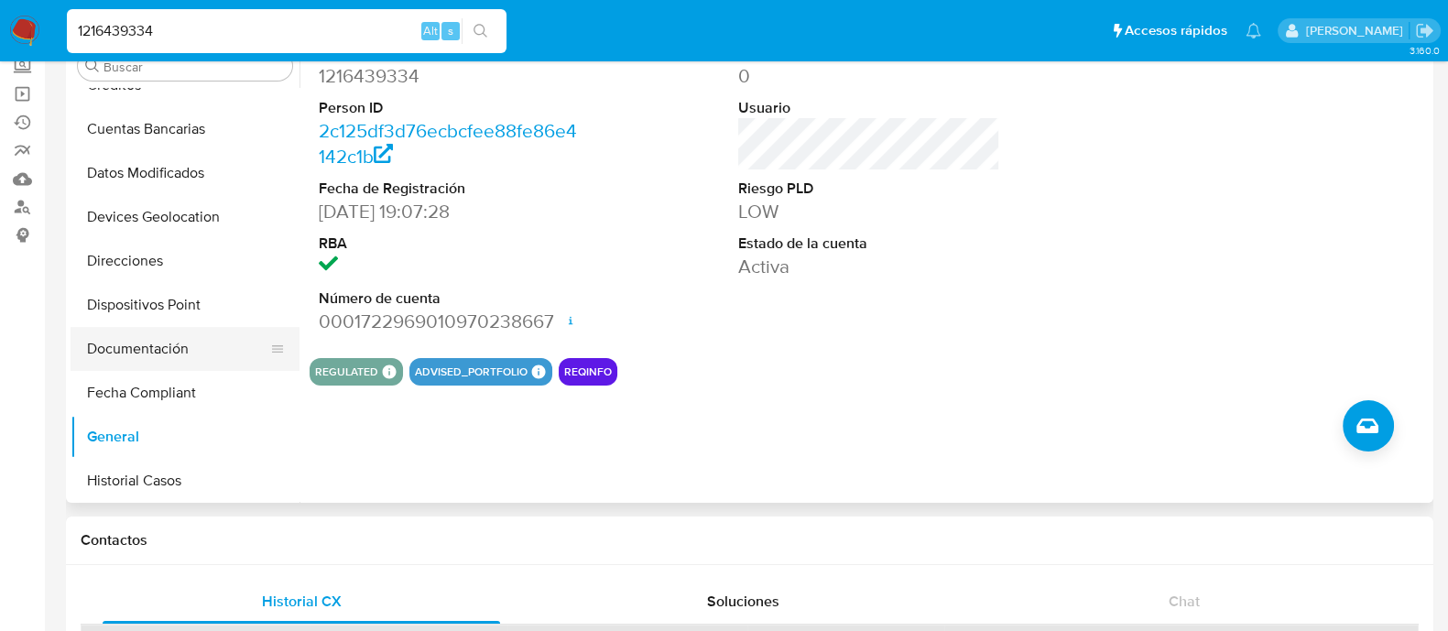
click at [158, 343] on button "Documentación" at bounding box center [178, 349] width 214 height 44
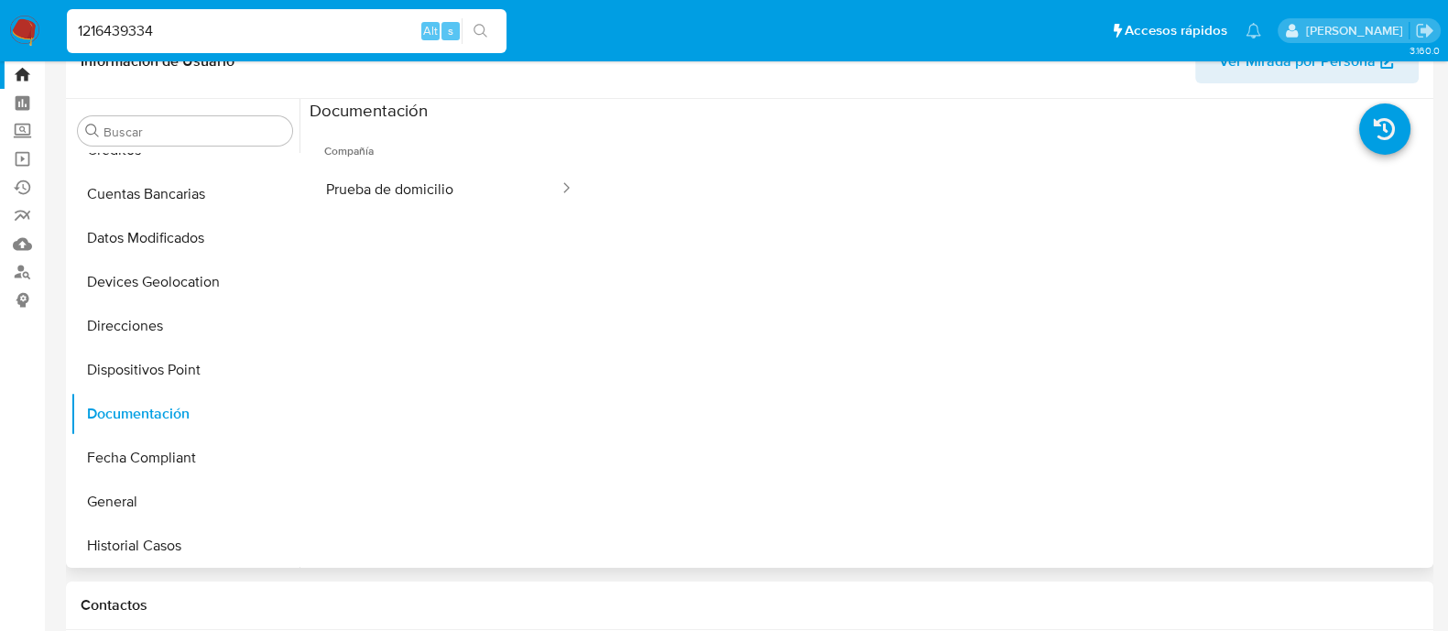
scroll to position [0, 0]
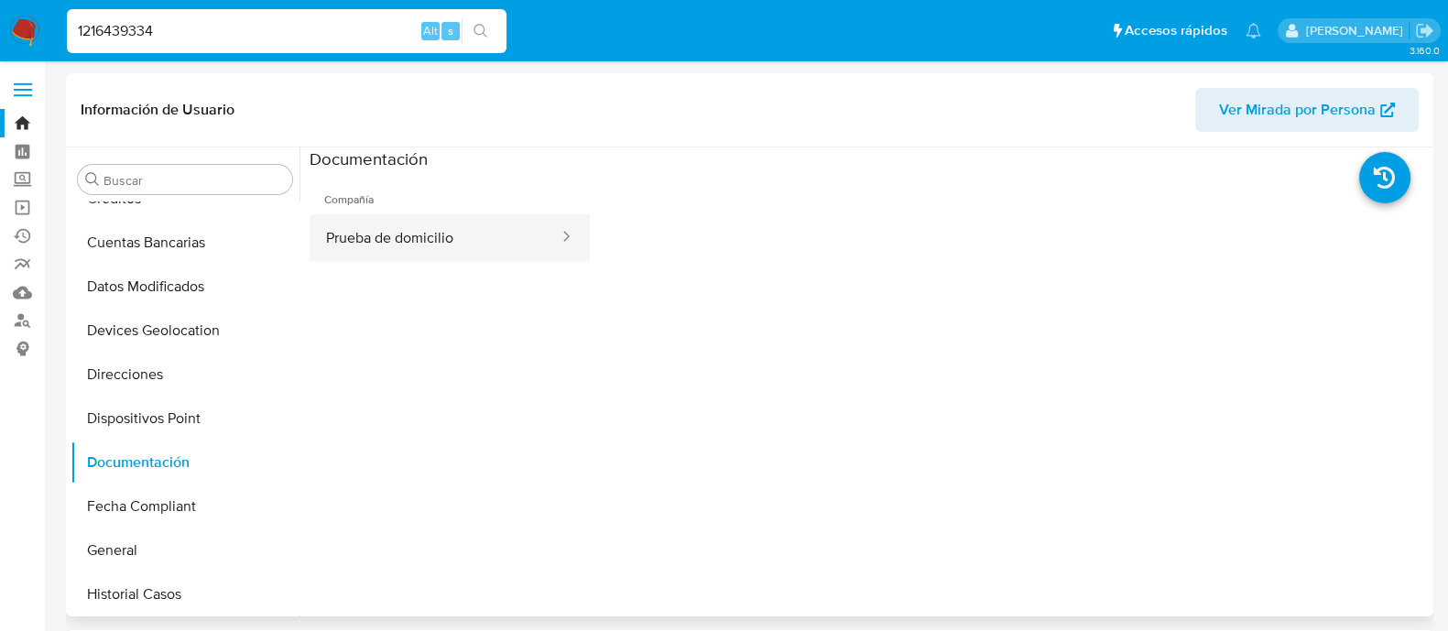
click at [467, 238] on button "Prueba de domicilio" at bounding box center [435, 237] width 251 height 47
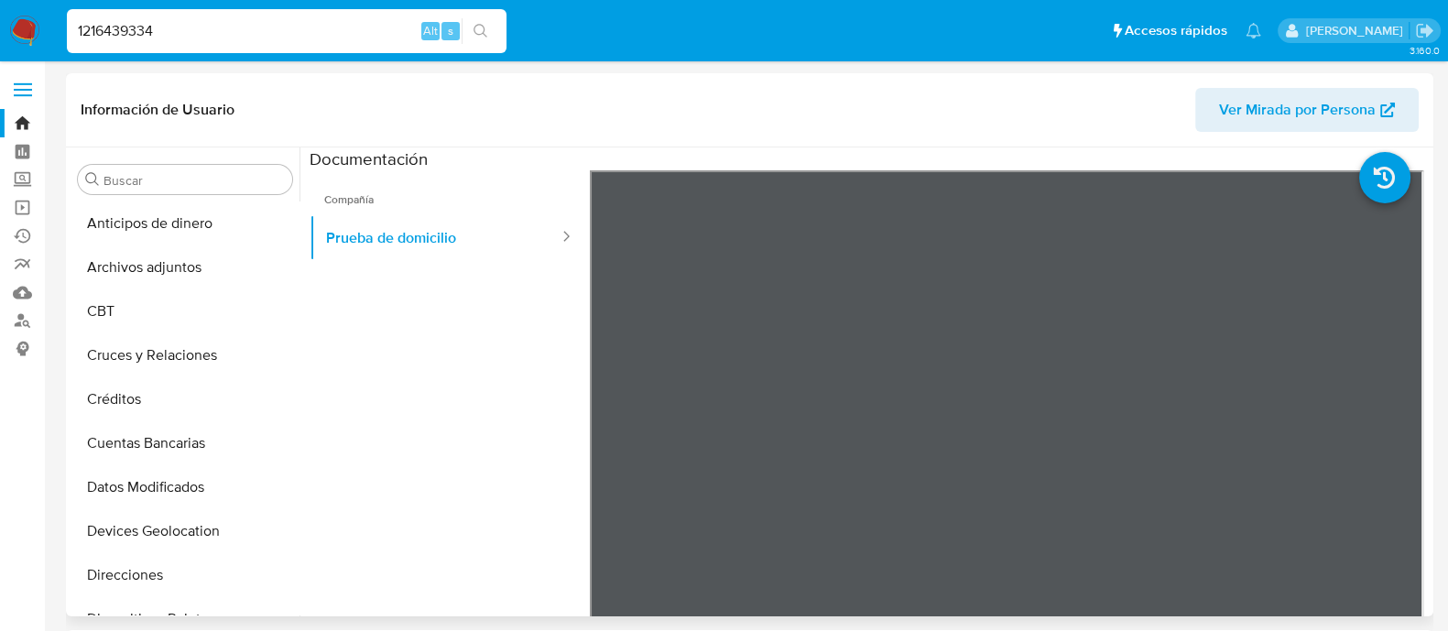
scroll to position [228, 0]
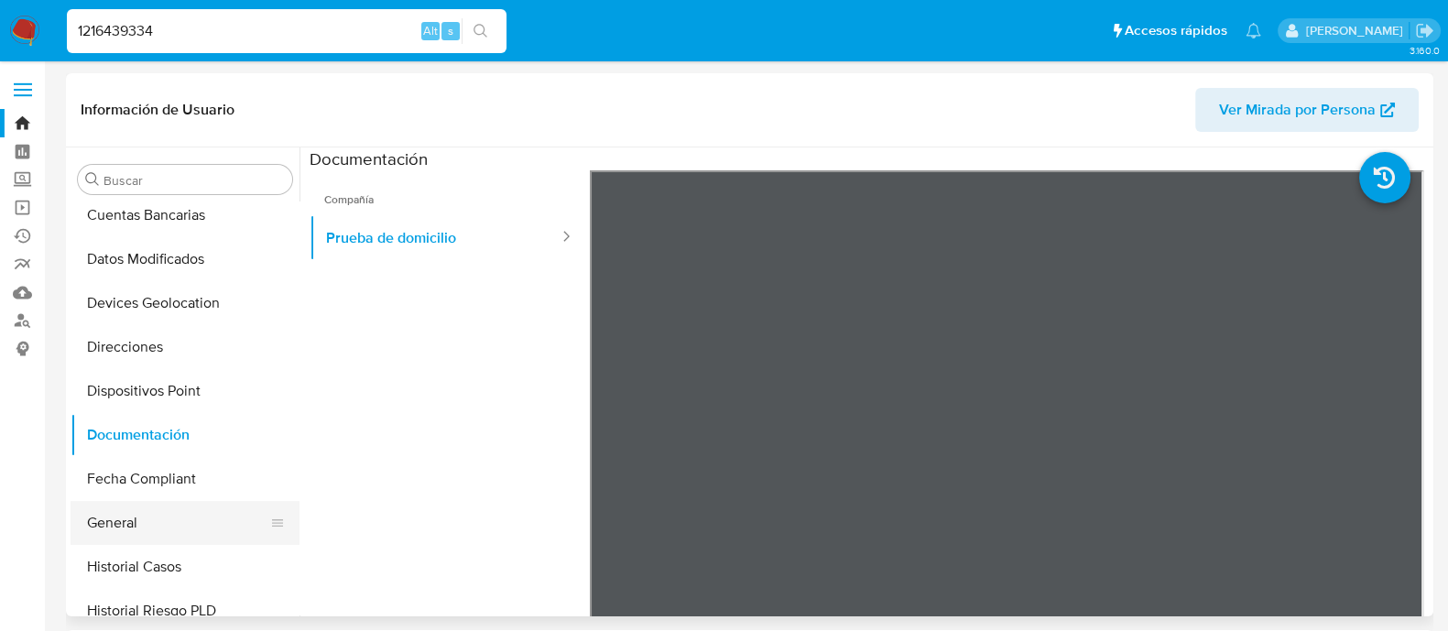
click at [148, 524] on button "General" at bounding box center [178, 523] width 214 height 44
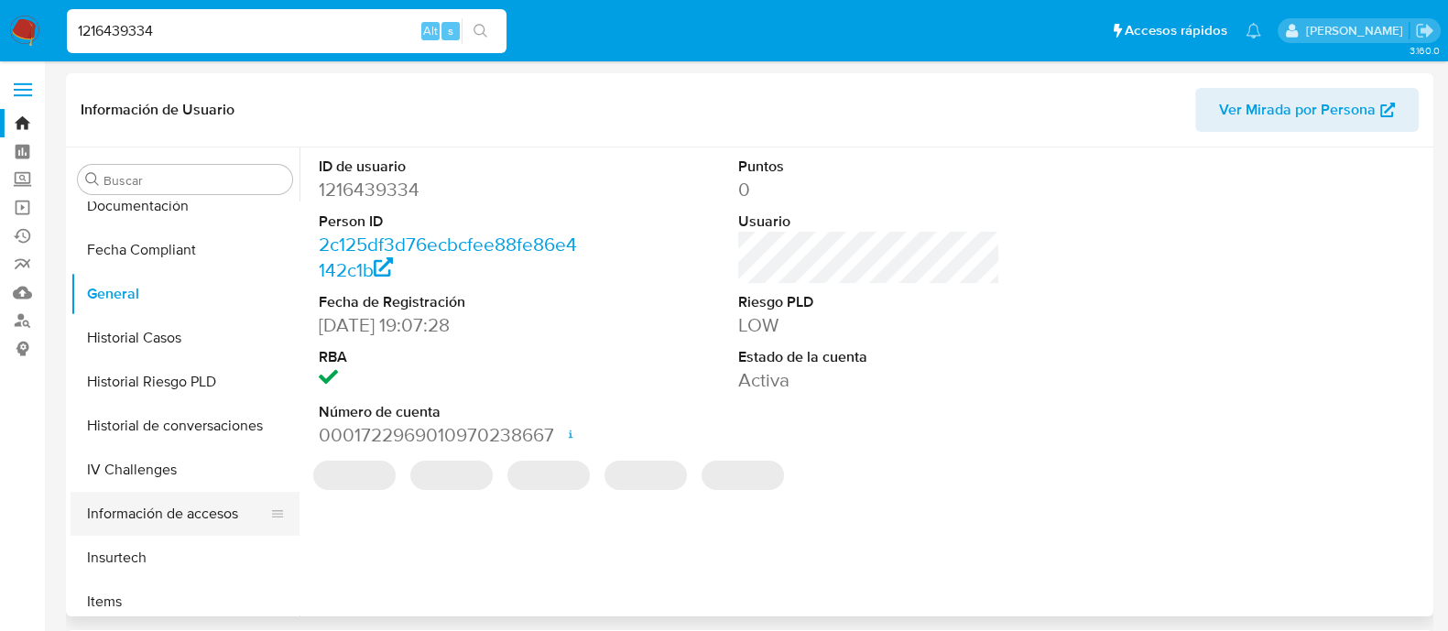
scroll to position [687, 0]
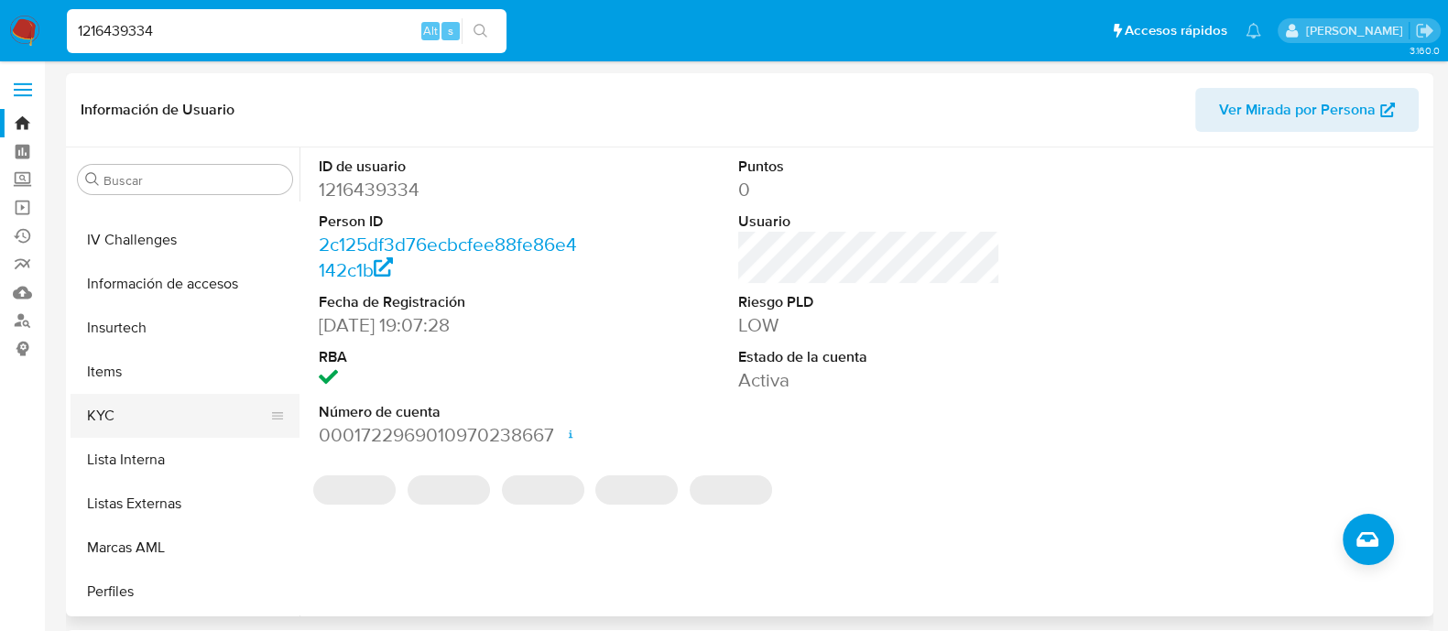
click at [146, 407] on button "KYC" at bounding box center [178, 416] width 214 height 44
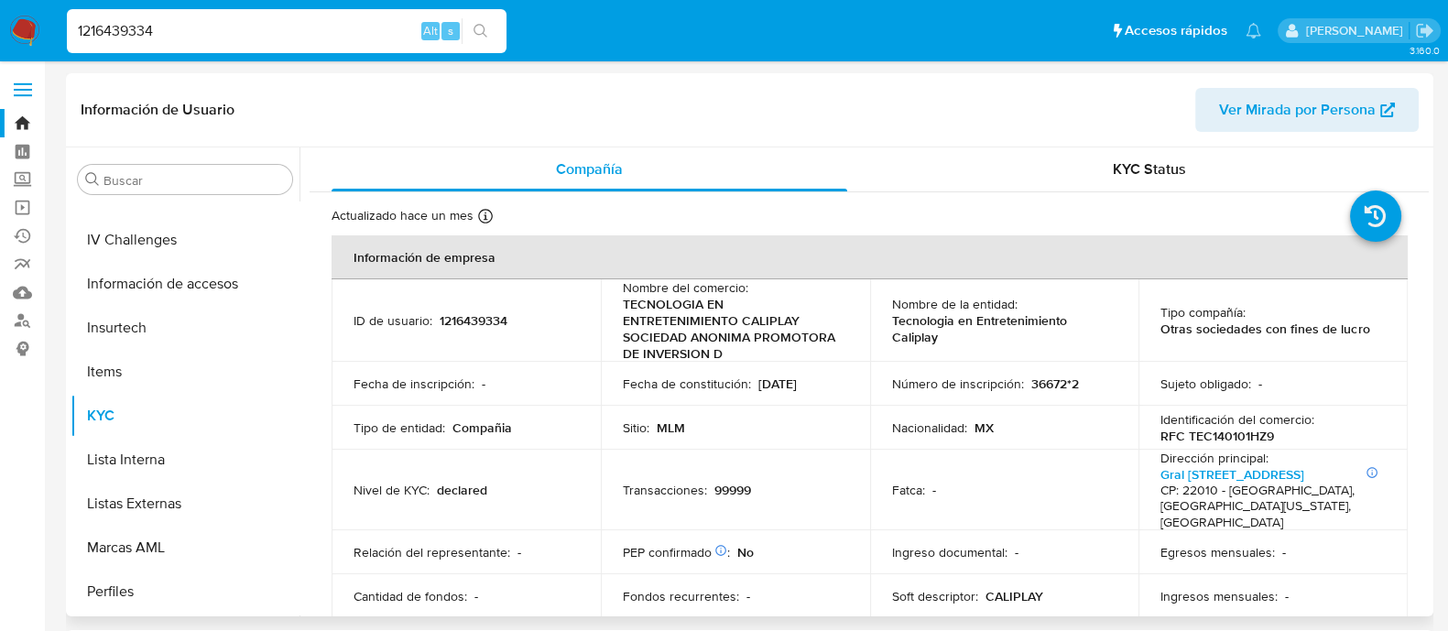
click at [1218, 440] on p "RFC TEC140101HZ9" at bounding box center [1218, 436] width 114 height 16
copy p "TEC140101HZ9"
click at [481, 313] on p "1216439334" at bounding box center [474, 320] width 68 height 16
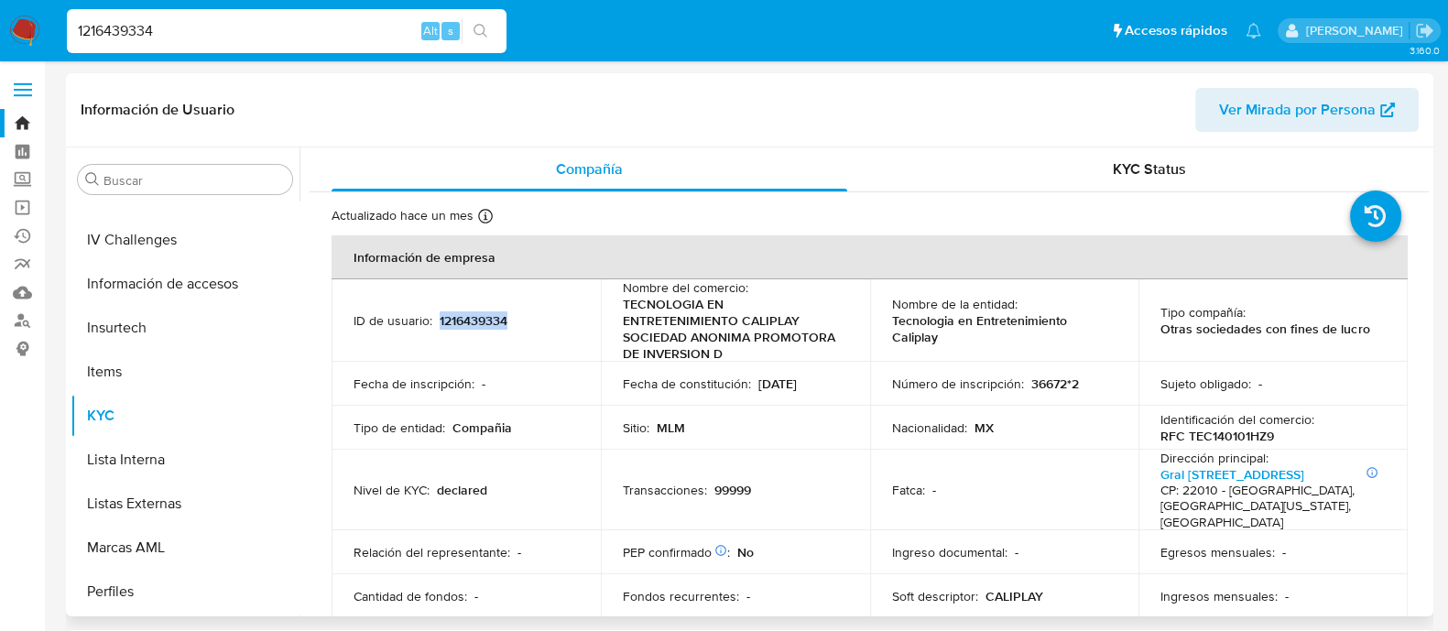
copy p "1216439334"
click at [1213, 432] on p "RFC TEC140101HZ9" at bounding box center [1218, 436] width 114 height 16
copy p "TEC140101HZ9"
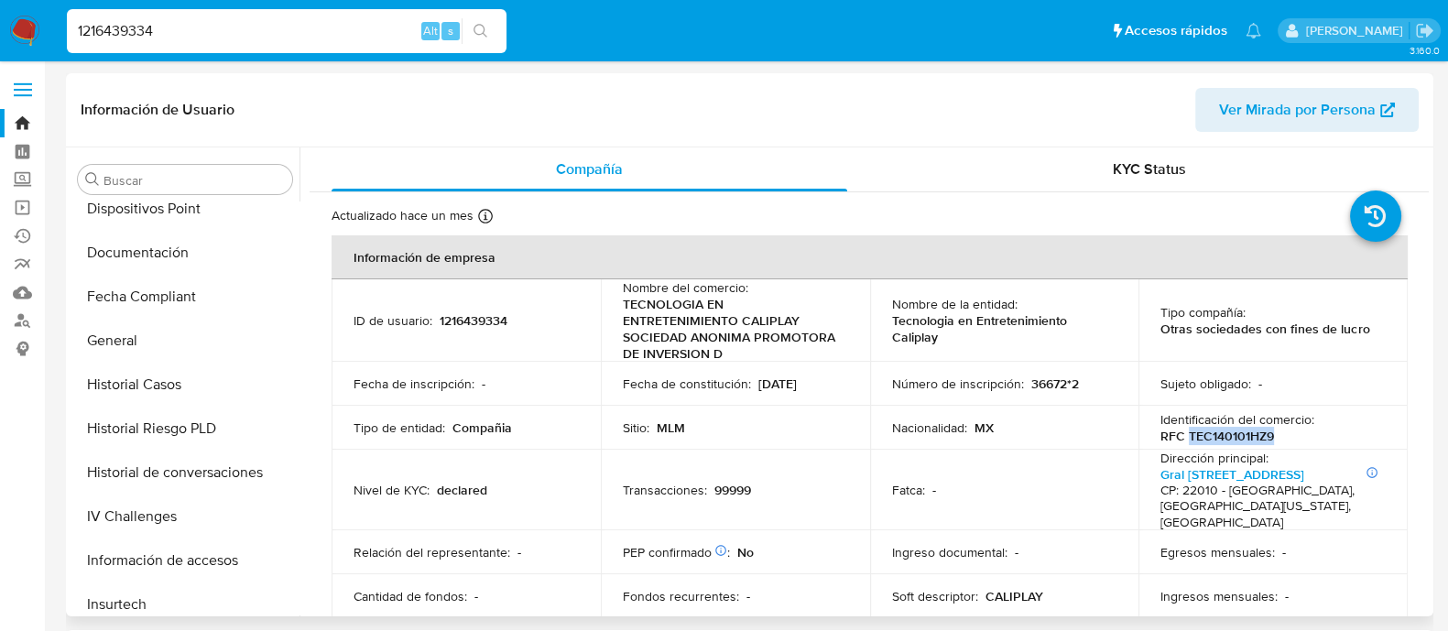
scroll to position [344, 0]
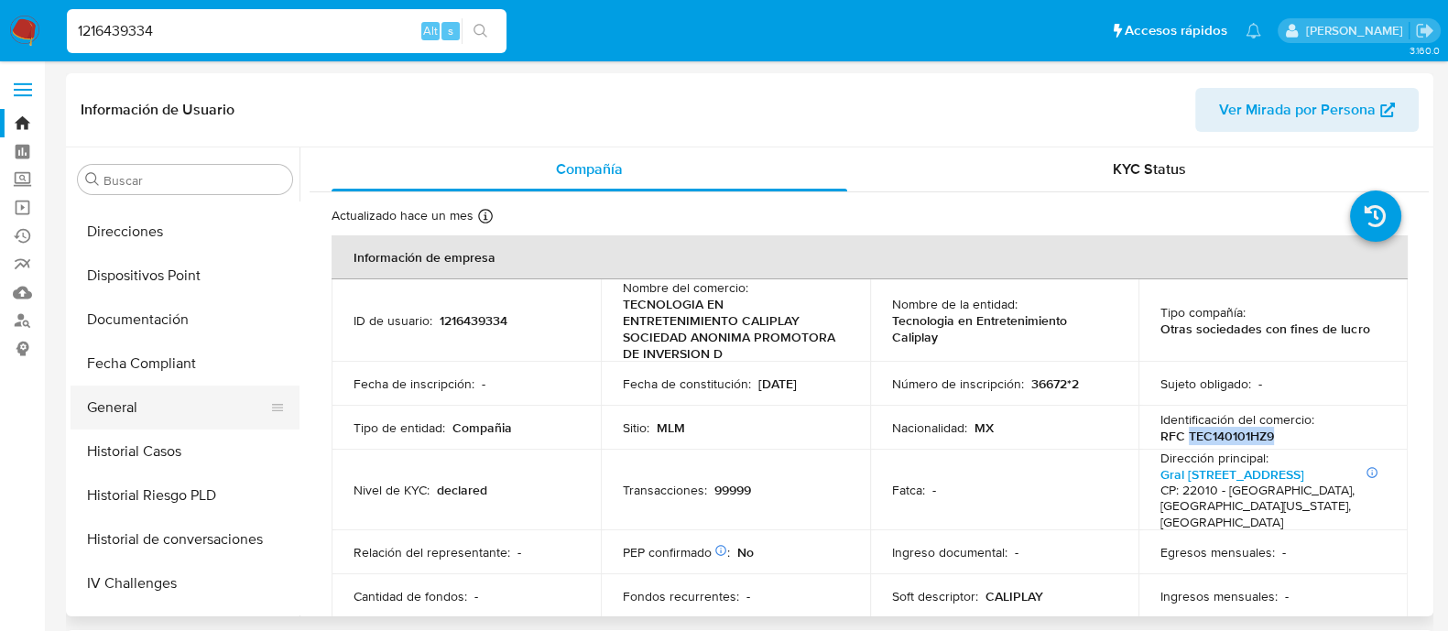
click at [171, 405] on button "General" at bounding box center [178, 408] width 214 height 44
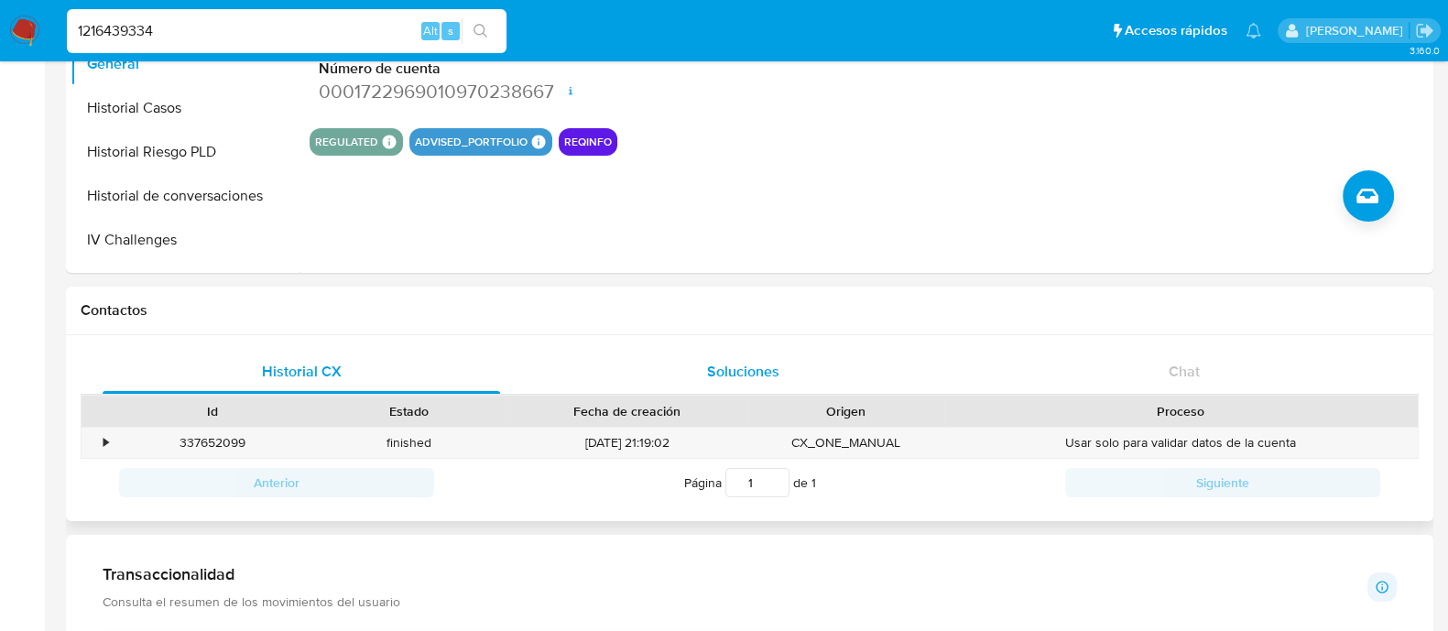
scroll to position [0, 0]
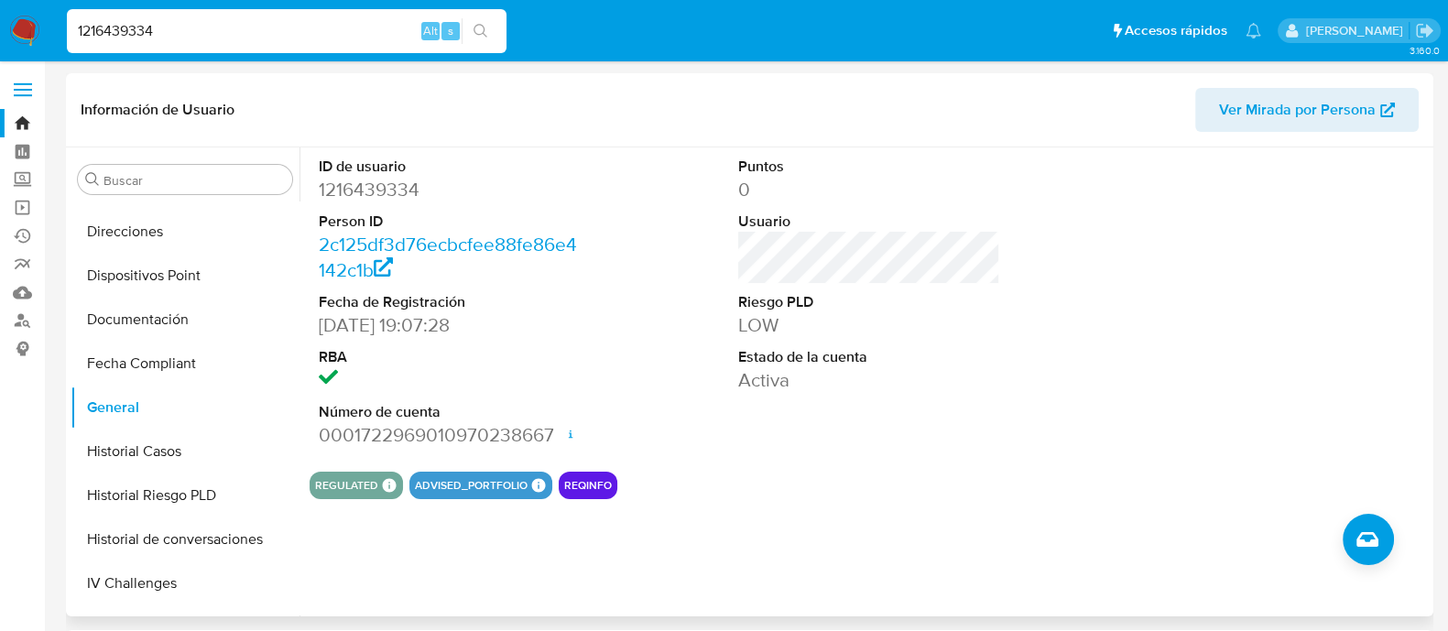
click at [367, 180] on dd "1216439334" at bounding box center [450, 190] width 262 height 26
click at [366, 180] on dd "1216439334" at bounding box center [450, 190] width 262 height 26
copy dd "1216439334"
click at [192, 333] on button "Documentación" at bounding box center [178, 320] width 214 height 44
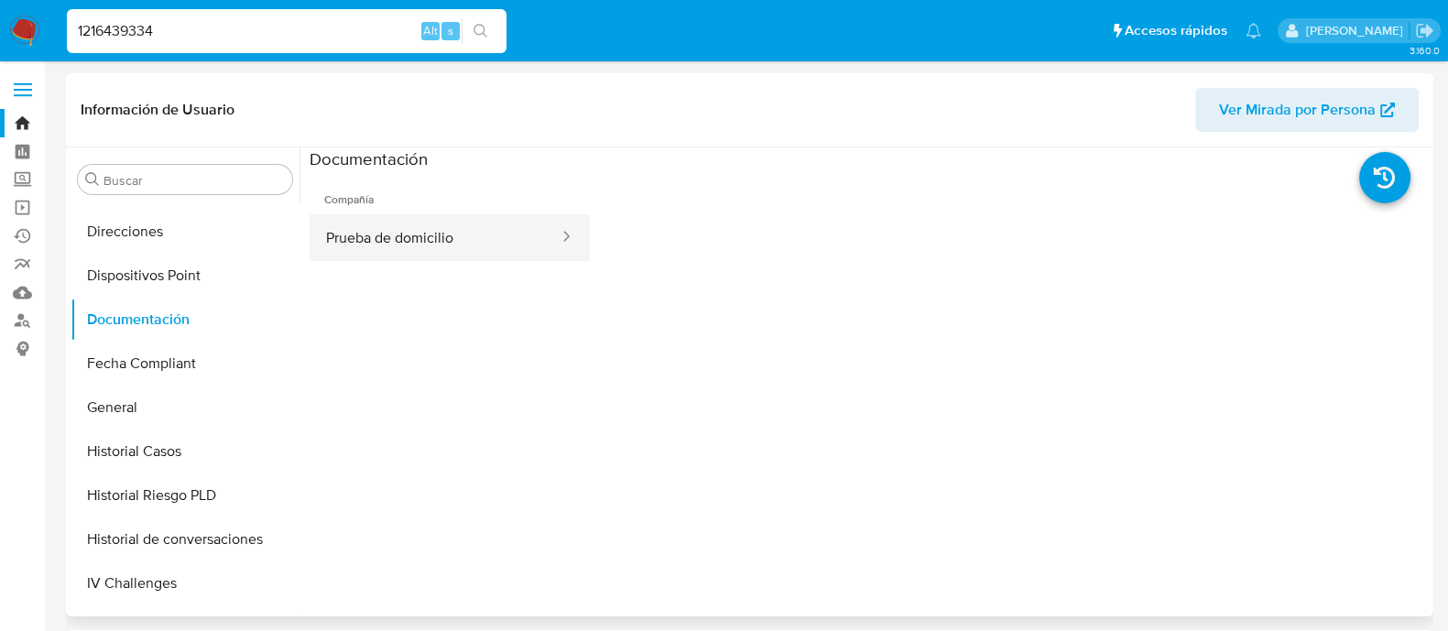
click at [505, 235] on button "Prueba de domicilio" at bounding box center [435, 237] width 251 height 47
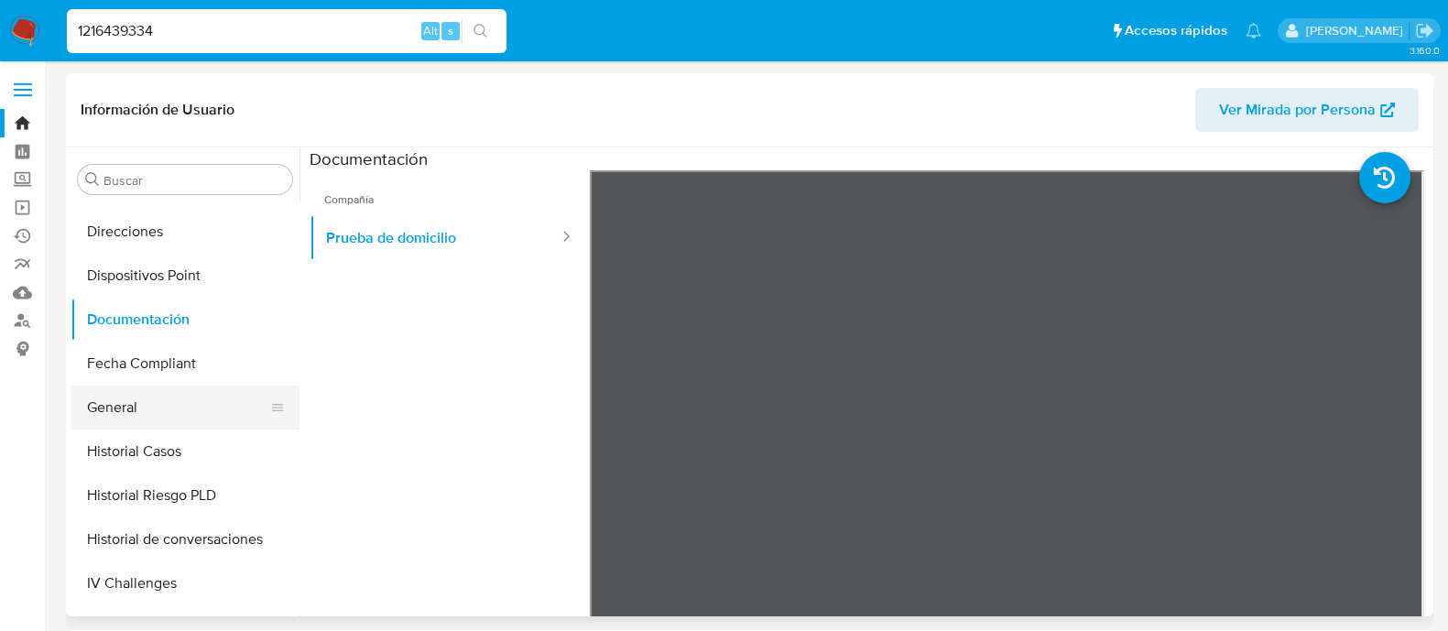
click at [147, 405] on button "General" at bounding box center [178, 408] width 214 height 44
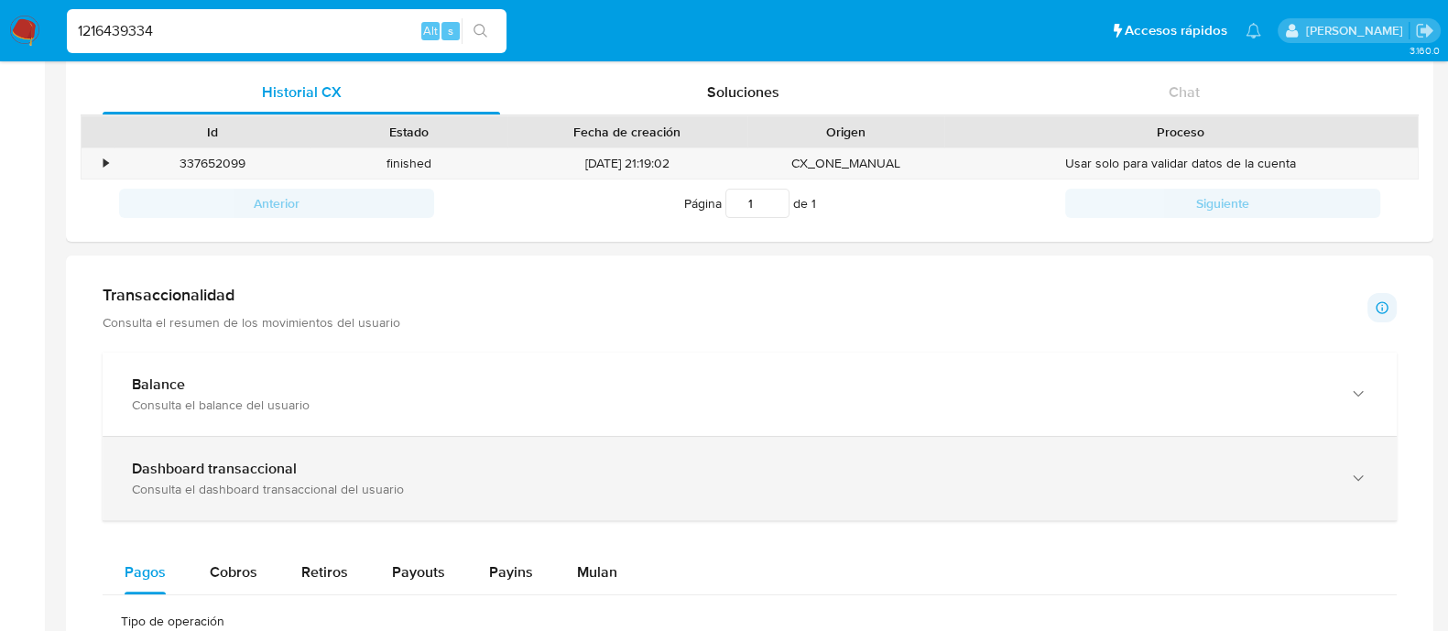
scroll to position [687, 0]
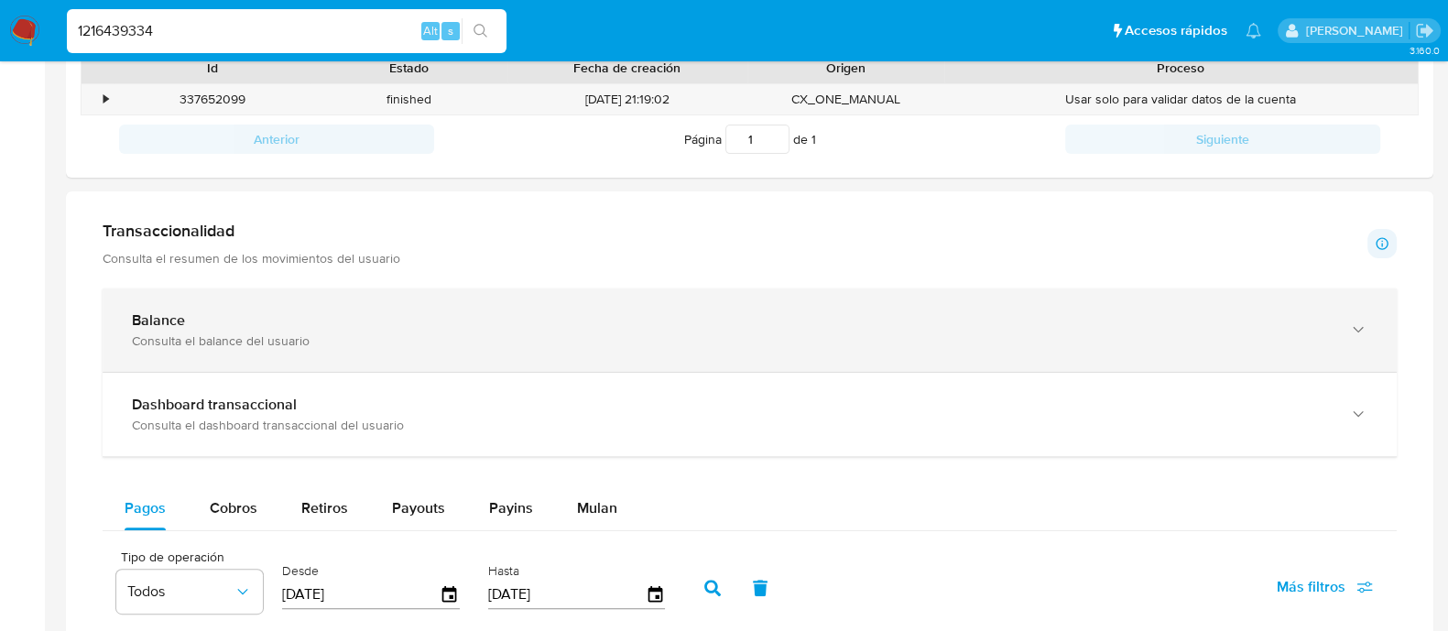
click at [247, 333] on div "Consulta el balance del usuario" at bounding box center [731, 341] width 1199 height 16
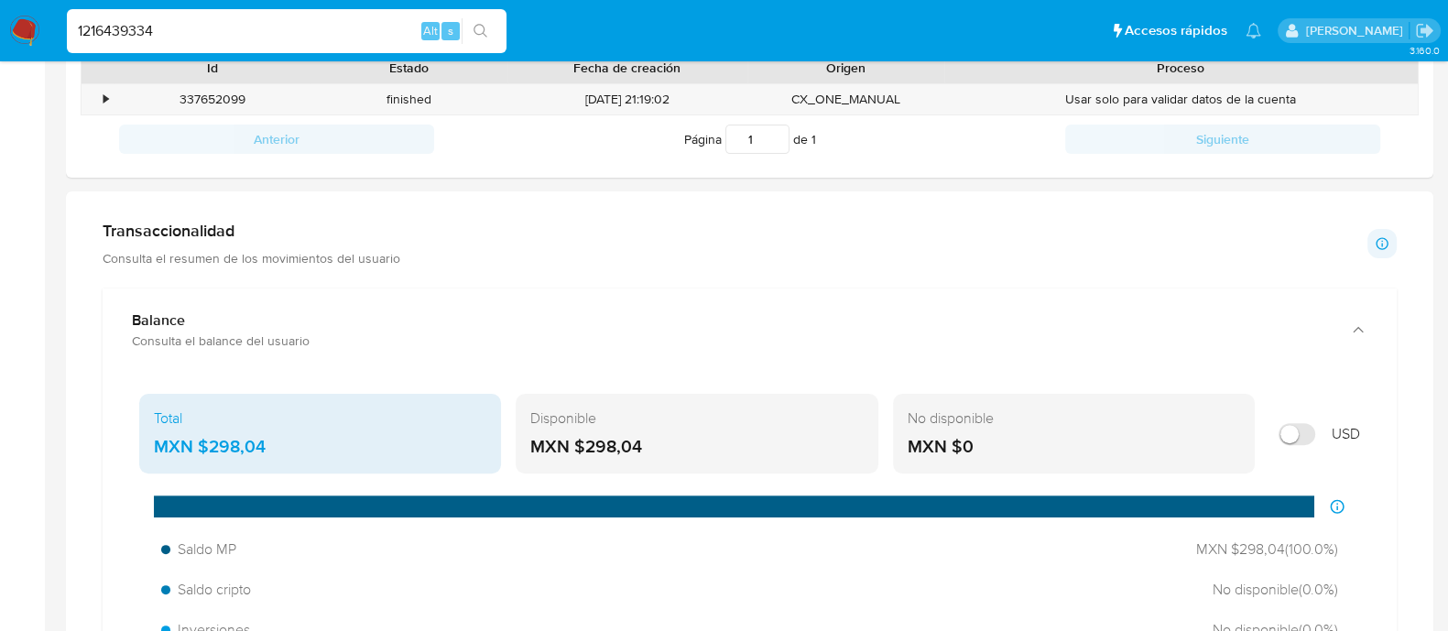
drag, startPoint x: 669, startPoint y: 443, endPoint x: 574, endPoint y: 445, distance: 94.4
click at [574, 444] on div "MXN $298,04" at bounding box center [696, 447] width 333 height 24
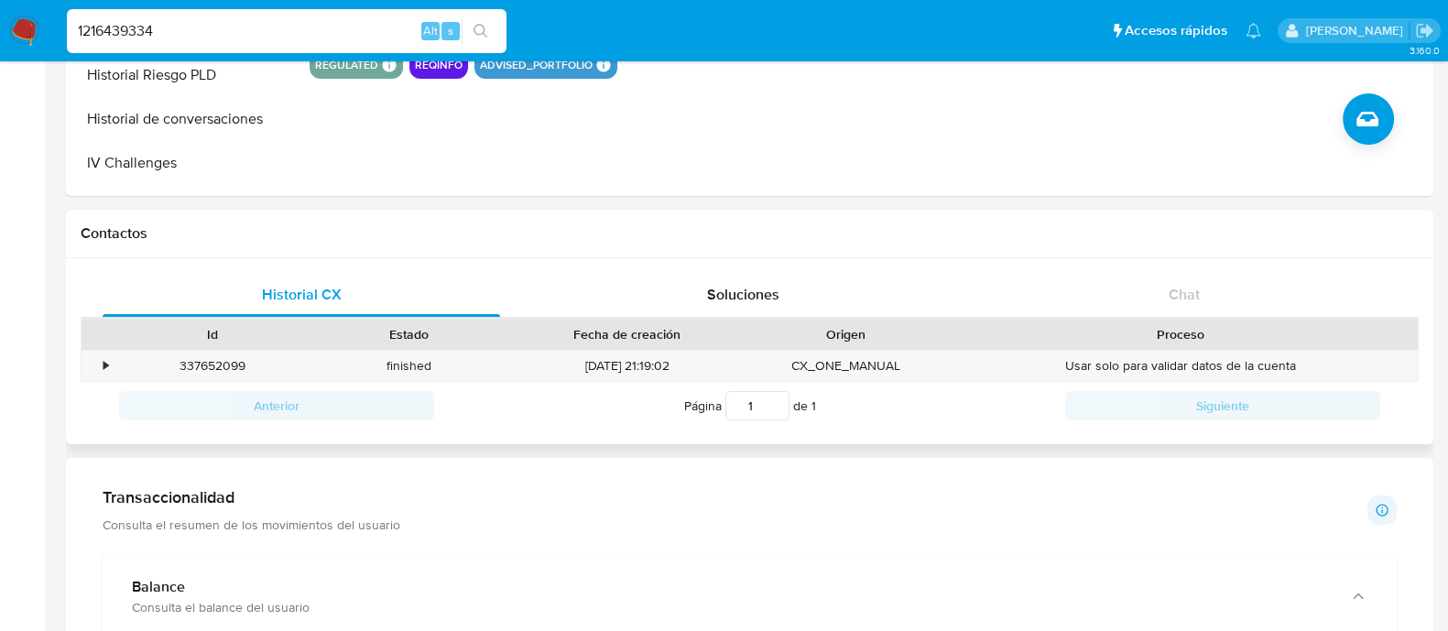
scroll to position [344, 0]
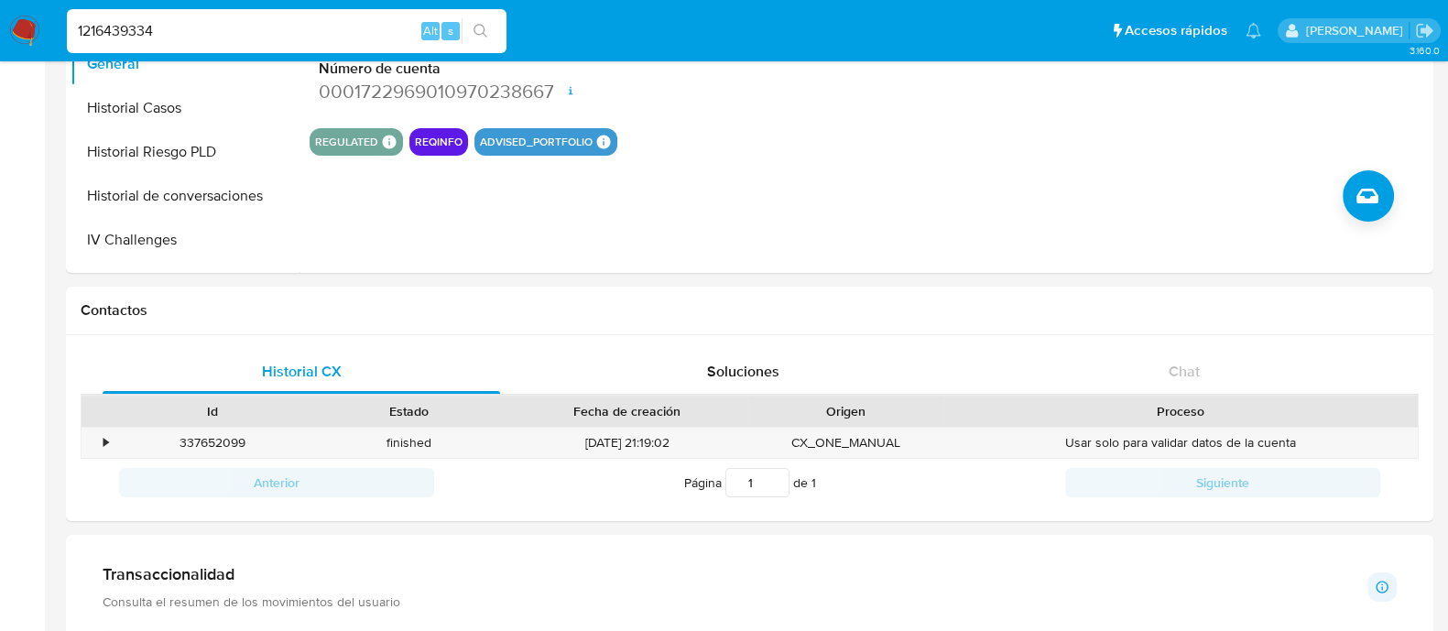
click at [167, 34] on input "1216439334" at bounding box center [287, 31] width 440 height 24
paste input "304011740"
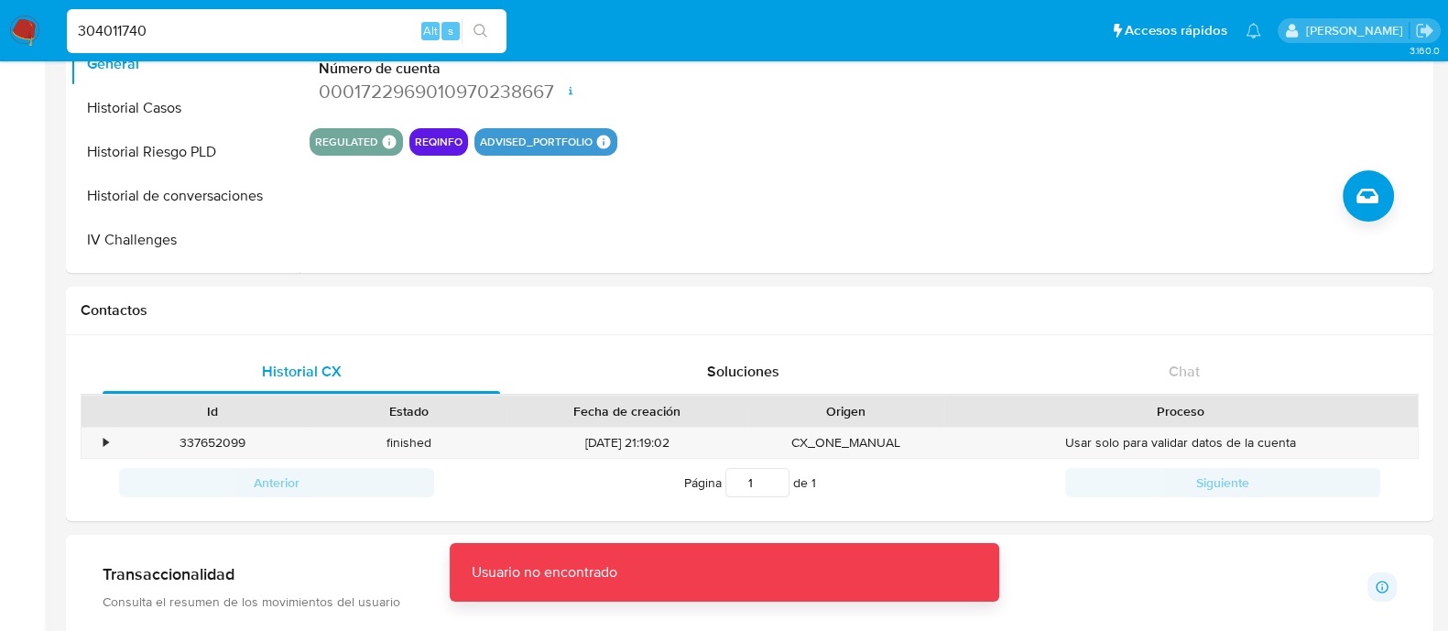
click at [209, 33] on input "304011740" at bounding box center [287, 31] width 440 height 24
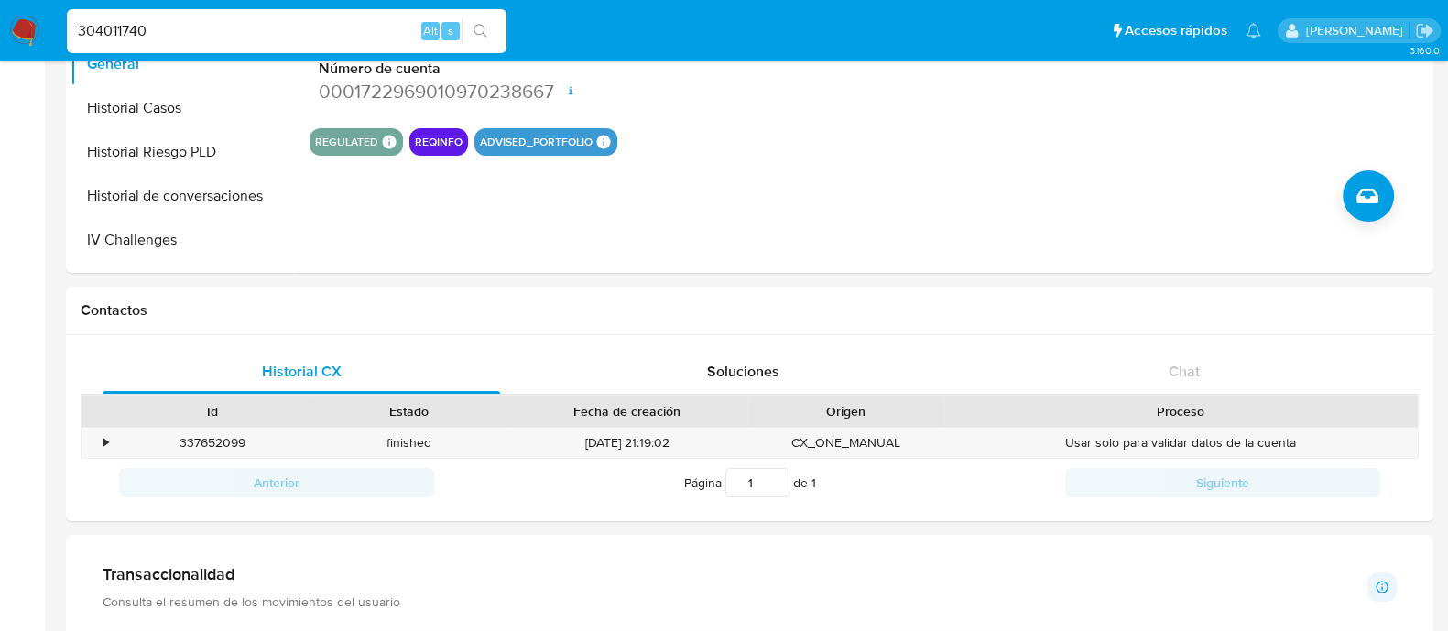
type input "304011740"
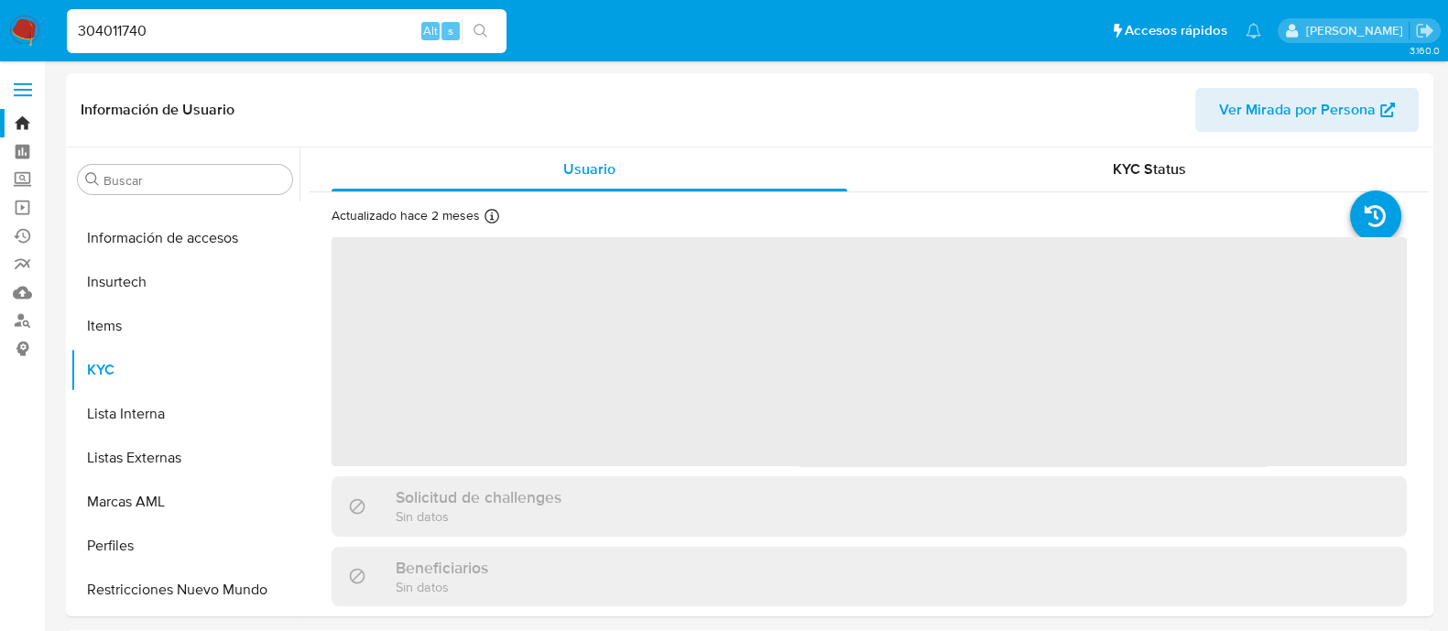
scroll to position [773, 0]
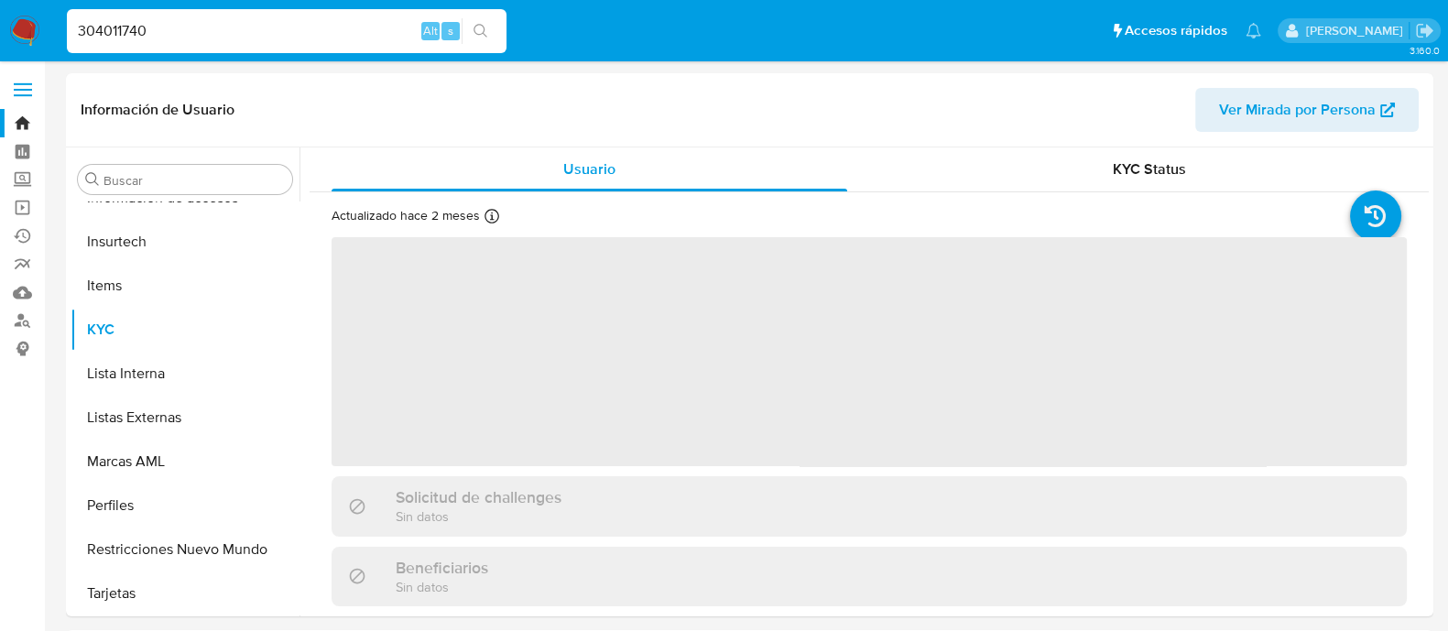
select select "10"
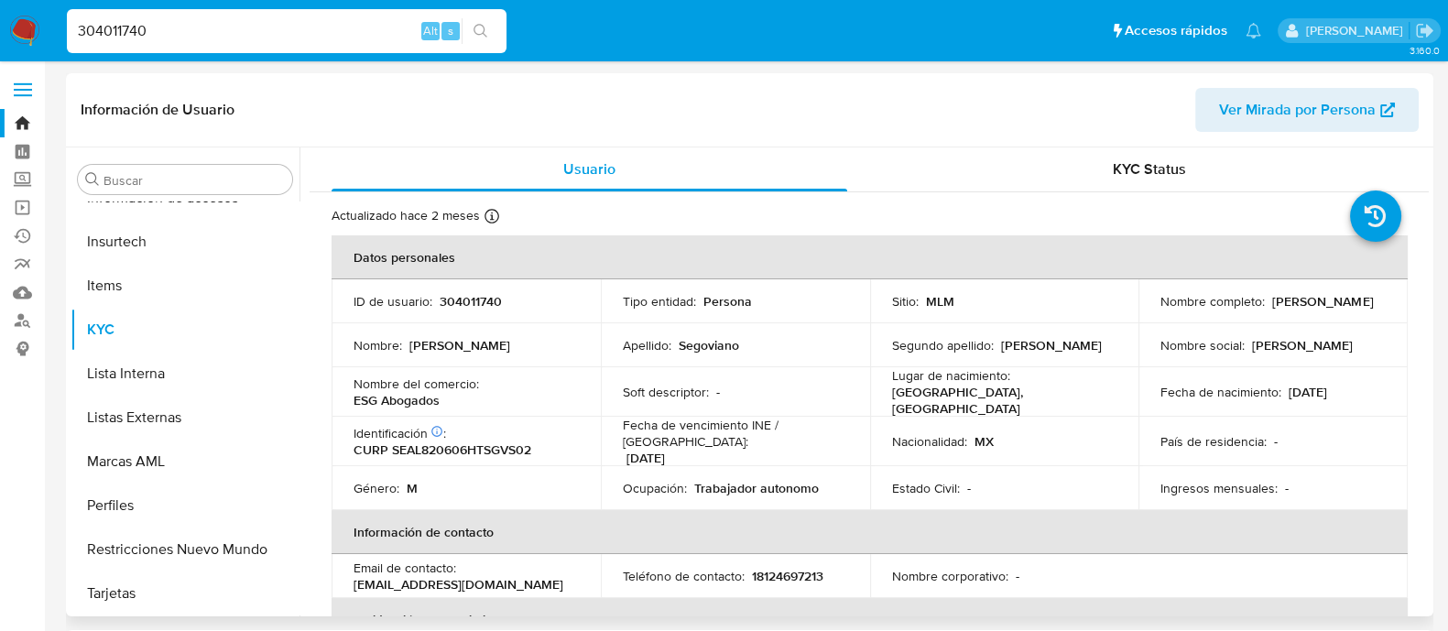
click at [458, 295] on p "304011740" at bounding box center [471, 301] width 62 height 16
copy p "304011740"
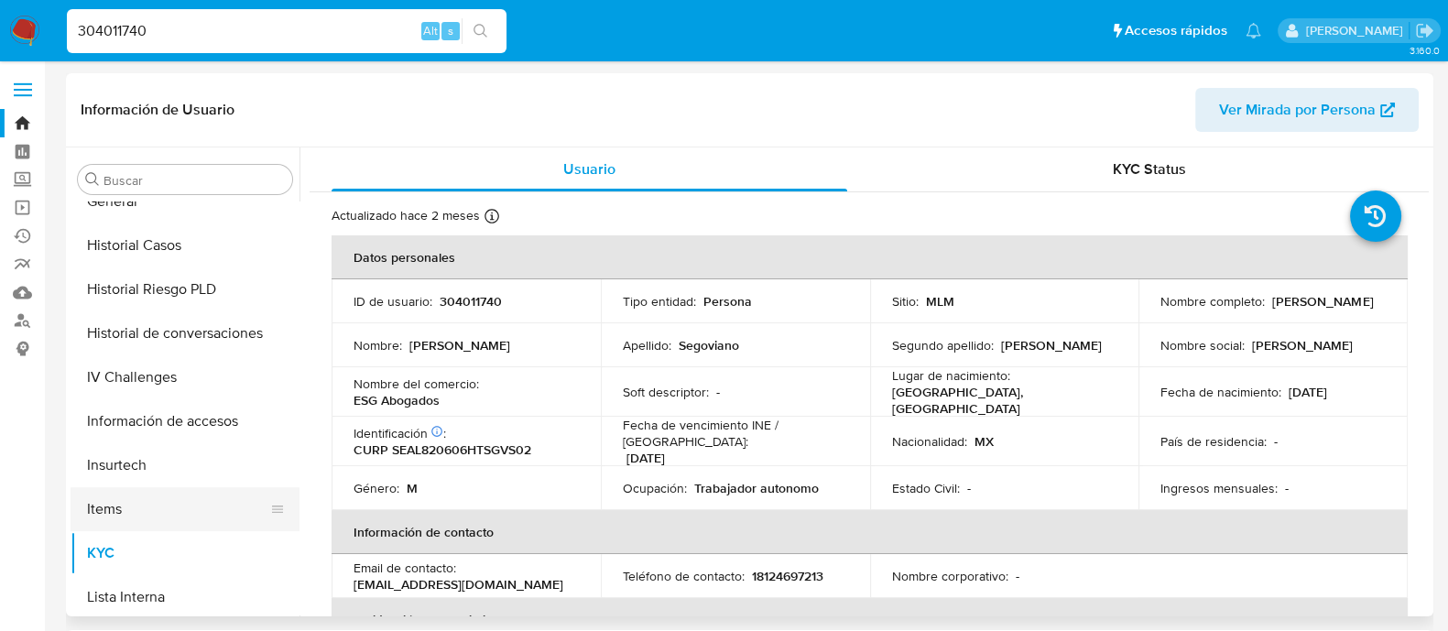
scroll to position [545, 0]
click at [157, 197] on div "Buscar Anticipos de dinero Archivos adjuntos CBT Cruces y Relaciones Créditos C…" at bounding box center [185, 383] width 229 height 466
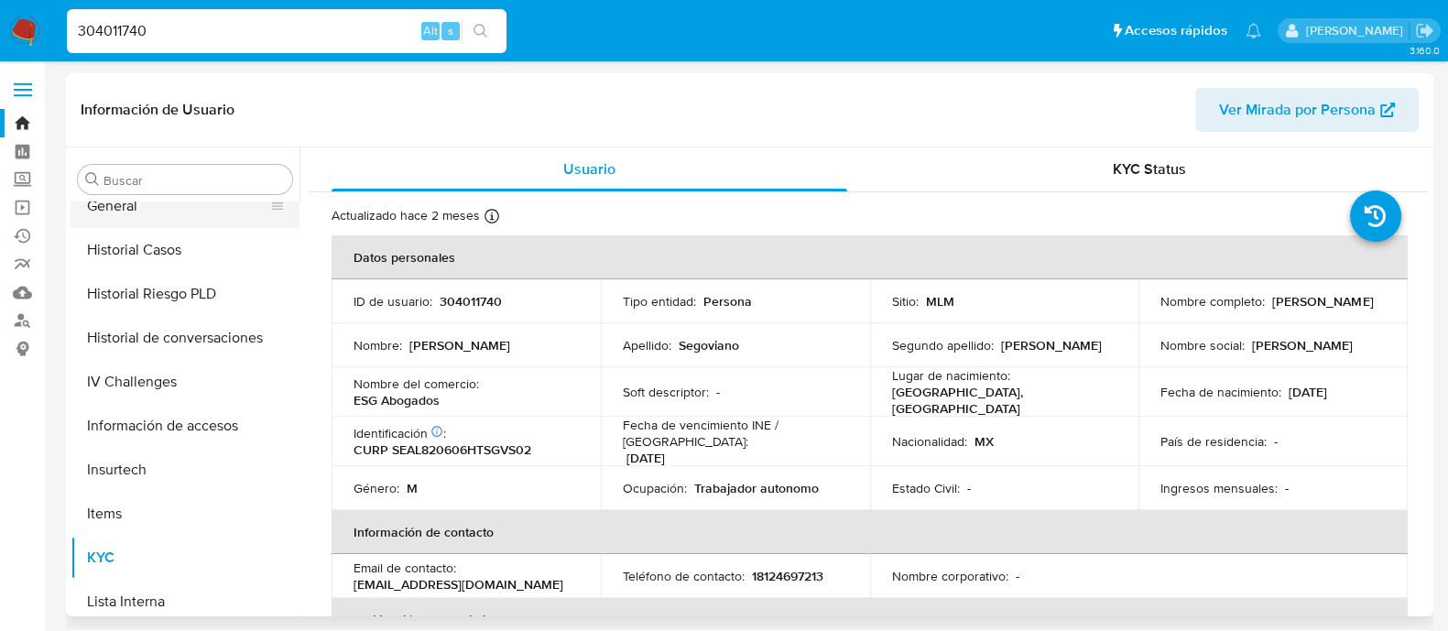
click at [232, 217] on button "General" at bounding box center [178, 206] width 214 height 44
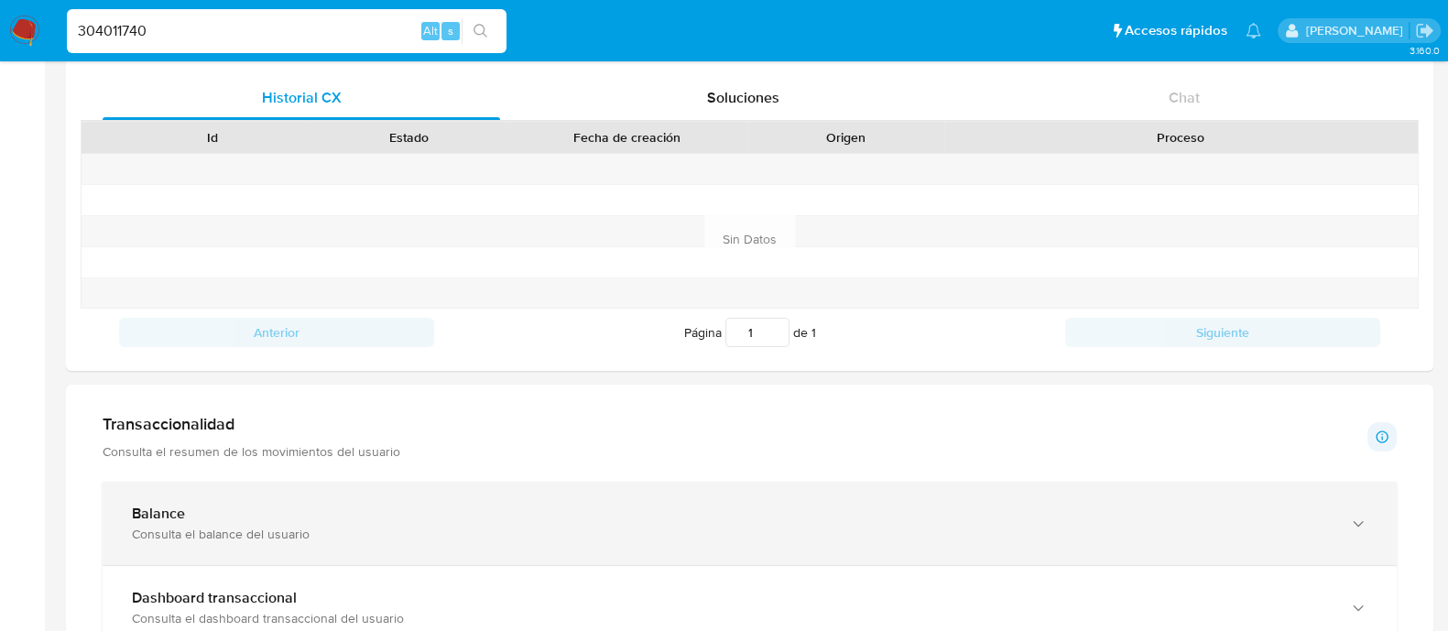
scroll to position [687, 0]
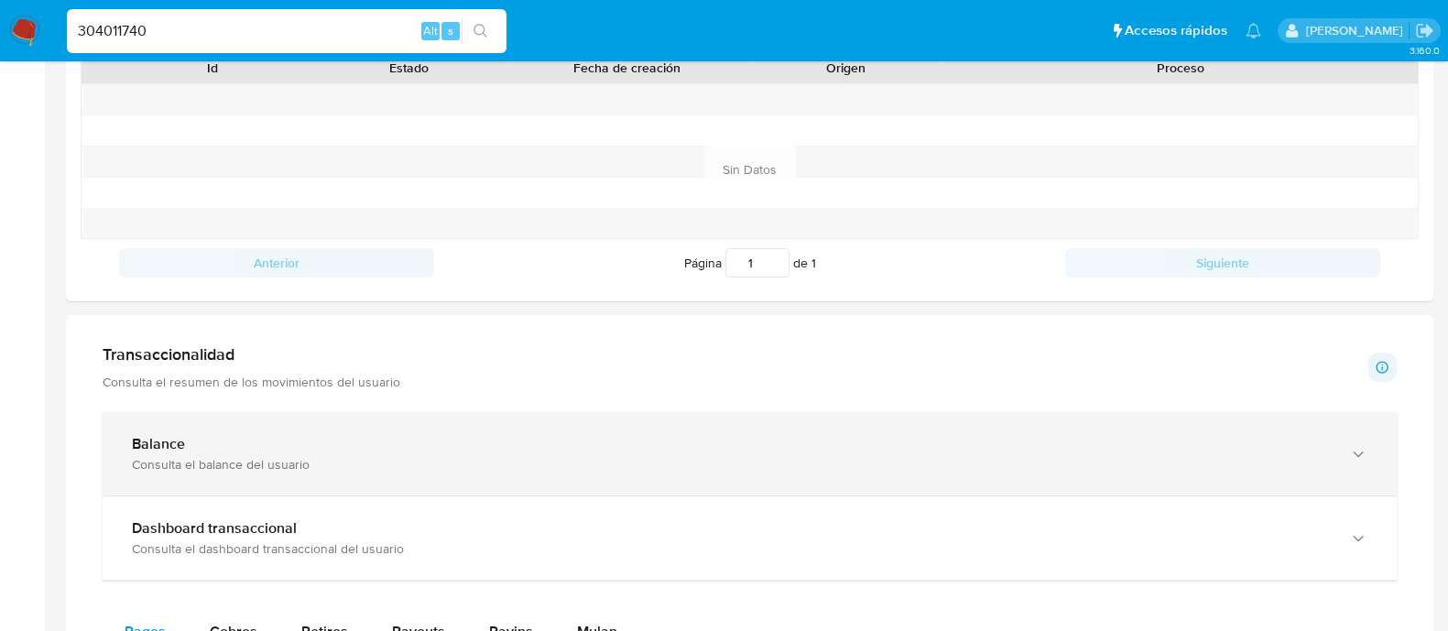
click at [296, 435] on div "Balance" at bounding box center [731, 444] width 1199 height 18
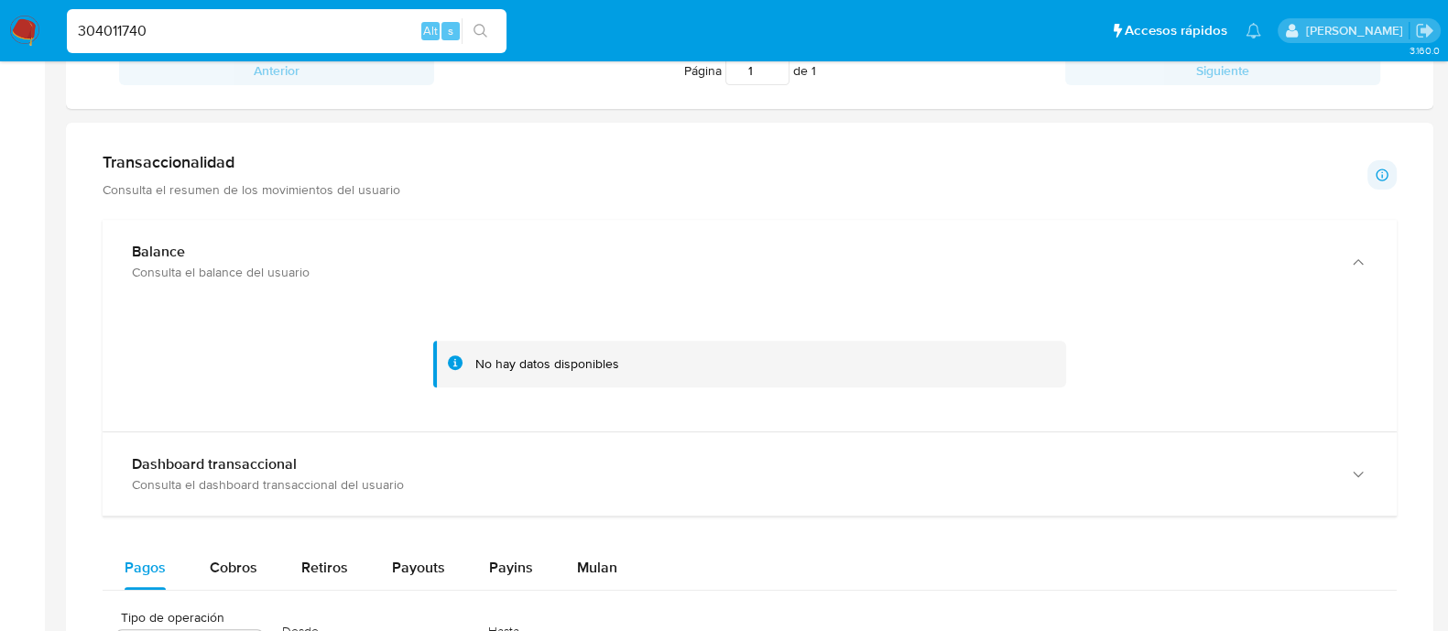
scroll to position [915, 0]
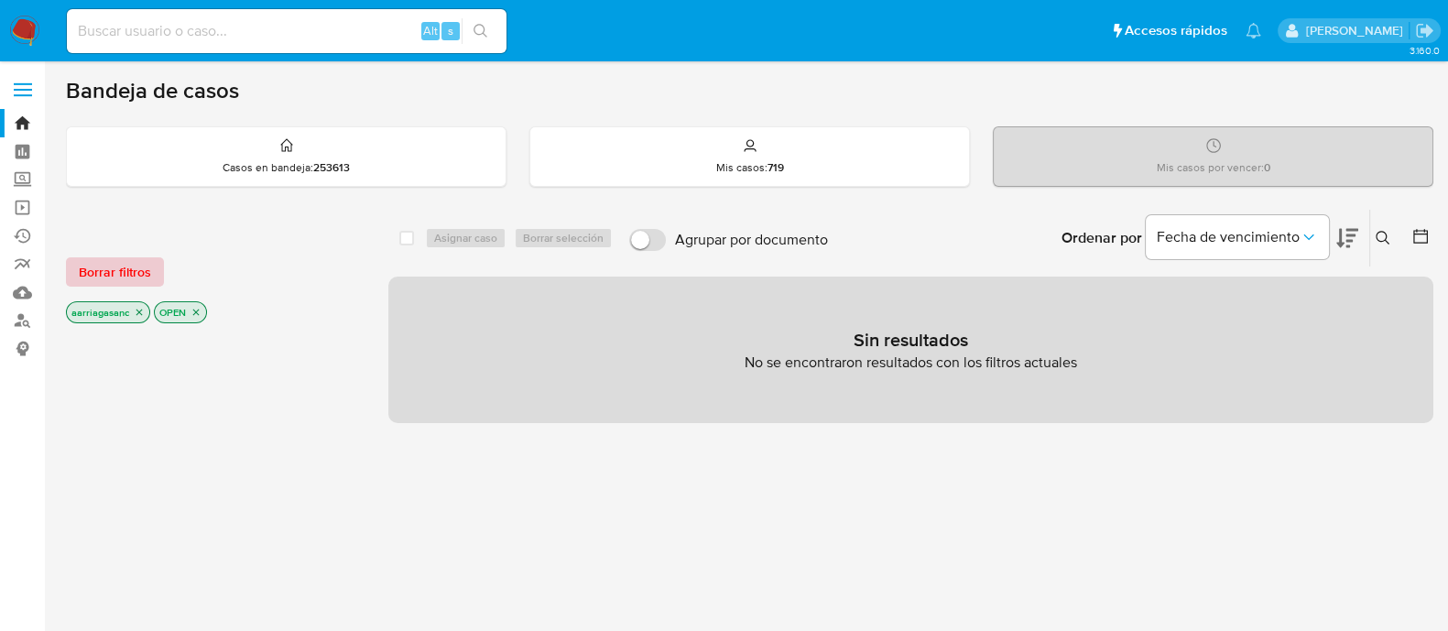
click at [109, 285] on span "Borrar filtros" at bounding box center [115, 272] width 72 height 26
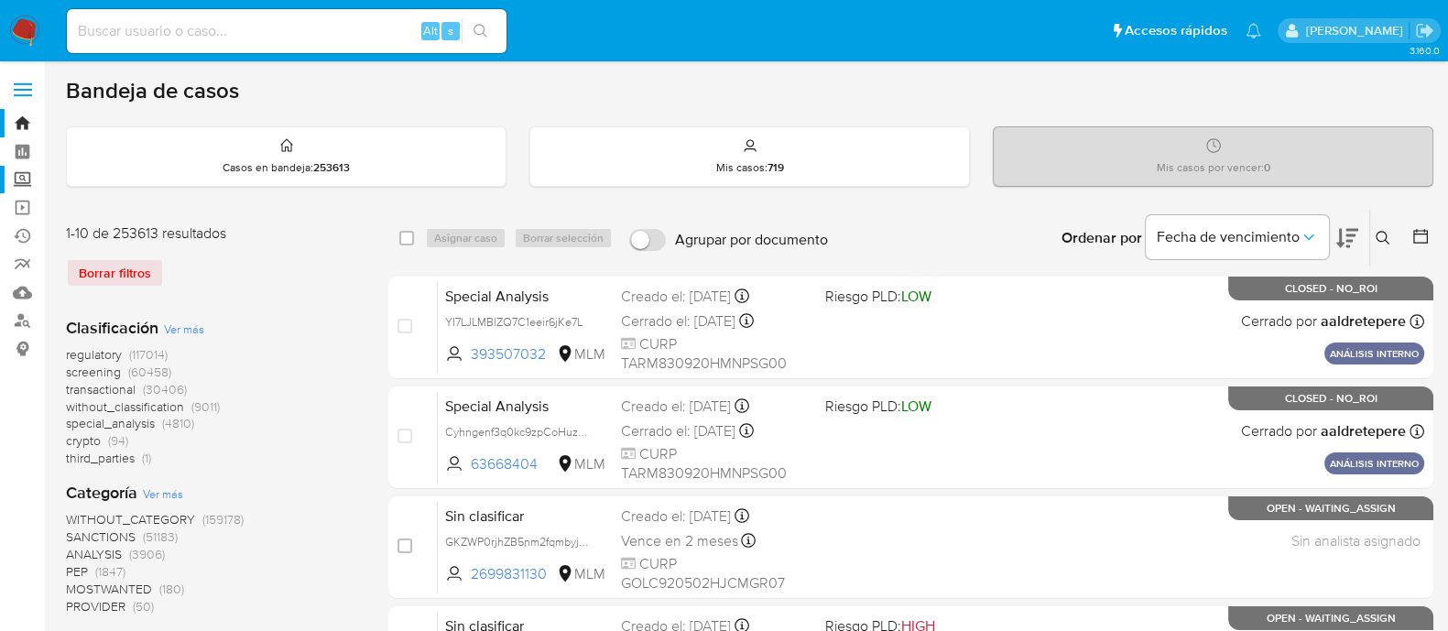
click at [23, 185] on label "Screening" at bounding box center [109, 180] width 218 height 28
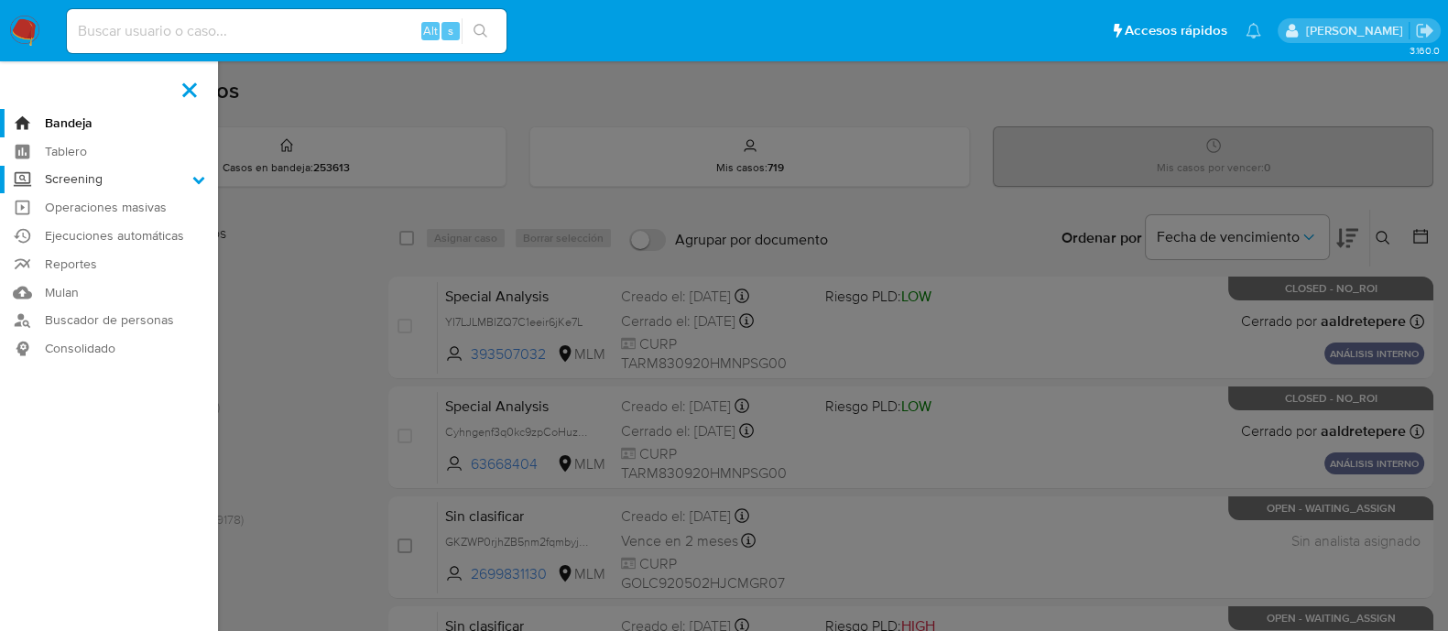
click at [0, 0] on input "Screening" at bounding box center [0, 0] width 0 height 0
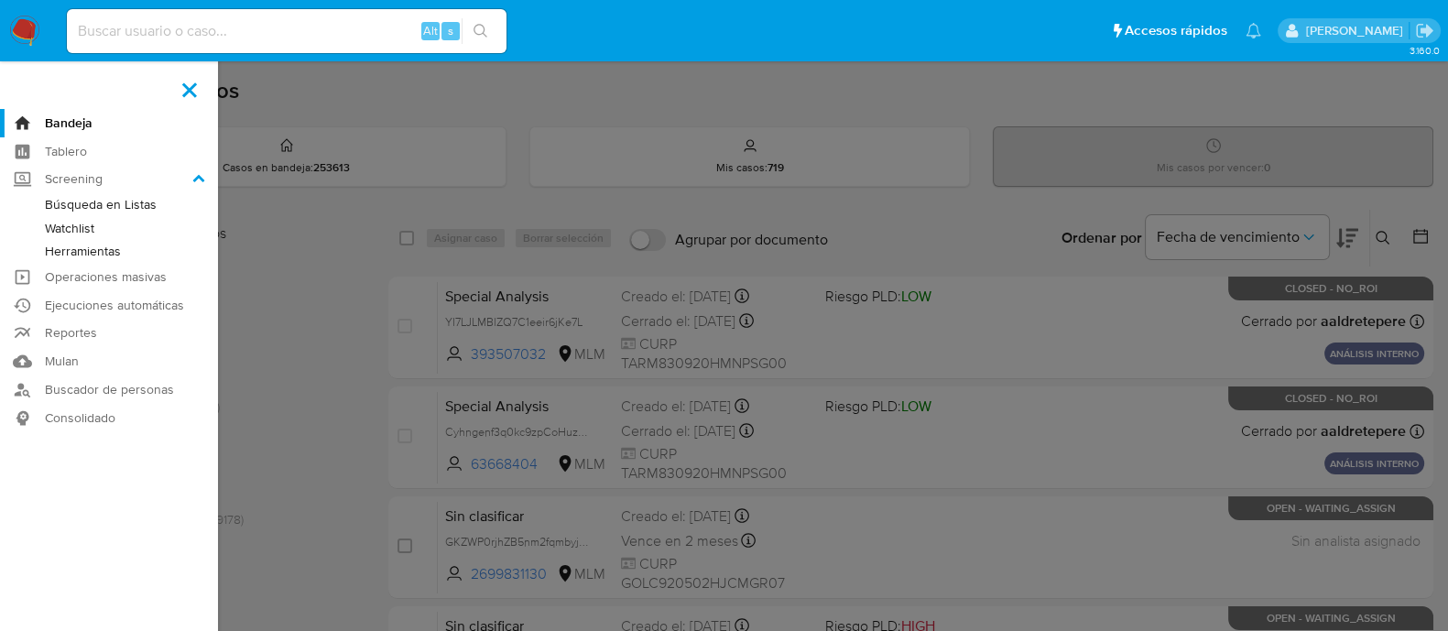
click at [74, 230] on link "Watchlist" at bounding box center [109, 228] width 218 height 23
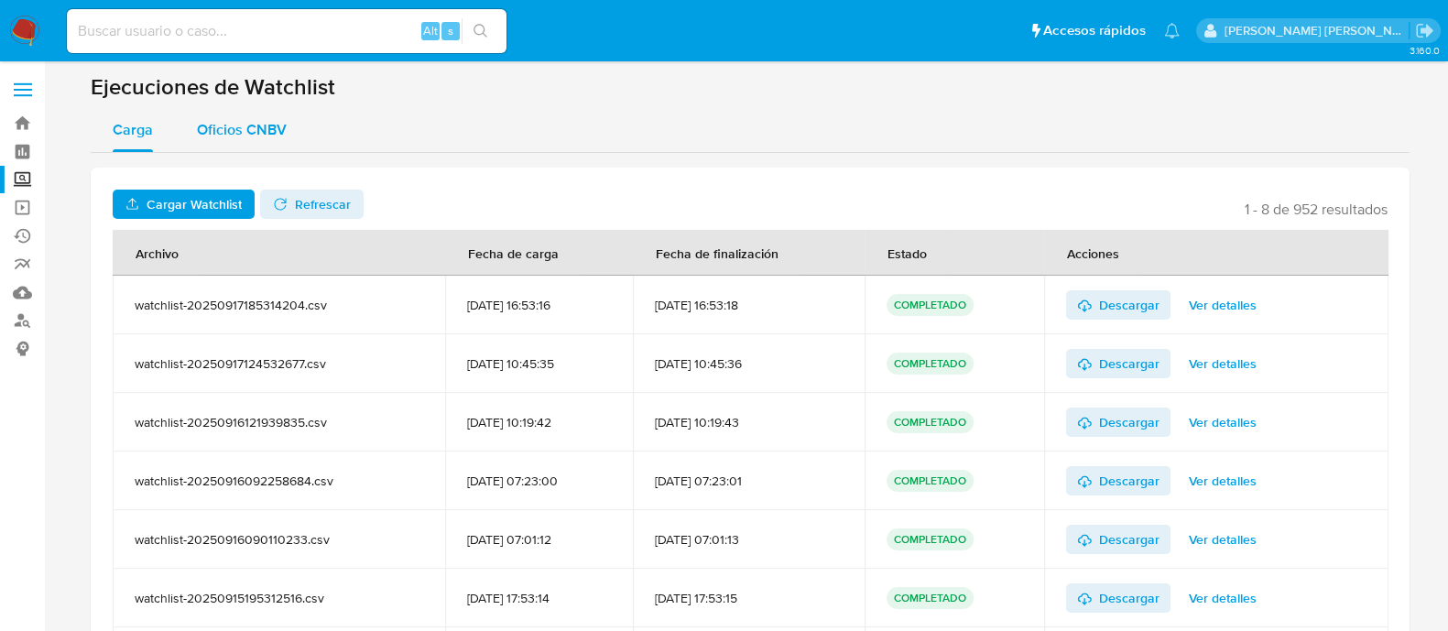
click at [239, 137] on span "Oficios CNBV" at bounding box center [242, 129] width 90 height 21
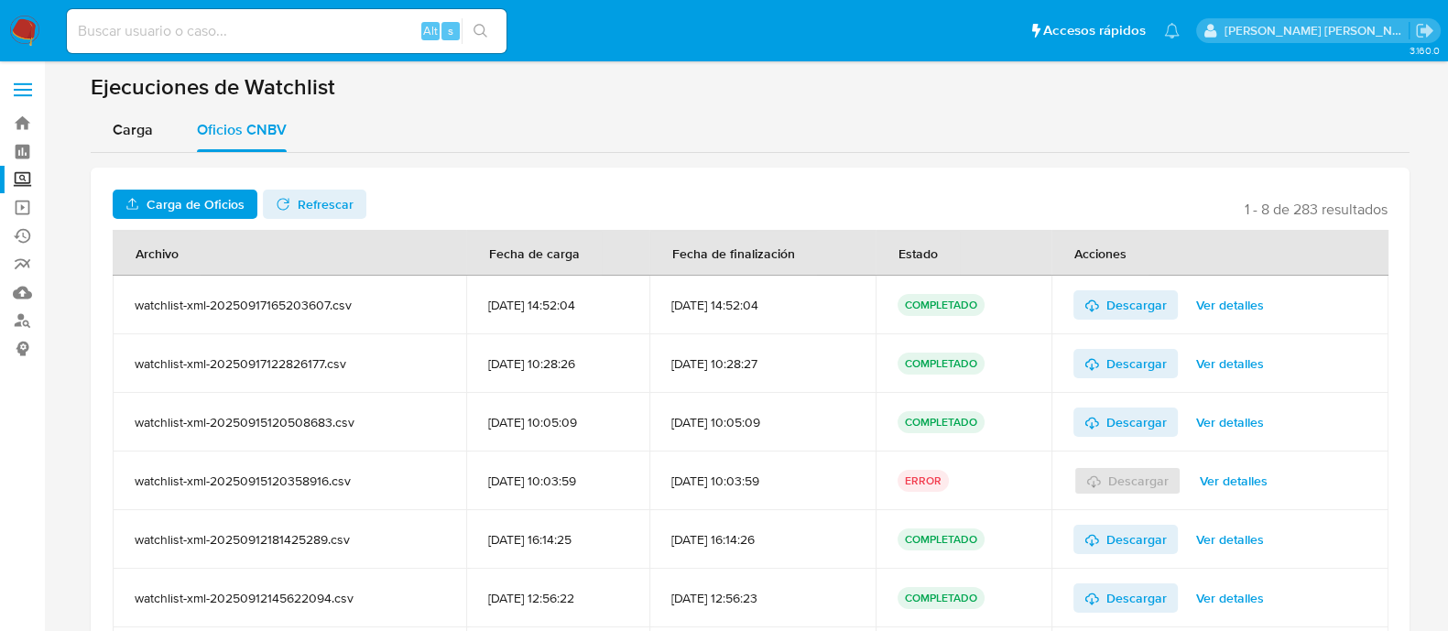
click at [197, 202] on span "Carga de Oficios" at bounding box center [196, 204] width 98 height 29
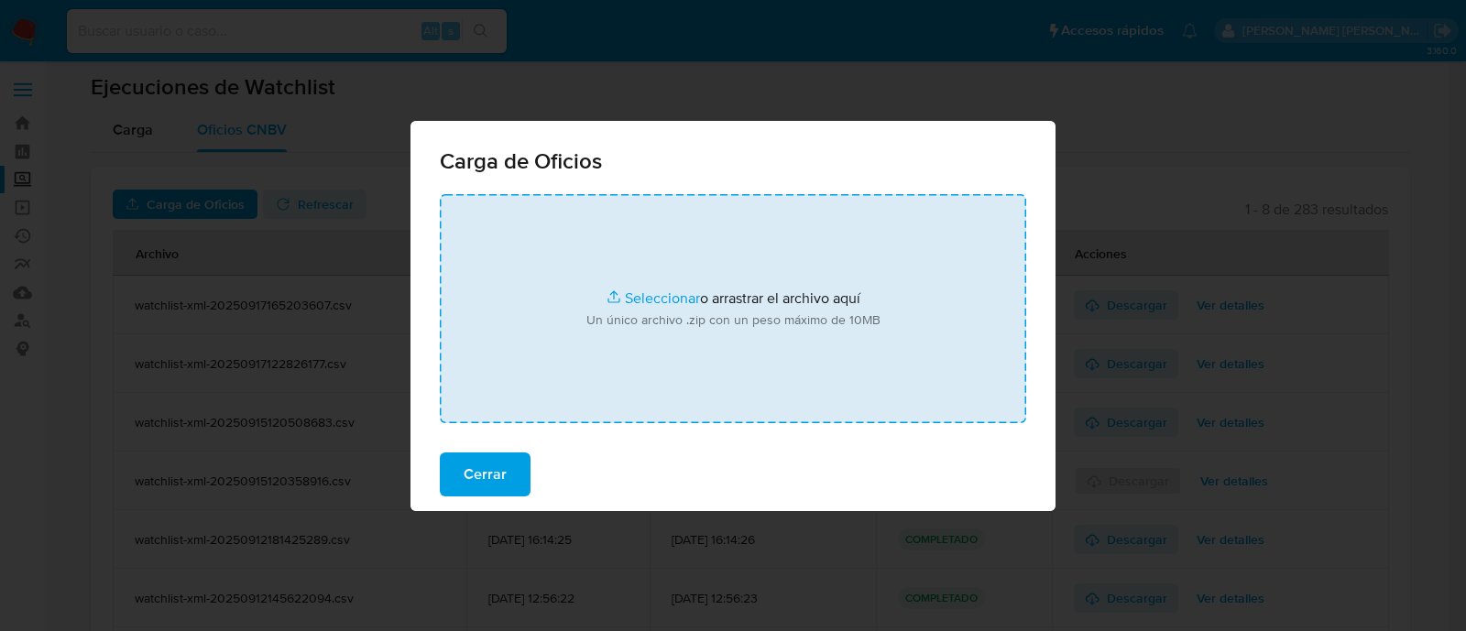
click at [655, 299] on input "file" at bounding box center [733, 308] width 586 height 229
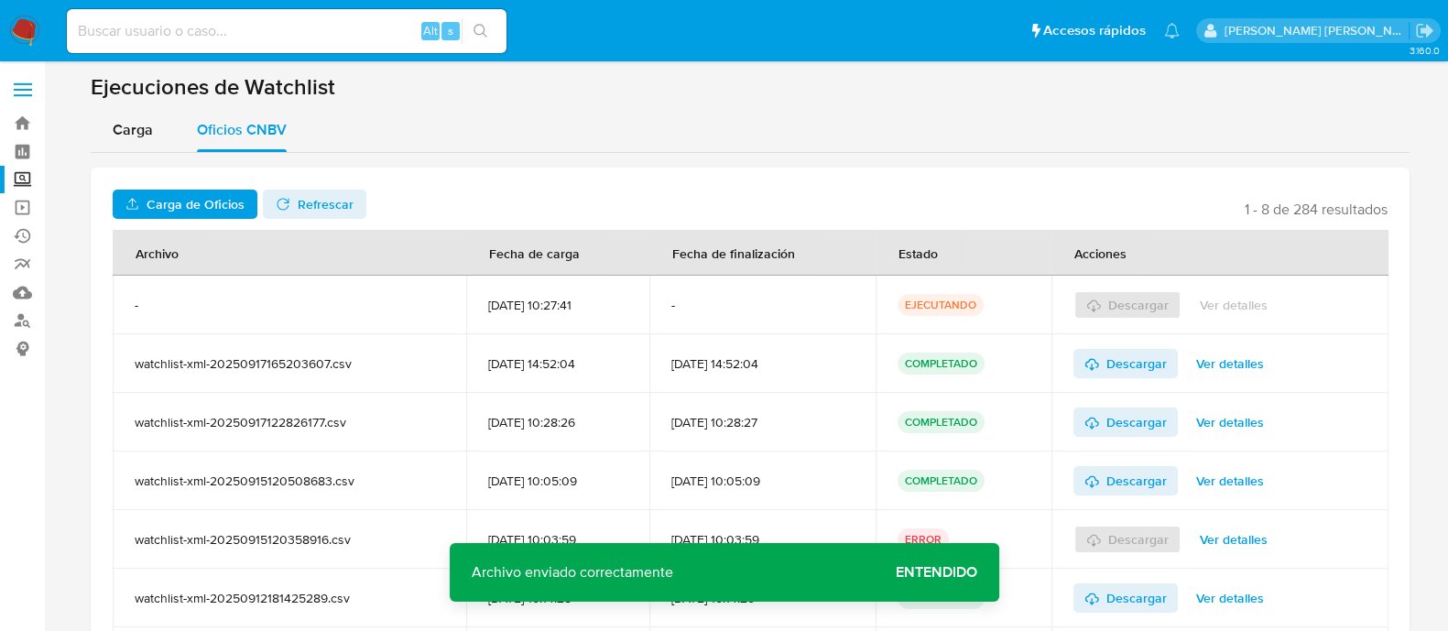
click at [957, 573] on span "Entendido" at bounding box center [937, 573] width 82 height 0
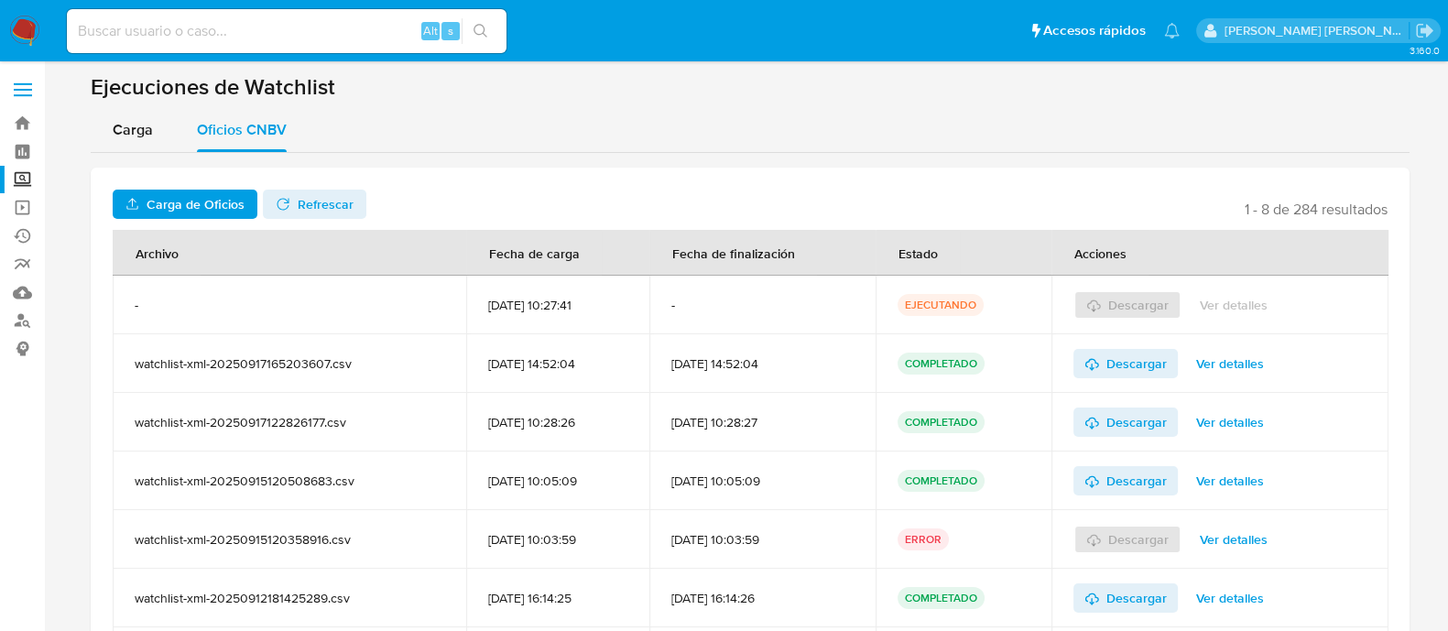
click at [326, 214] on span "Refrescar" at bounding box center [326, 204] width 56 height 29
click at [1150, 315] on span "Descargar" at bounding box center [1137, 304] width 60 height 29
click at [0, 486] on aside "Bandeja Tablero Screening Búsqueda en Listas Watchlist Herramientas Operaciones…" at bounding box center [22, 429] width 45 height 859
